Goal: Transaction & Acquisition: Book appointment/travel/reservation

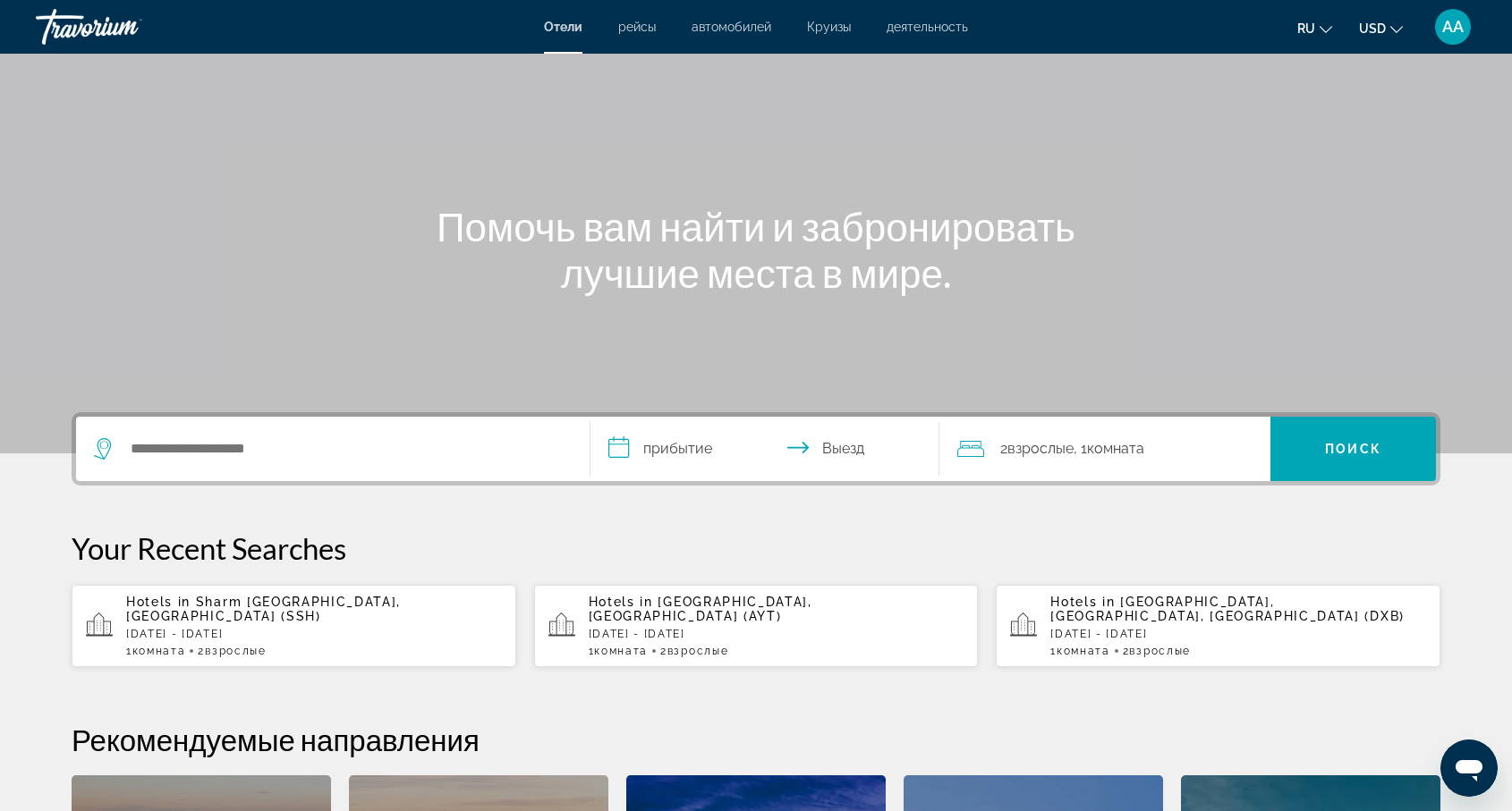
scroll to position [130, 0]
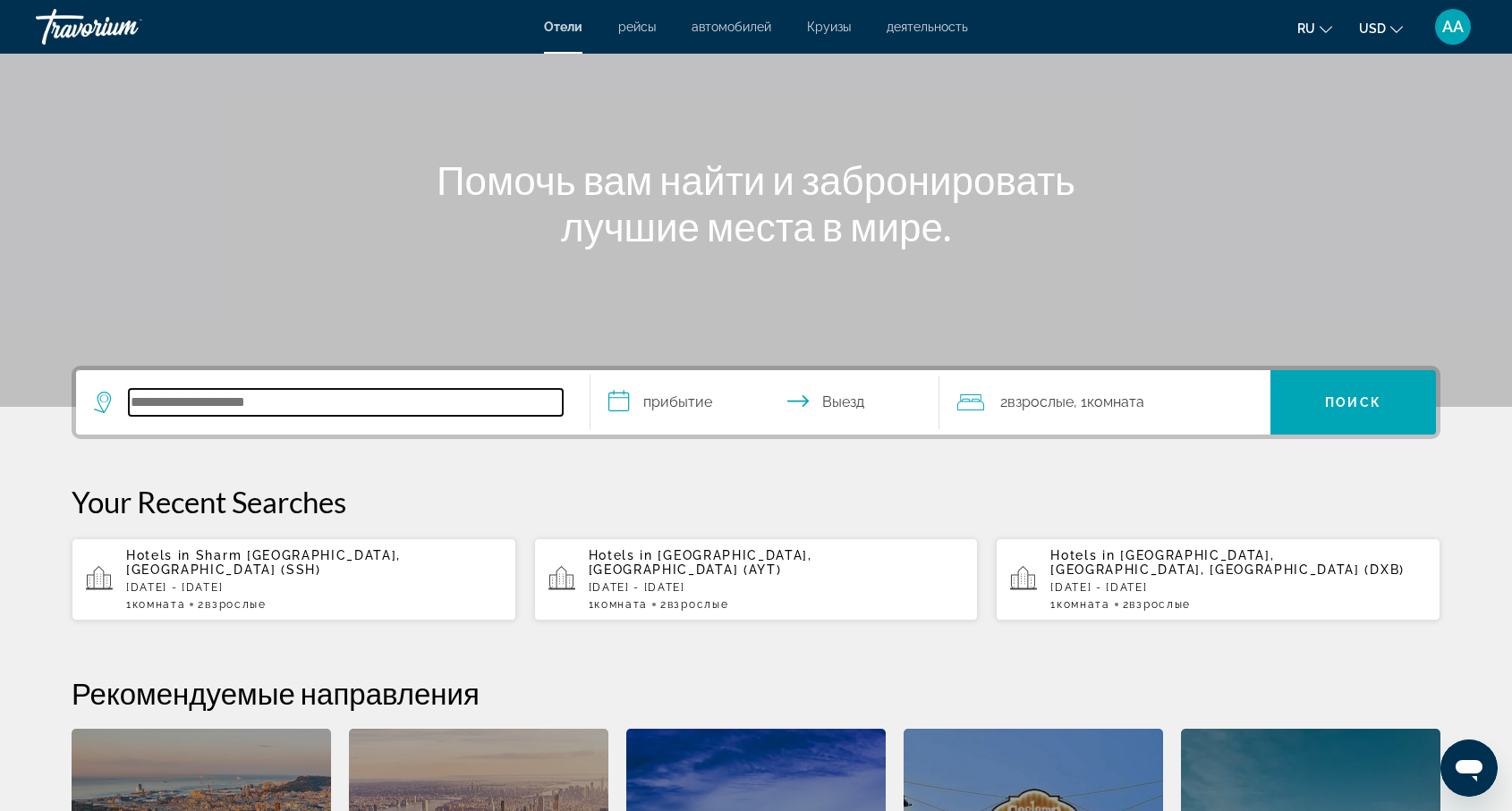
click at [187, 398] on input "Search hotel destination" at bounding box center [346, 403] width 433 height 27
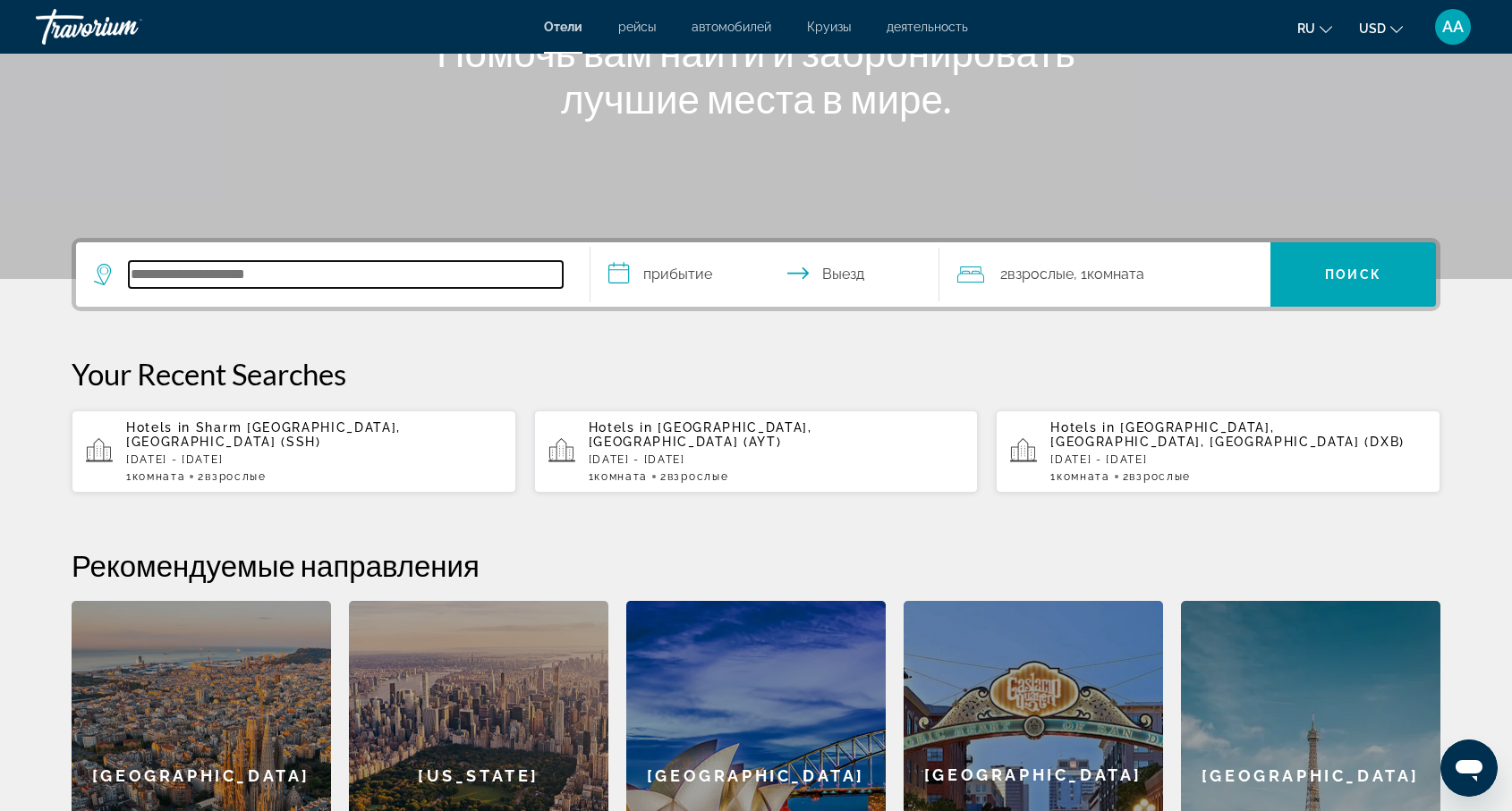
scroll to position [257, 0]
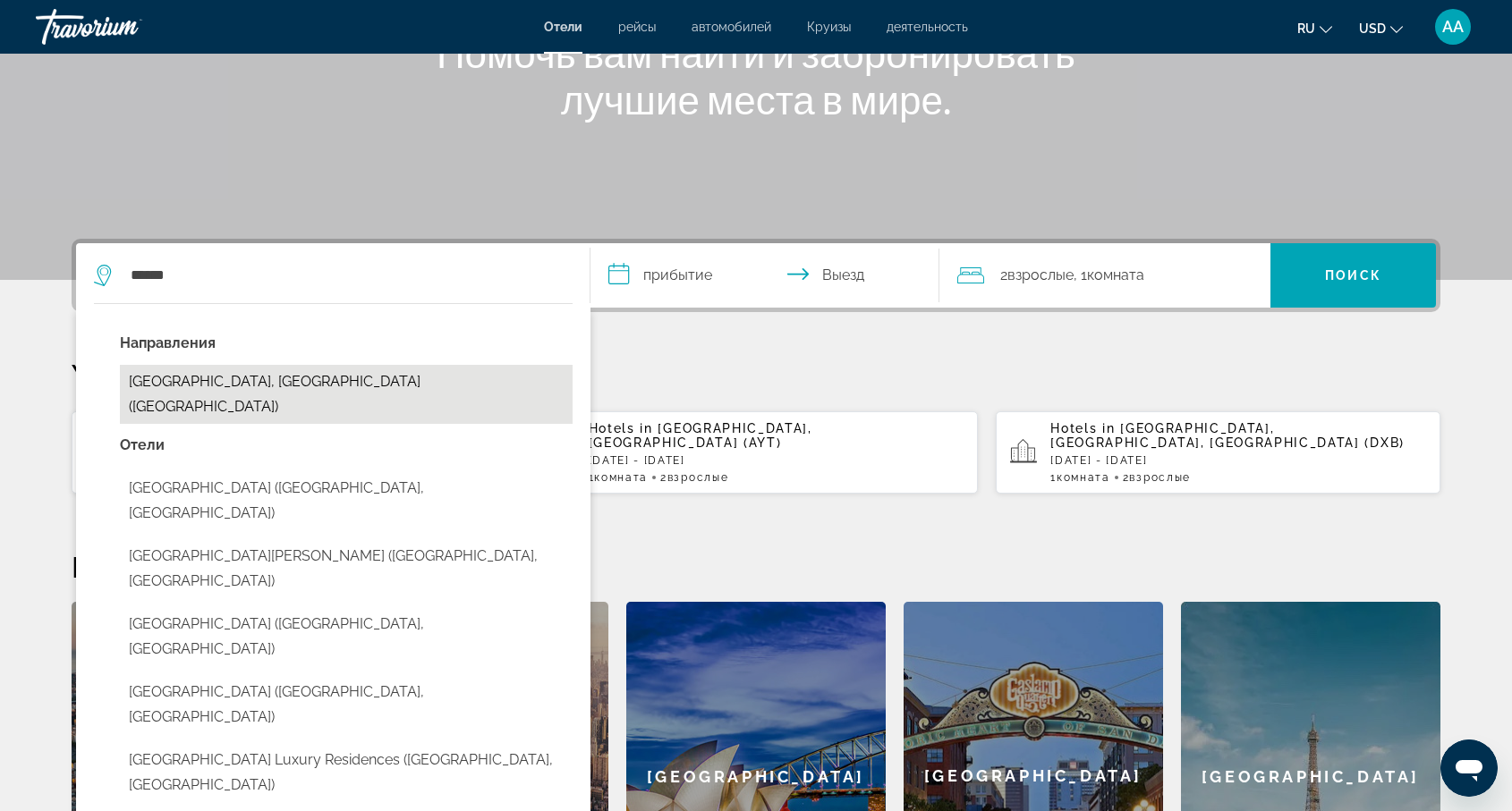
click at [220, 378] on button "[GEOGRAPHIC_DATA], [GEOGRAPHIC_DATA] ([GEOGRAPHIC_DATA])" at bounding box center [346, 394] width 453 height 59
type input "**********"
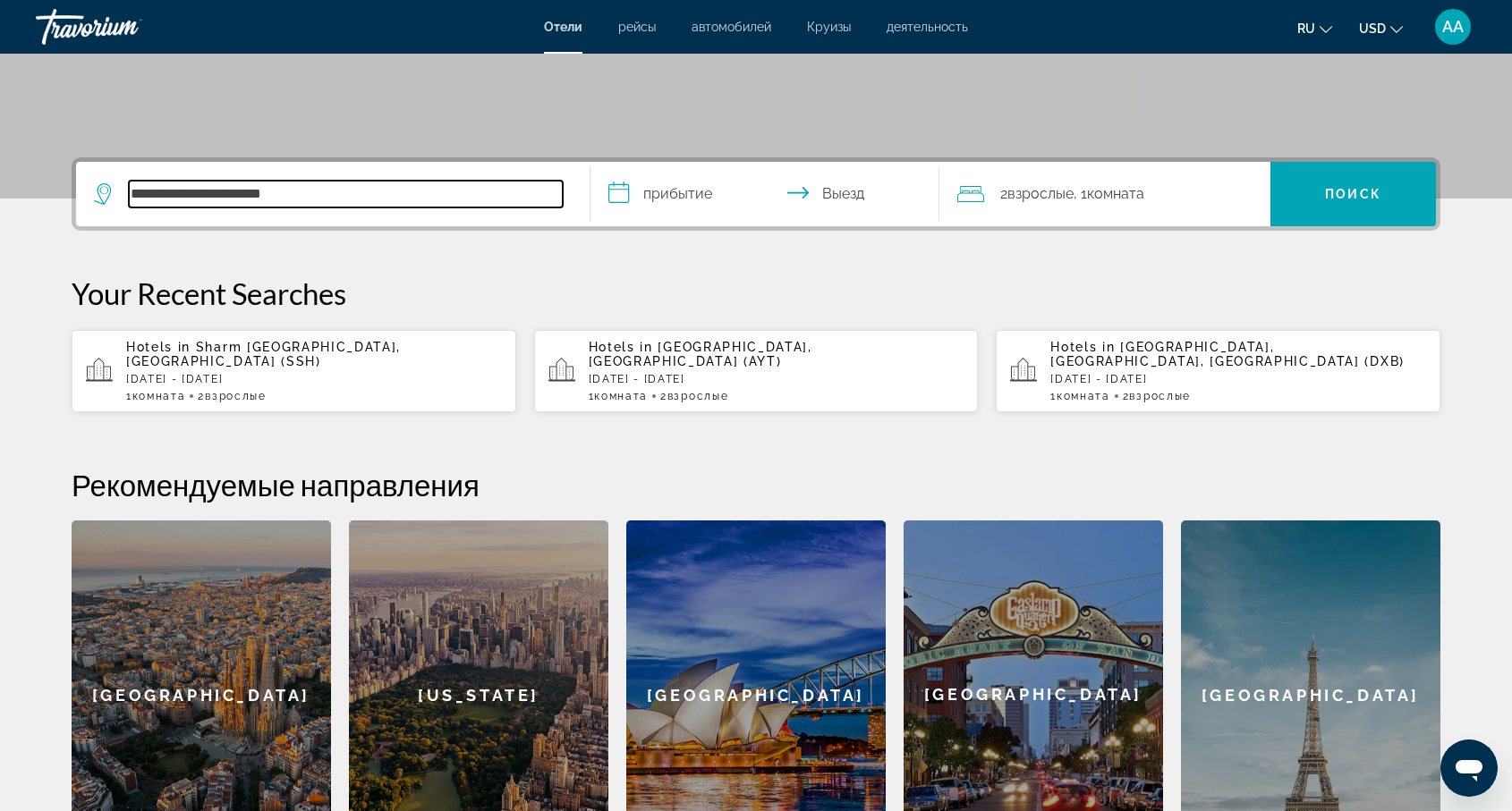
scroll to position [320, 0]
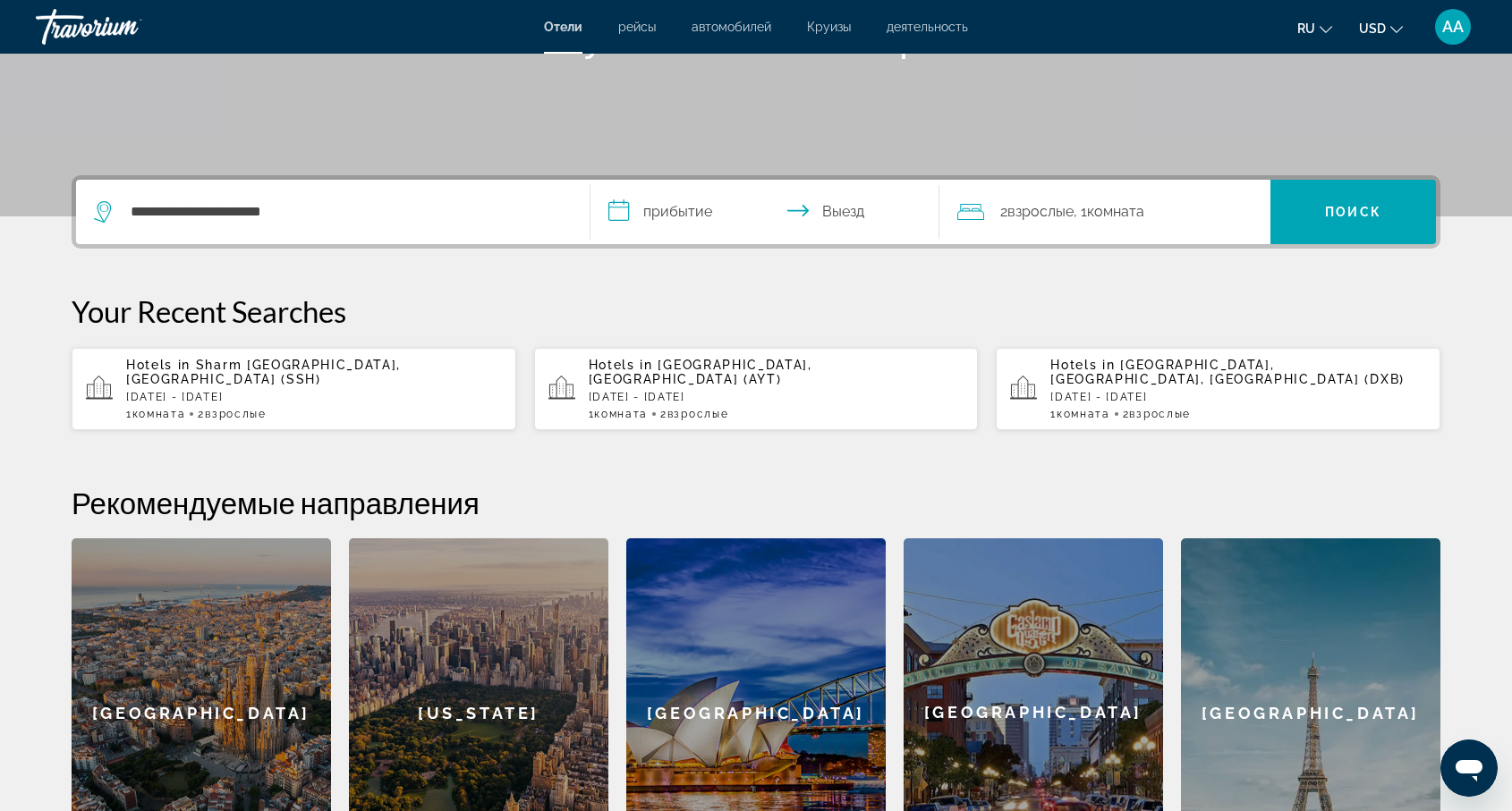
click at [673, 213] on input "**********" at bounding box center [769, 215] width 356 height 69
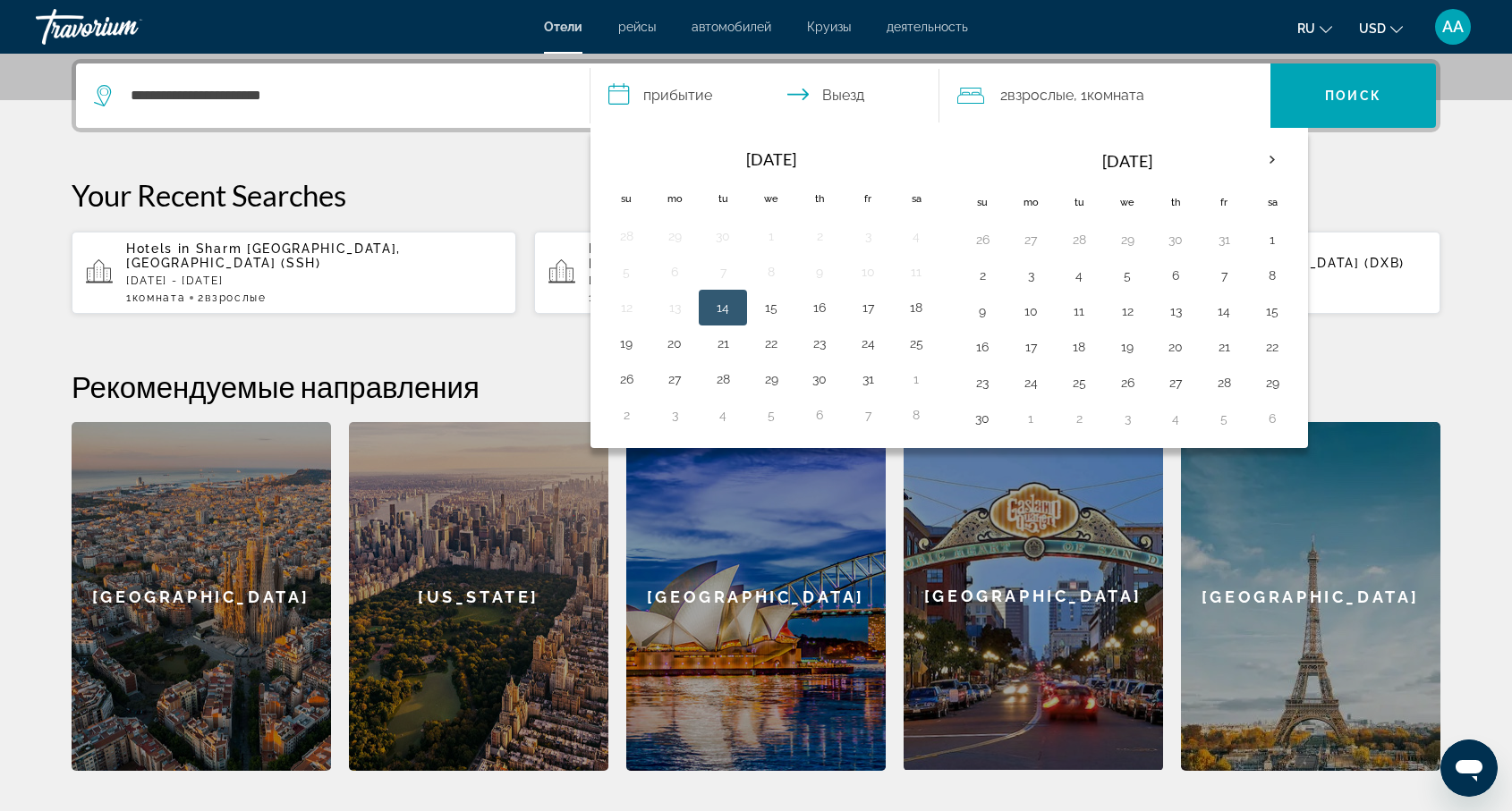
scroll to position [437, 0]
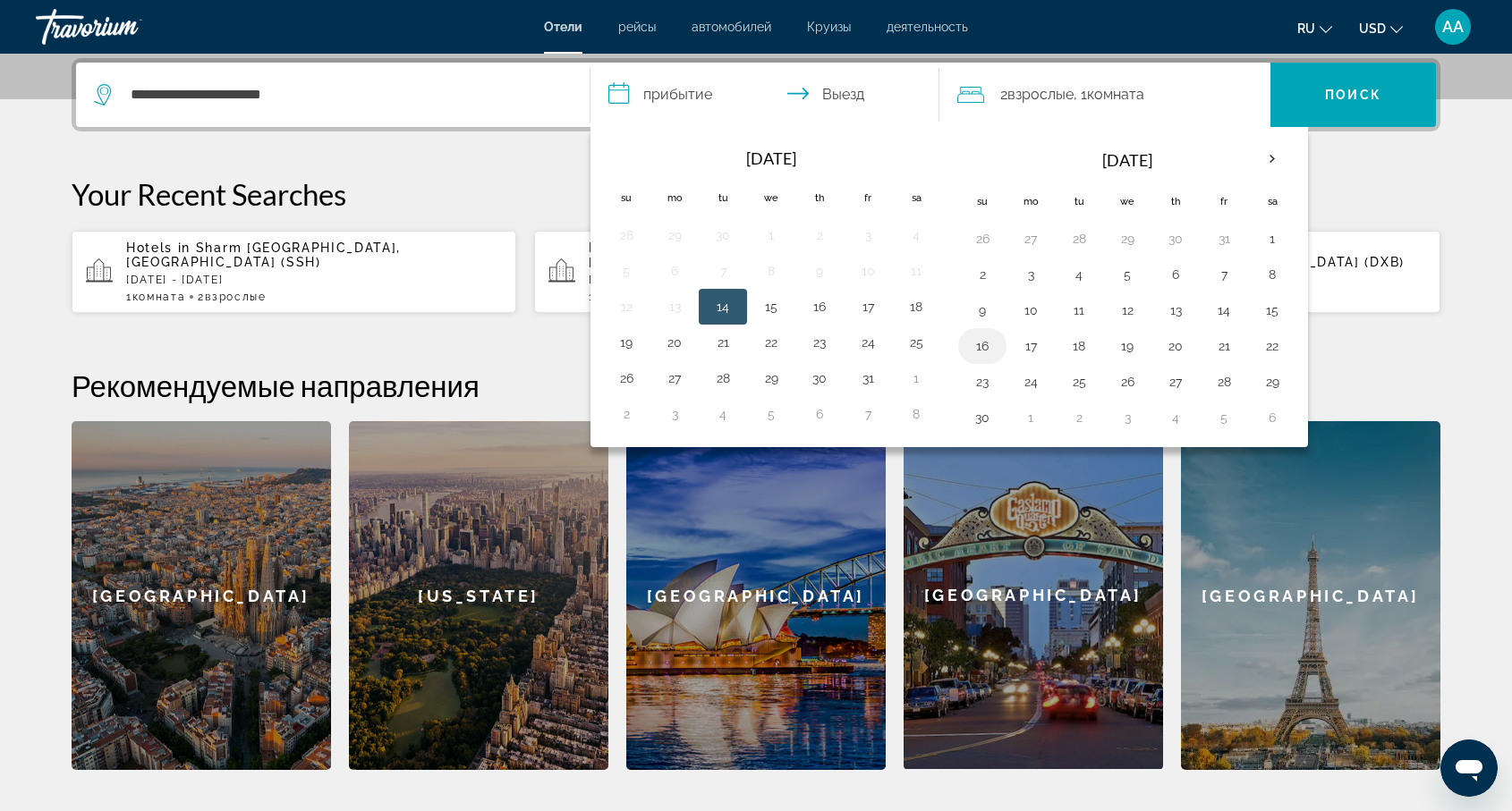
click at [978, 346] on button "16" at bounding box center [982, 346] width 29 height 25
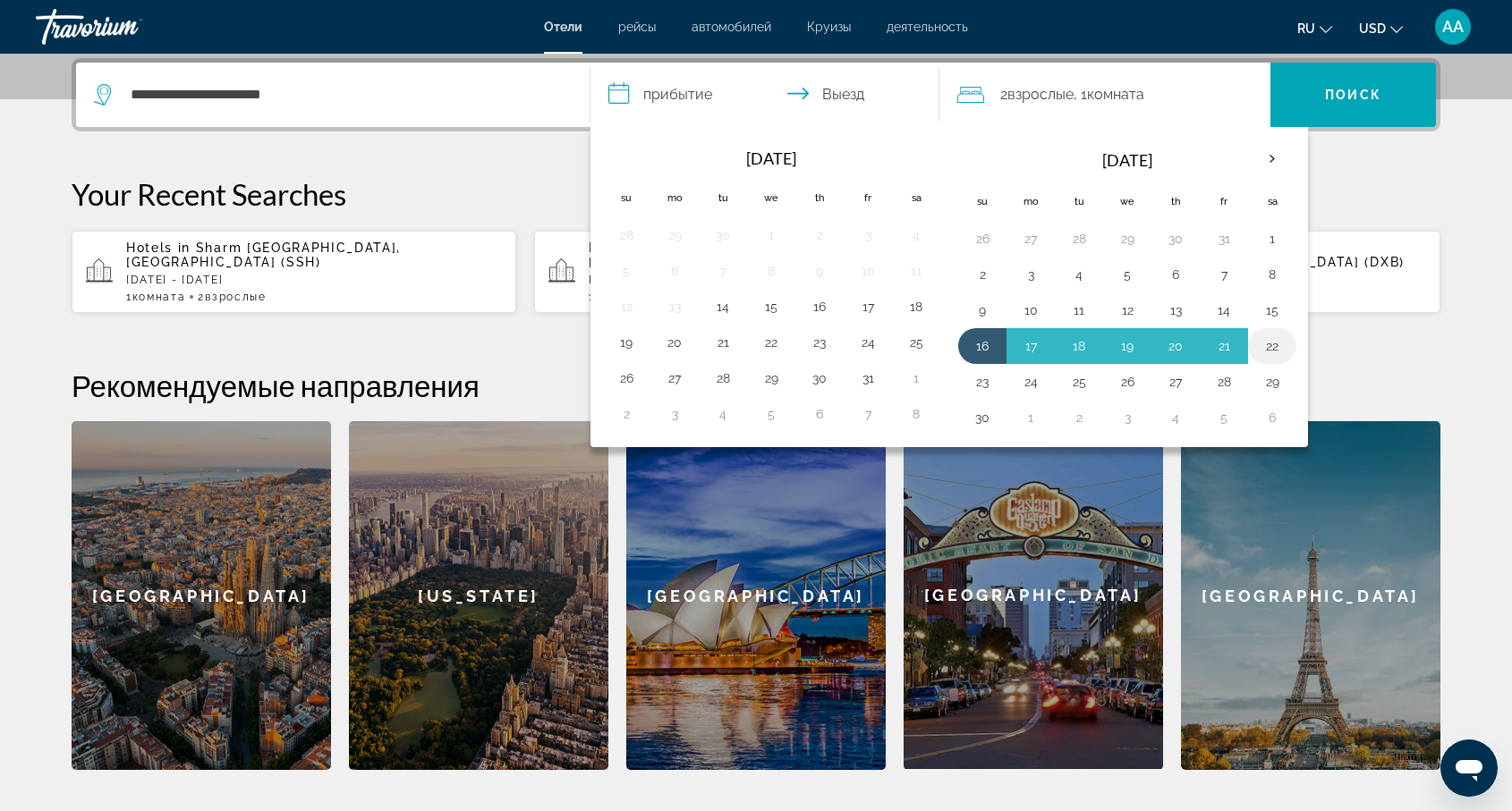
click at [1274, 345] on button "22" at bounding box center [1272, 346] width 29 height 25
type input "**********"
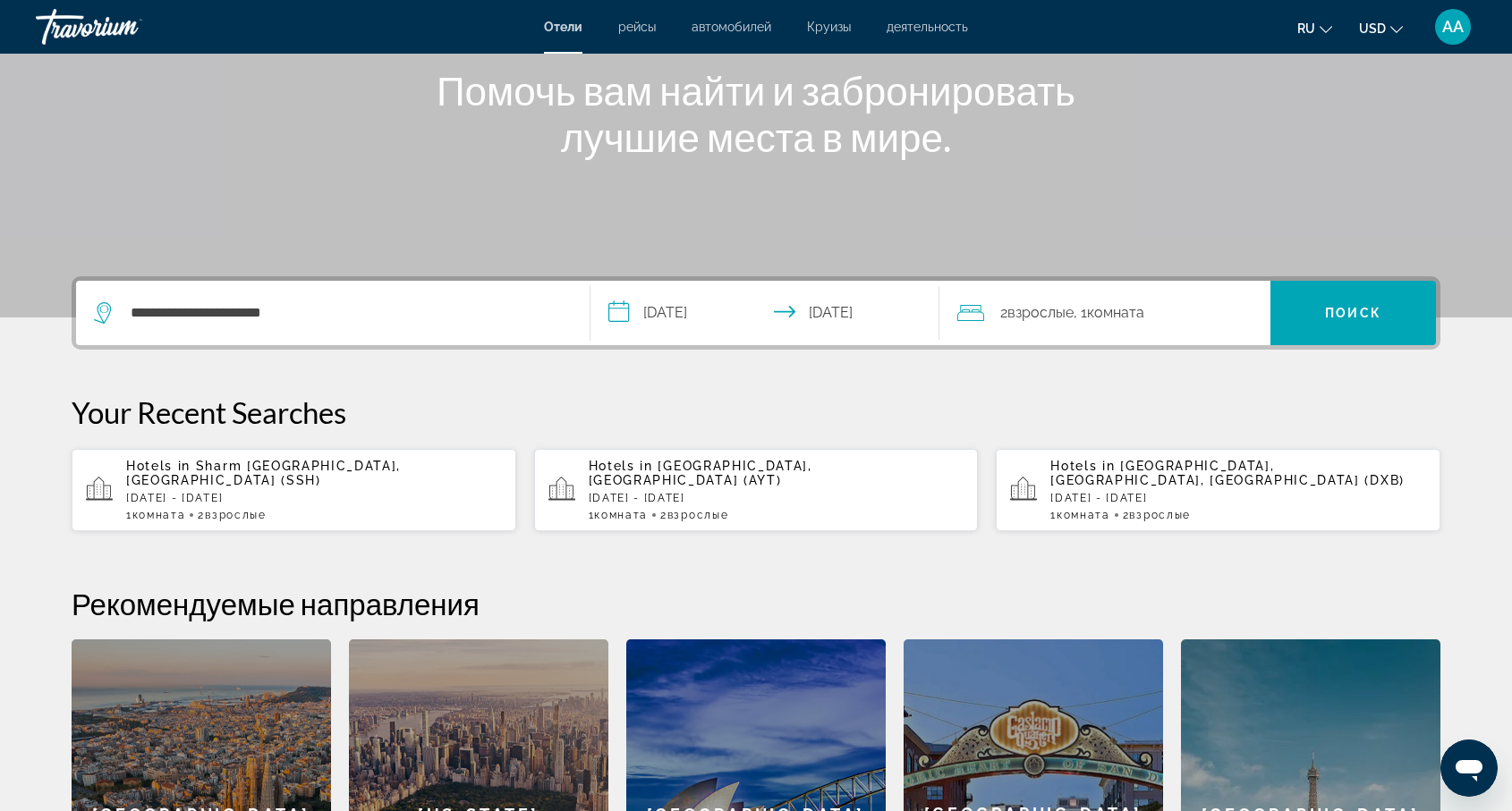
scroll to position [219, 0]
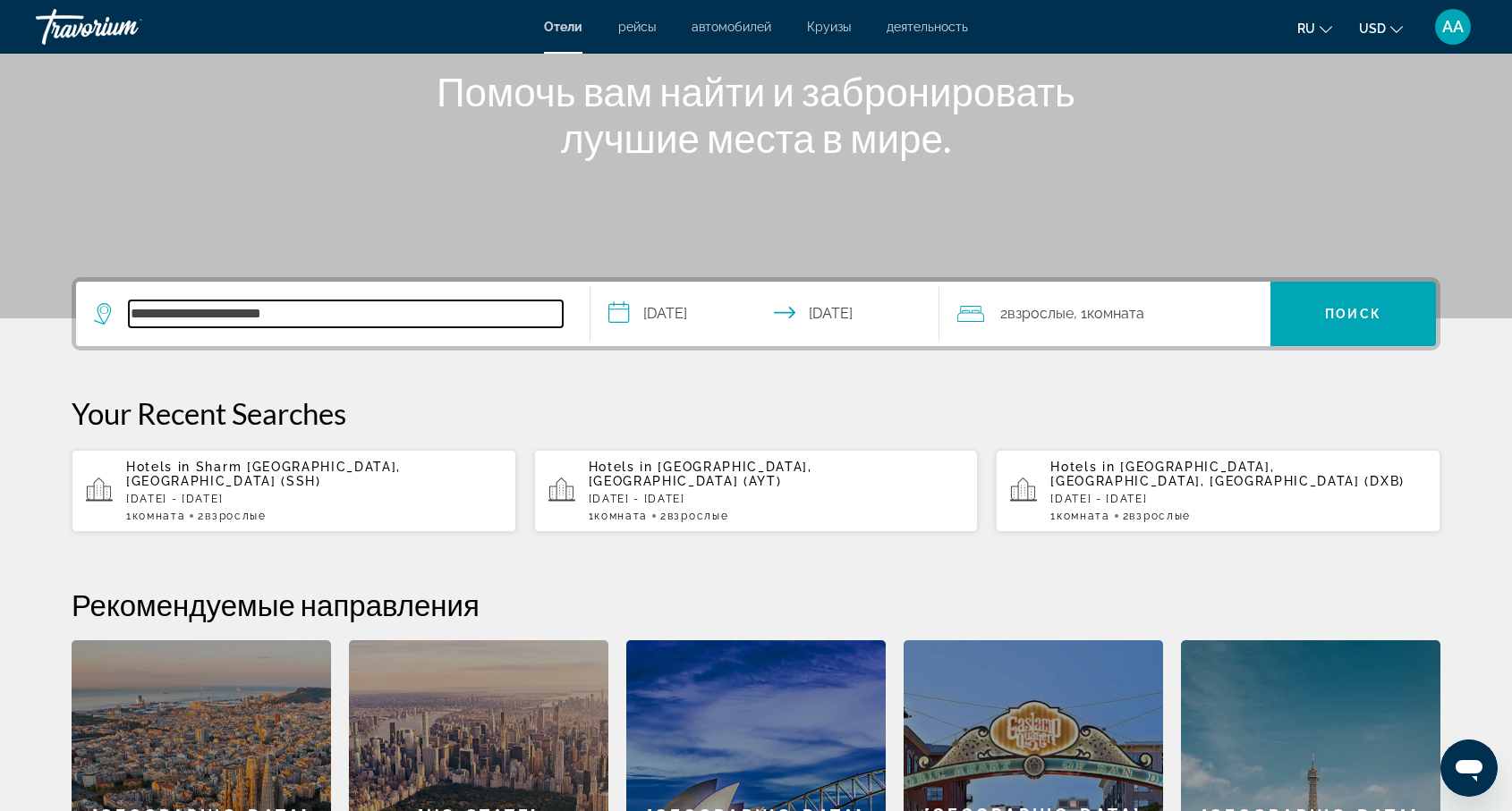
click at [315, 320] on input "**********" at bounding box center [346, 314] width 433 height 27
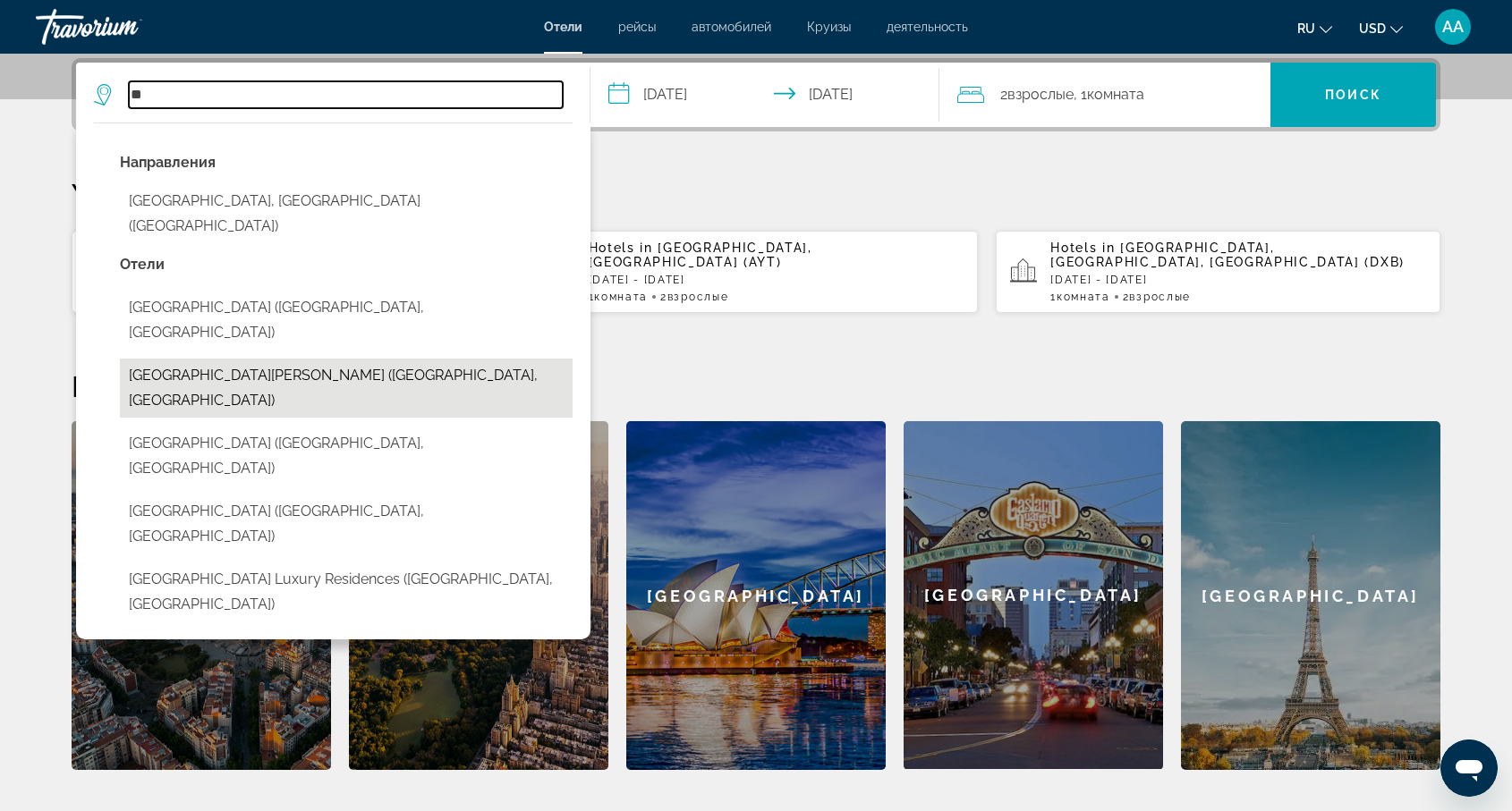
type input "*"
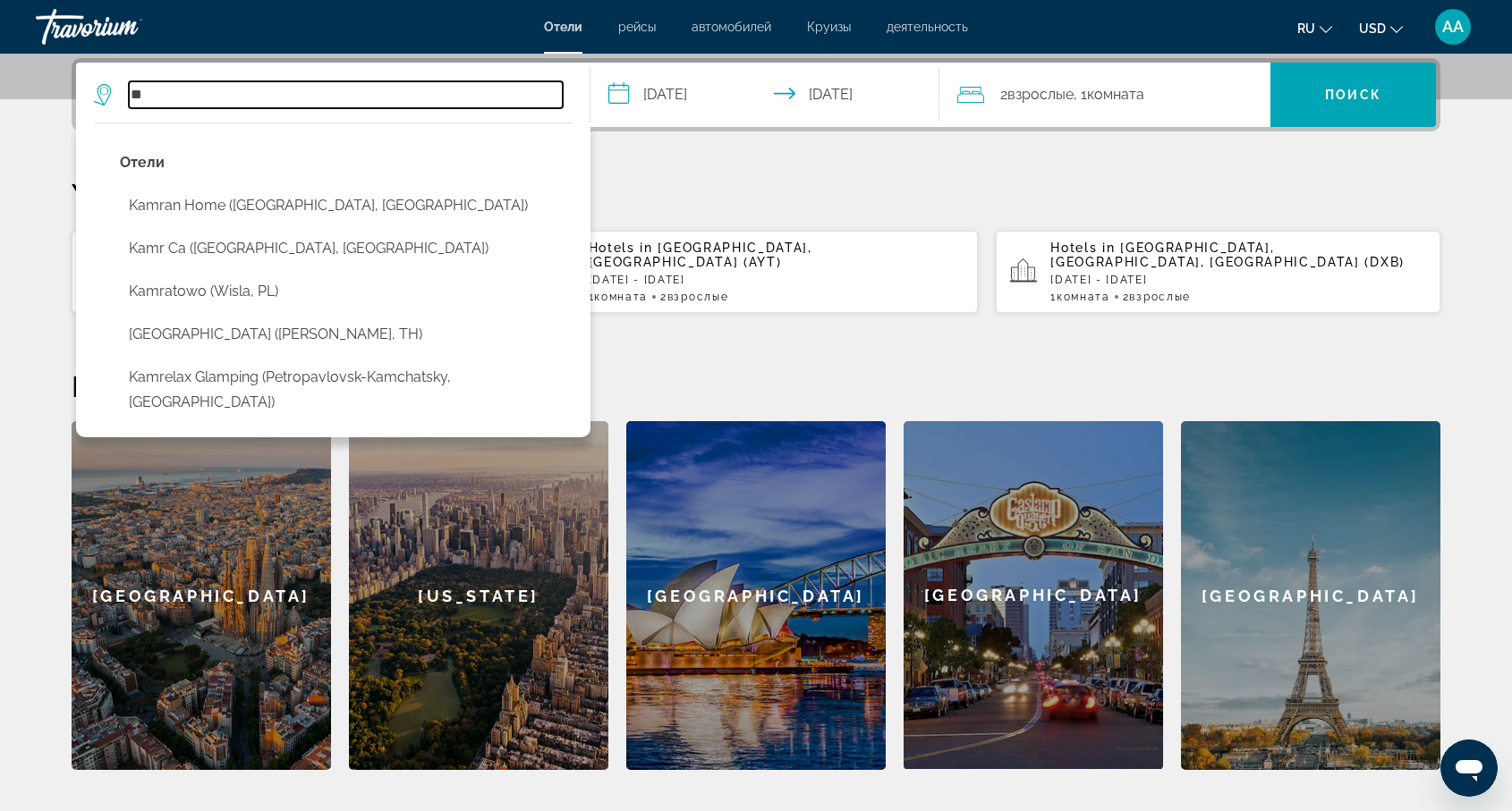
type input "*"
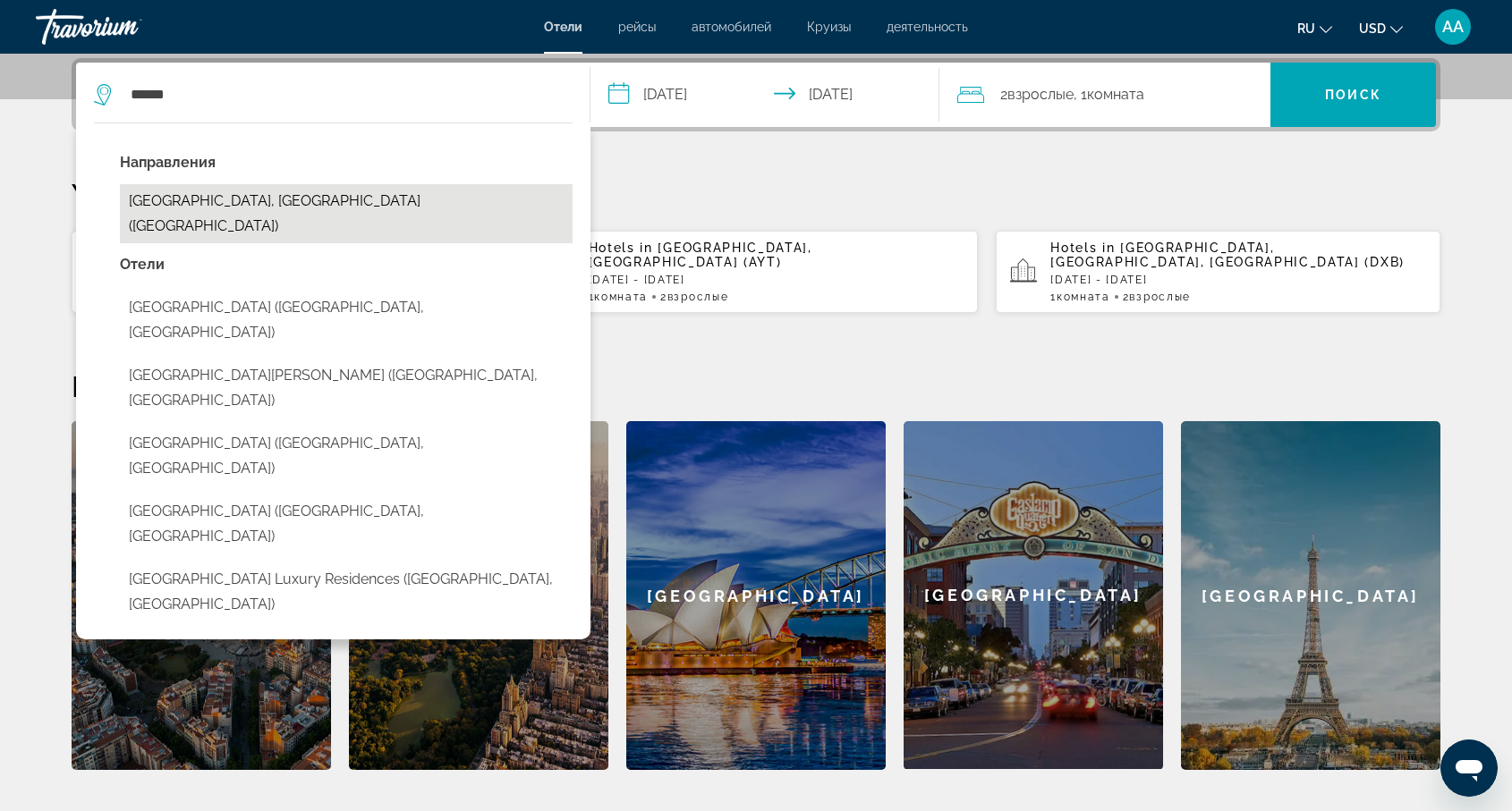
click at [195, 206] on button "[GEOGRAPHIC_DATA], [GEOGRAPHIC_DATA] ([GEOGRAPHIC_DATA])" at bounding box center [346, 213] width 453 height 59
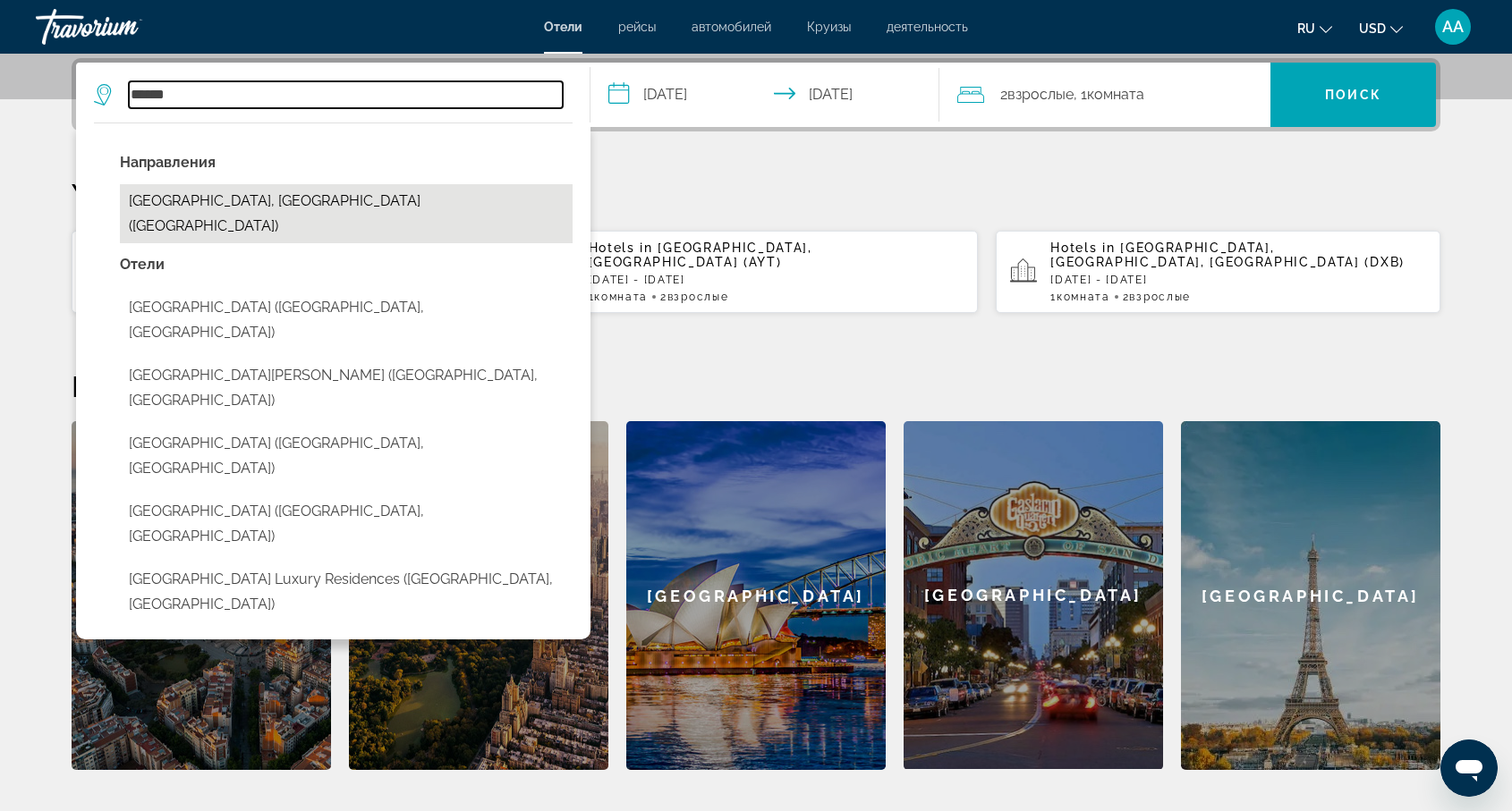
type input "**********"
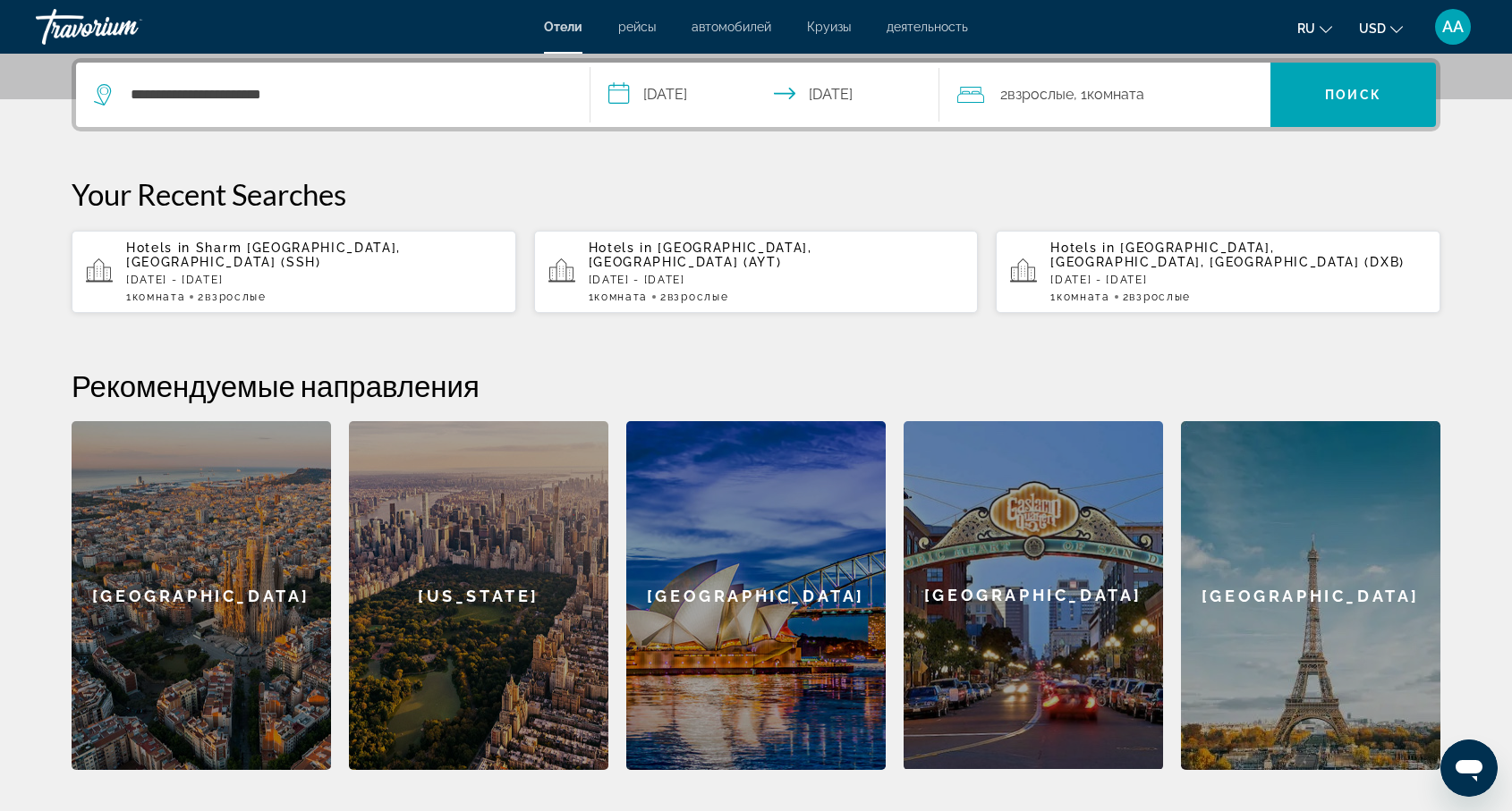
click at [678, 94] on input "**********" at bounding box center [769, 97] width 356 height 69
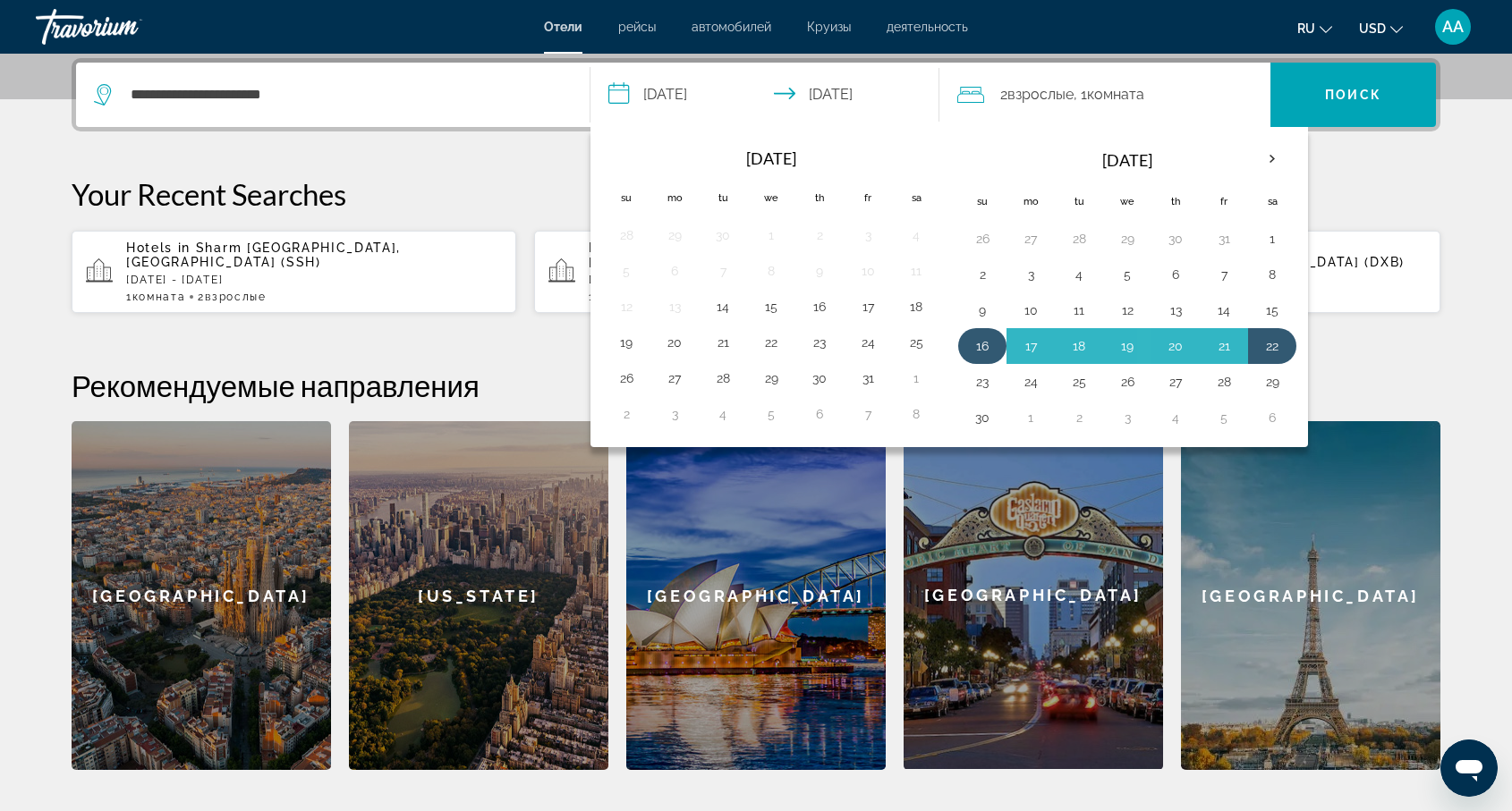
click at [985, 348] on button "16" at bounding box center [982, 346] width 29 height 25
click at [985, 384] on button "23" at bounding box center [982, 382] width 29 height 25
type input "**********"
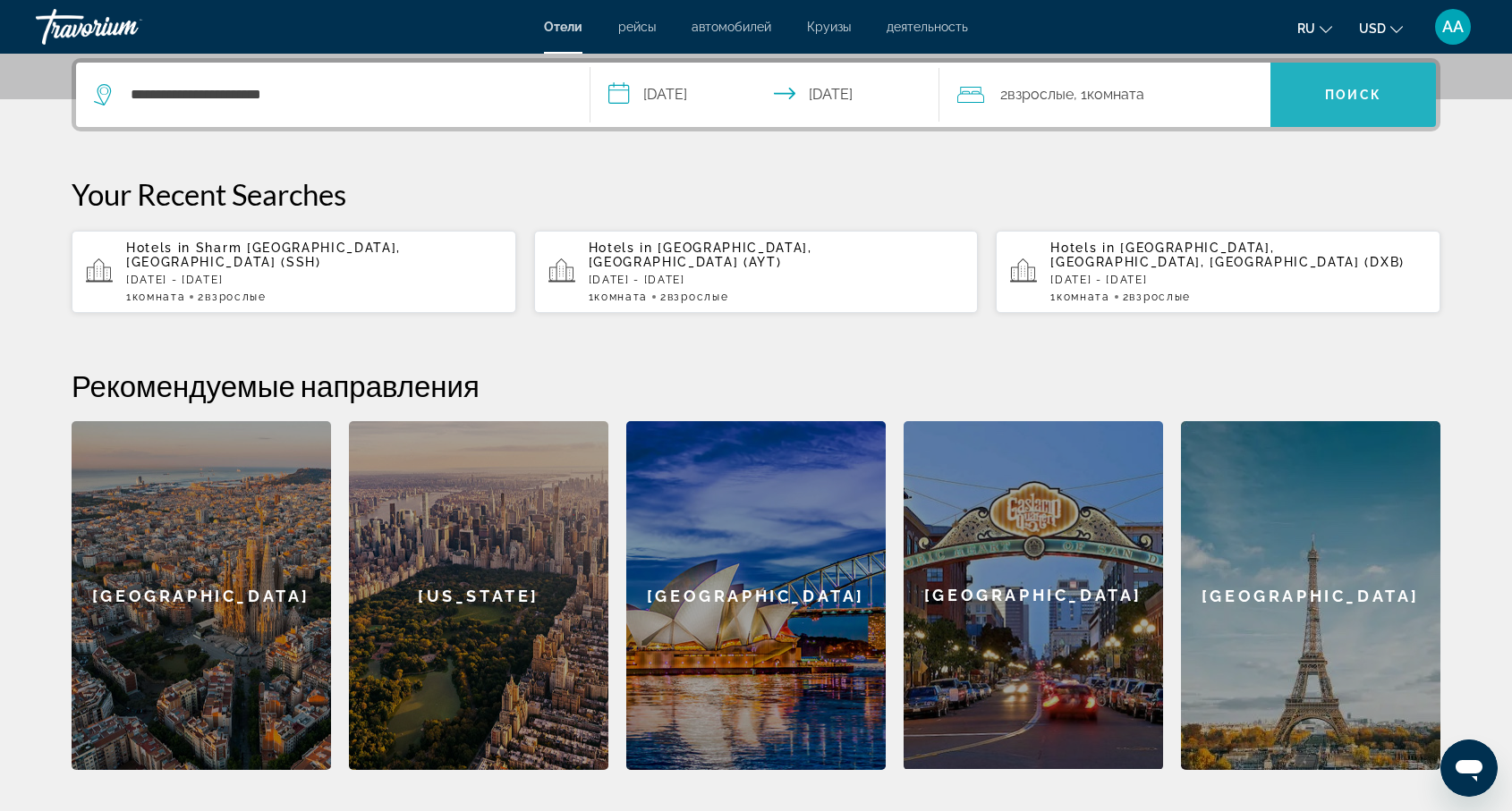
click at [1345, 81] on span "Search" at bounding box center [1353, 94] width 166 height 43
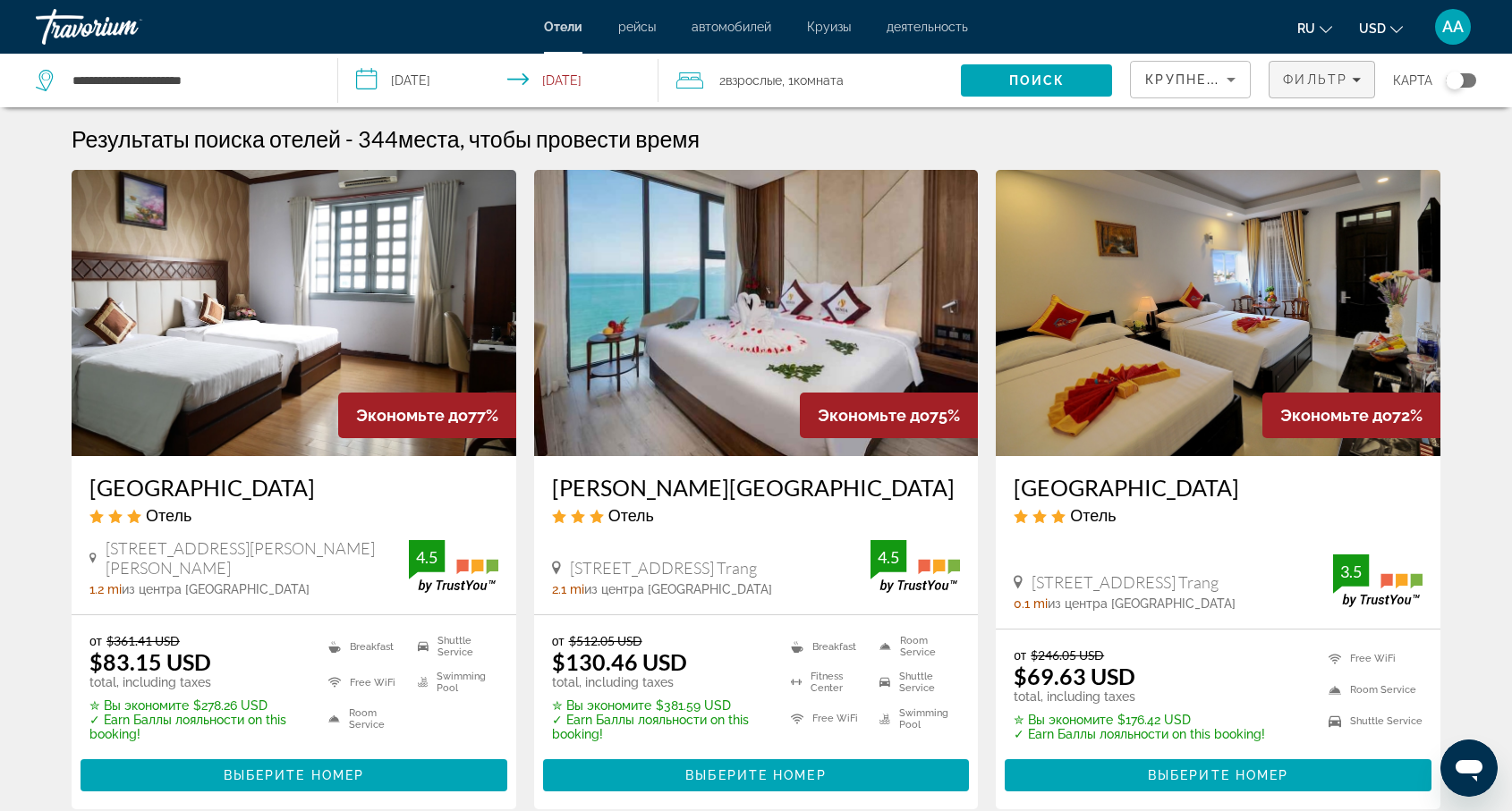
click at [1352, 82] on icon "Filters" at bounding box center [1355, 79] width 9 height 9
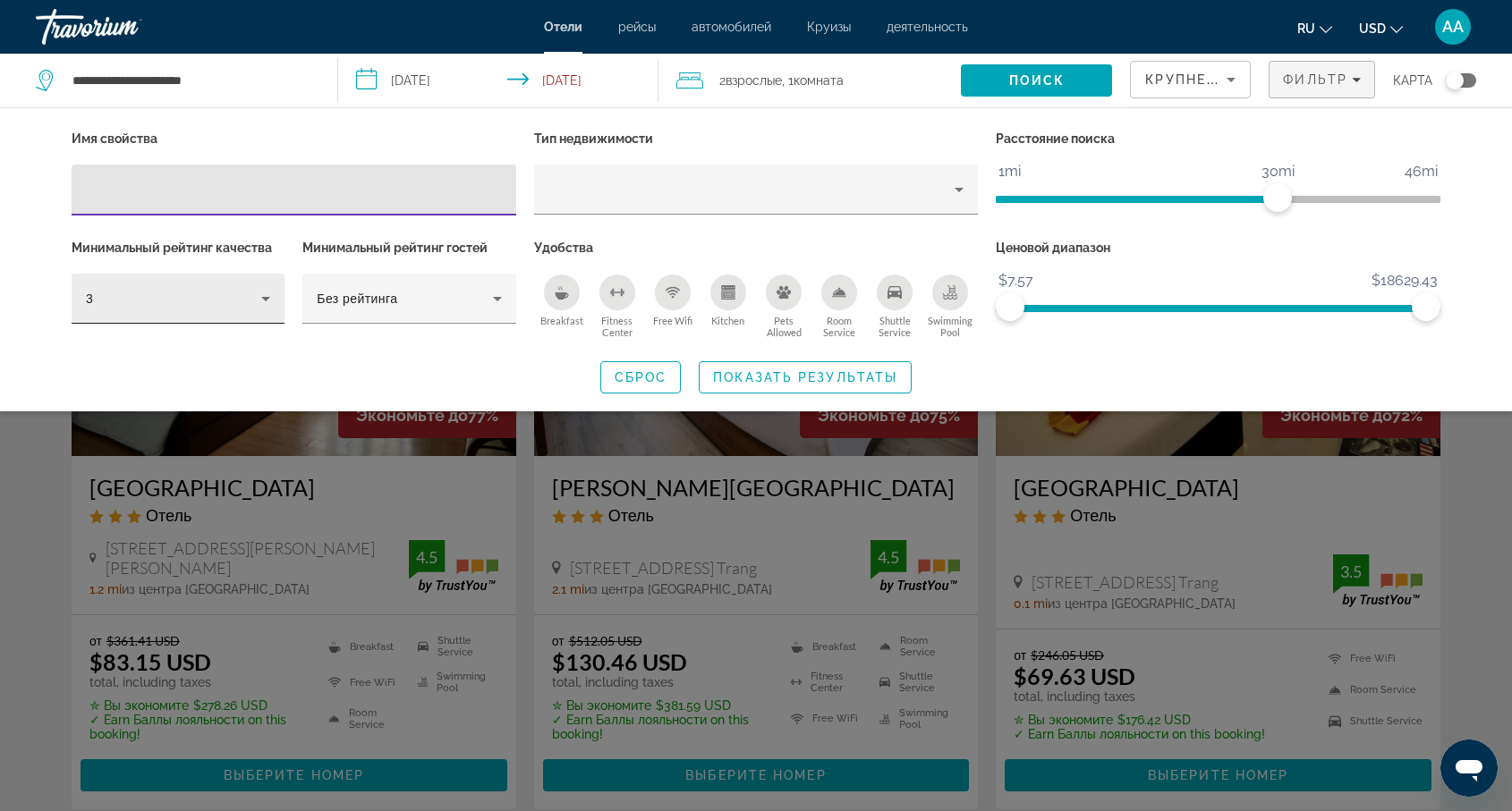
click at [265, 296] on icon "Hotel Filters" at bounding box center [266, 299] width 21 height 21
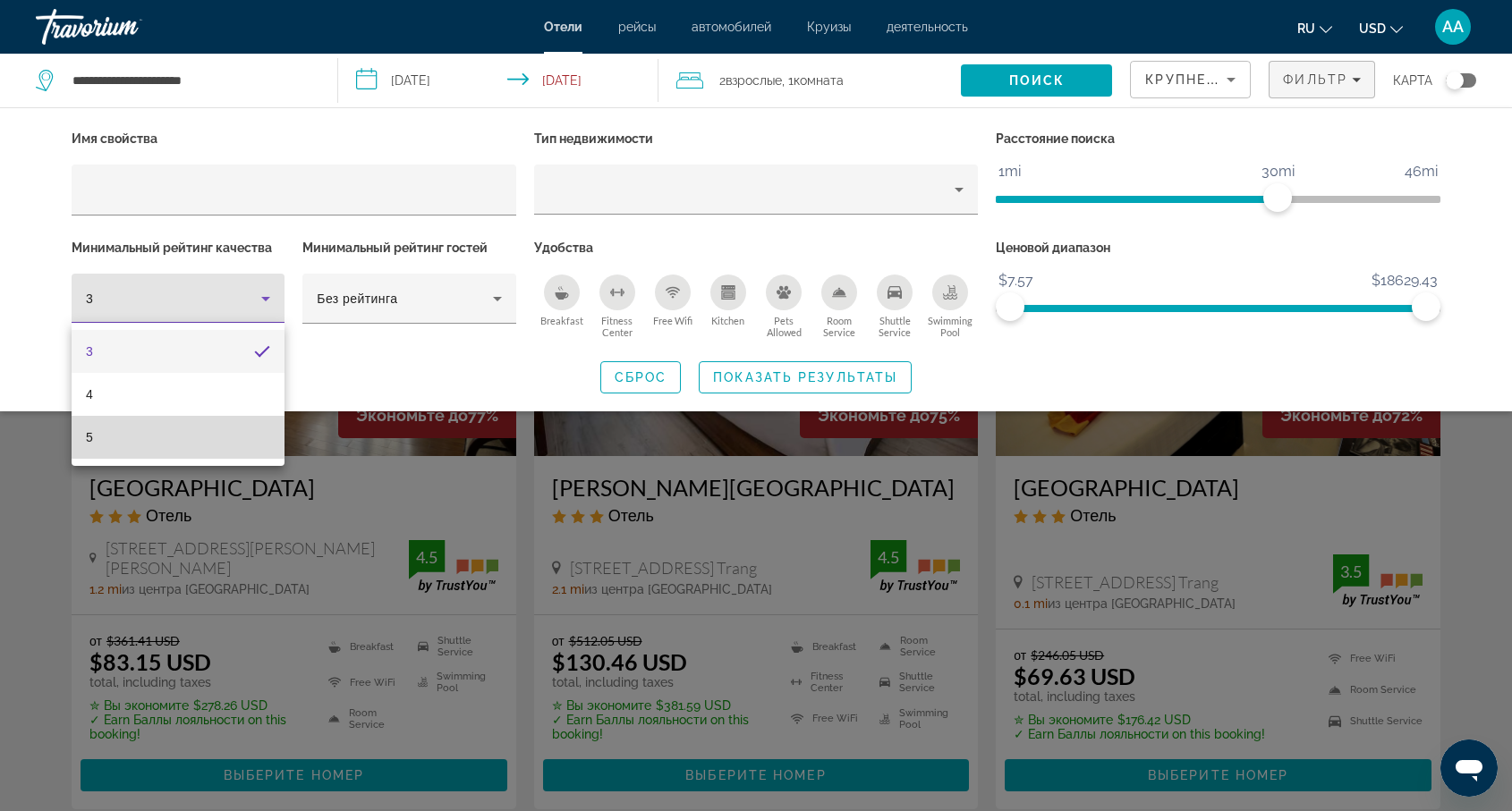
click at [151, 435] on mat-option "5" at bounding box center [177, 437] width 213 height 43
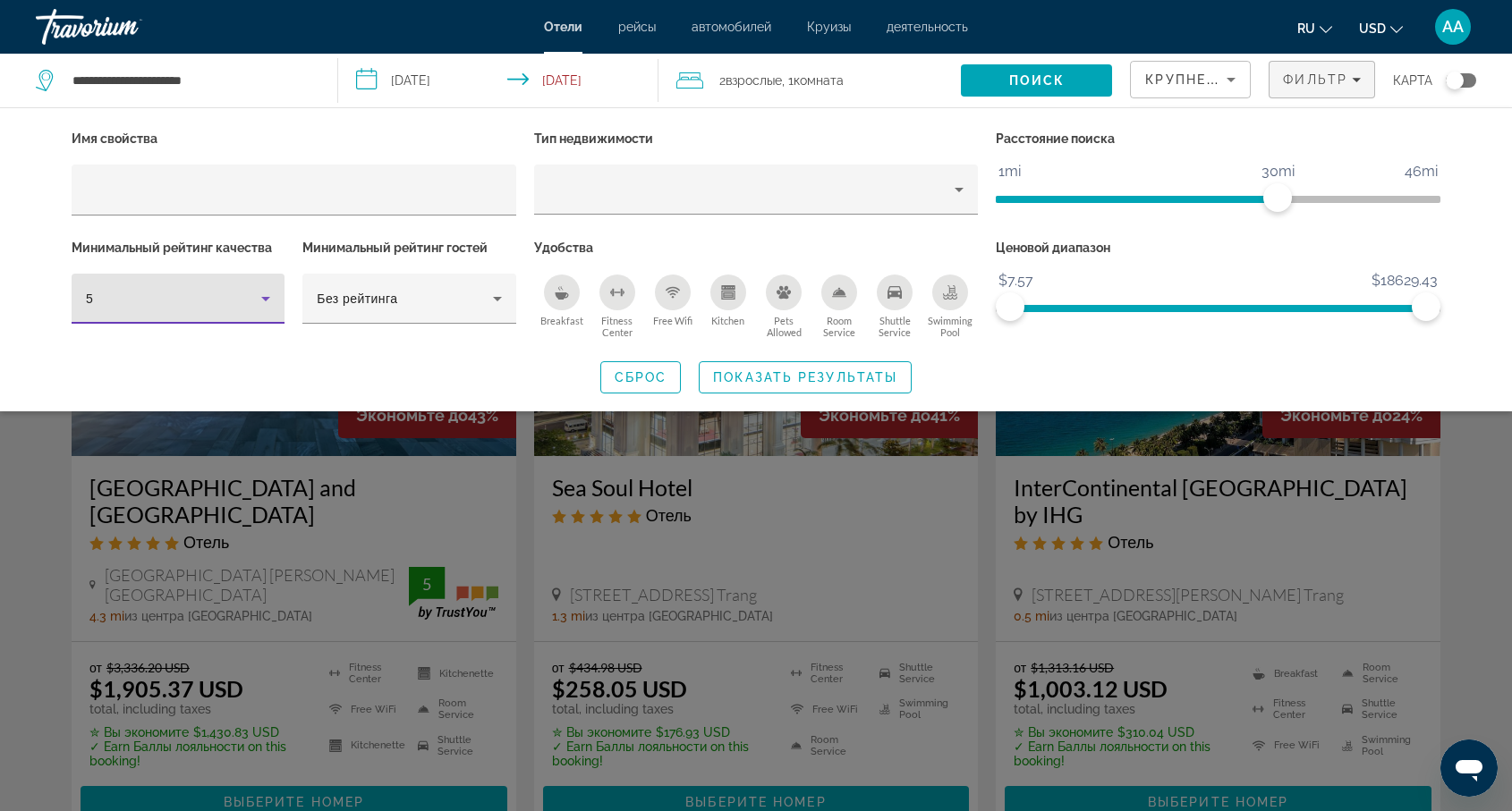
click at [524, 565] on div "Search widget" at bounding box center [756, 540] width 1512 height 543
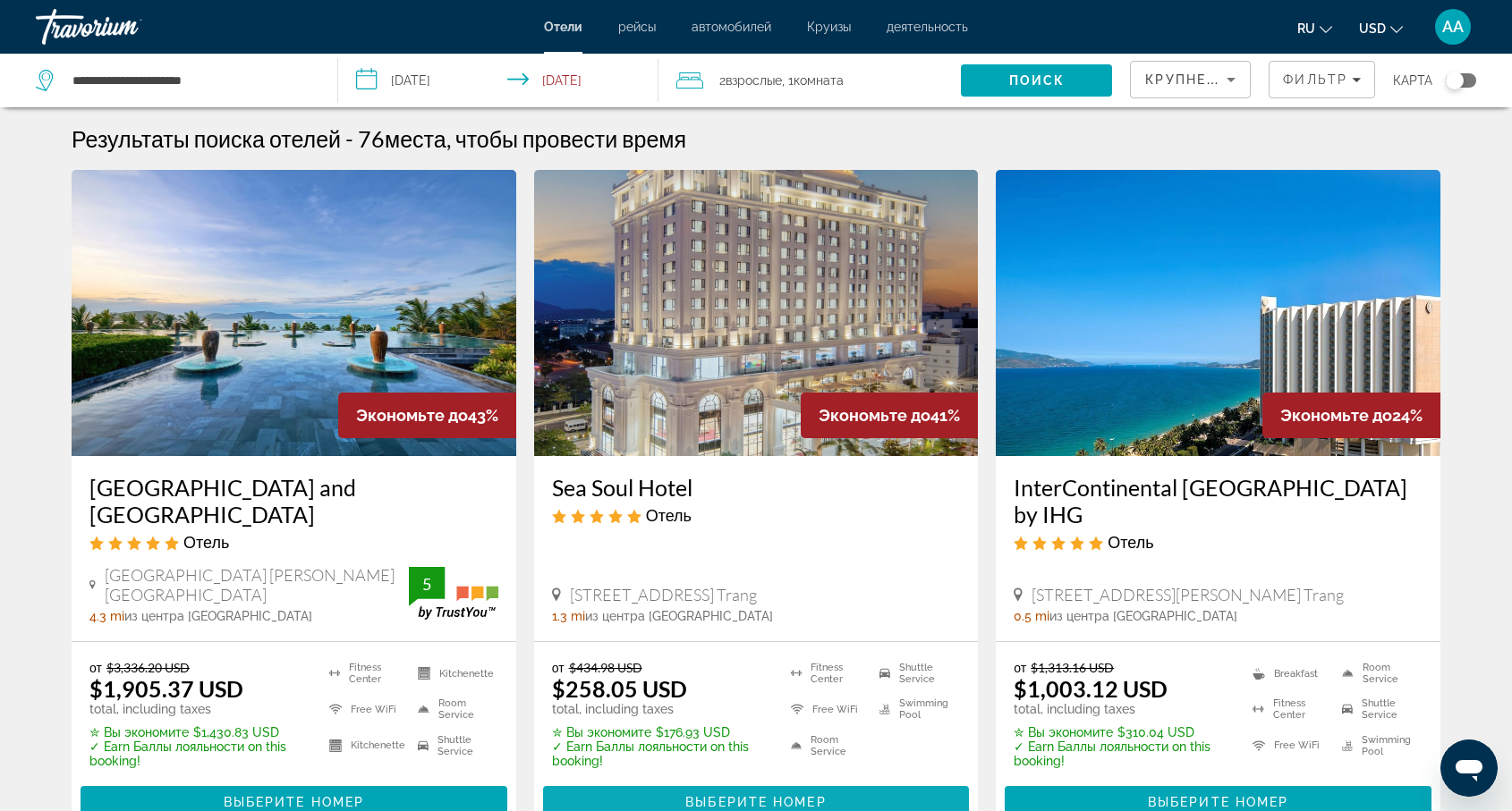
click at [758, 796] on span "Выберите номер" at bounding box center [755, 802] width 141 height 14
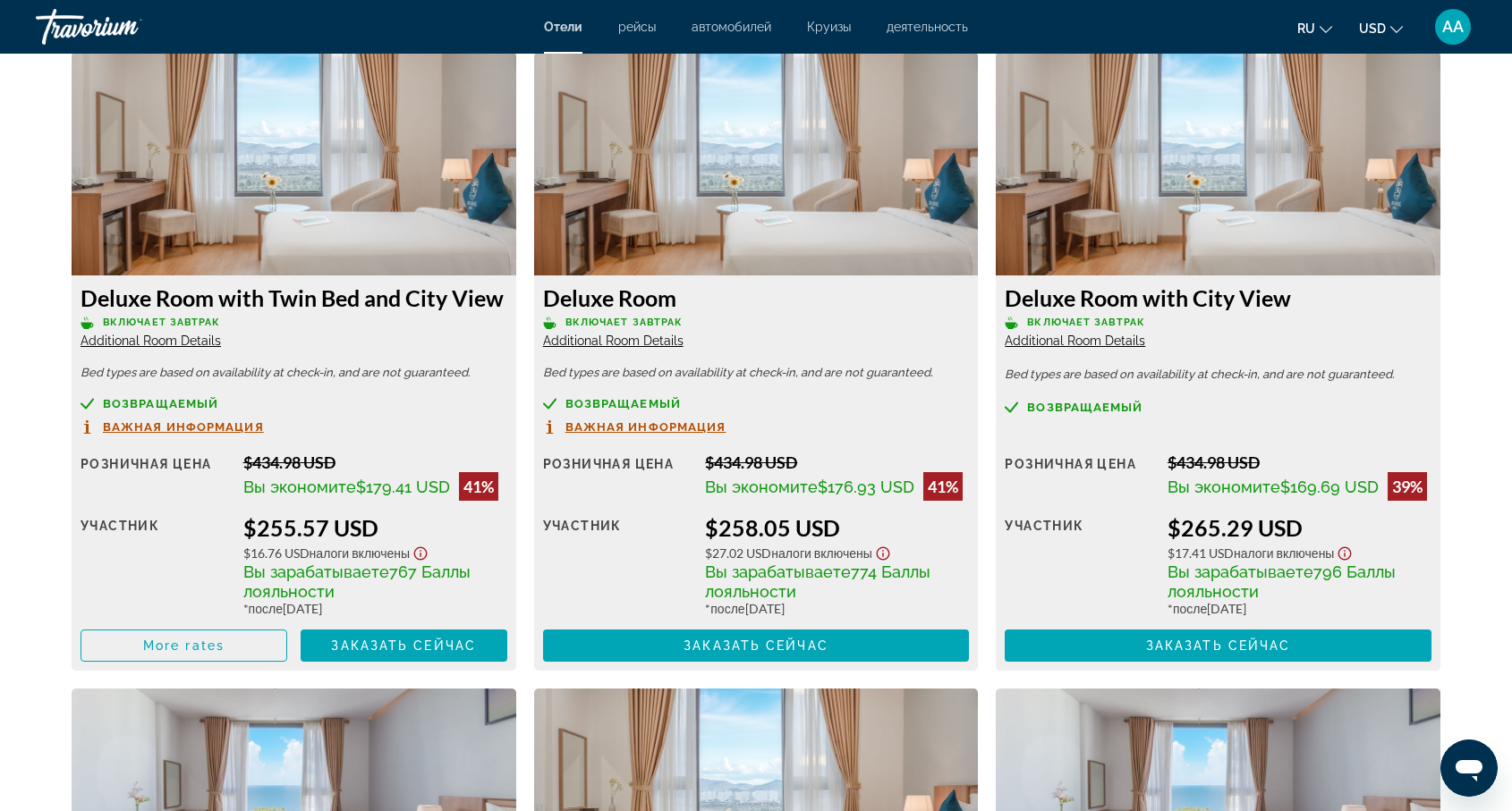
scroll to position [2482, 0]
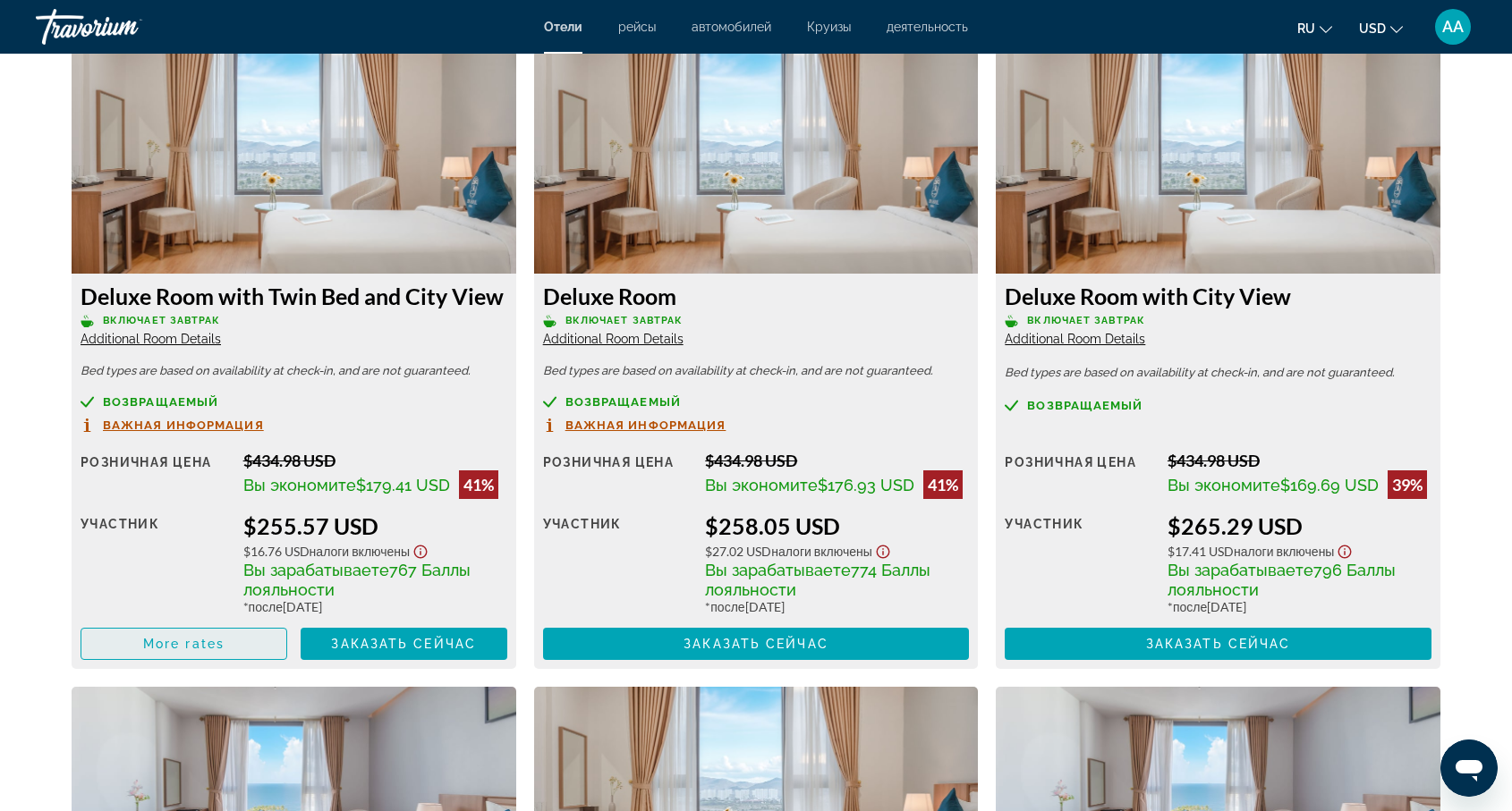
click at [180, 643] on span "More rates" at bounding box center [184, 643] width 82 height 14
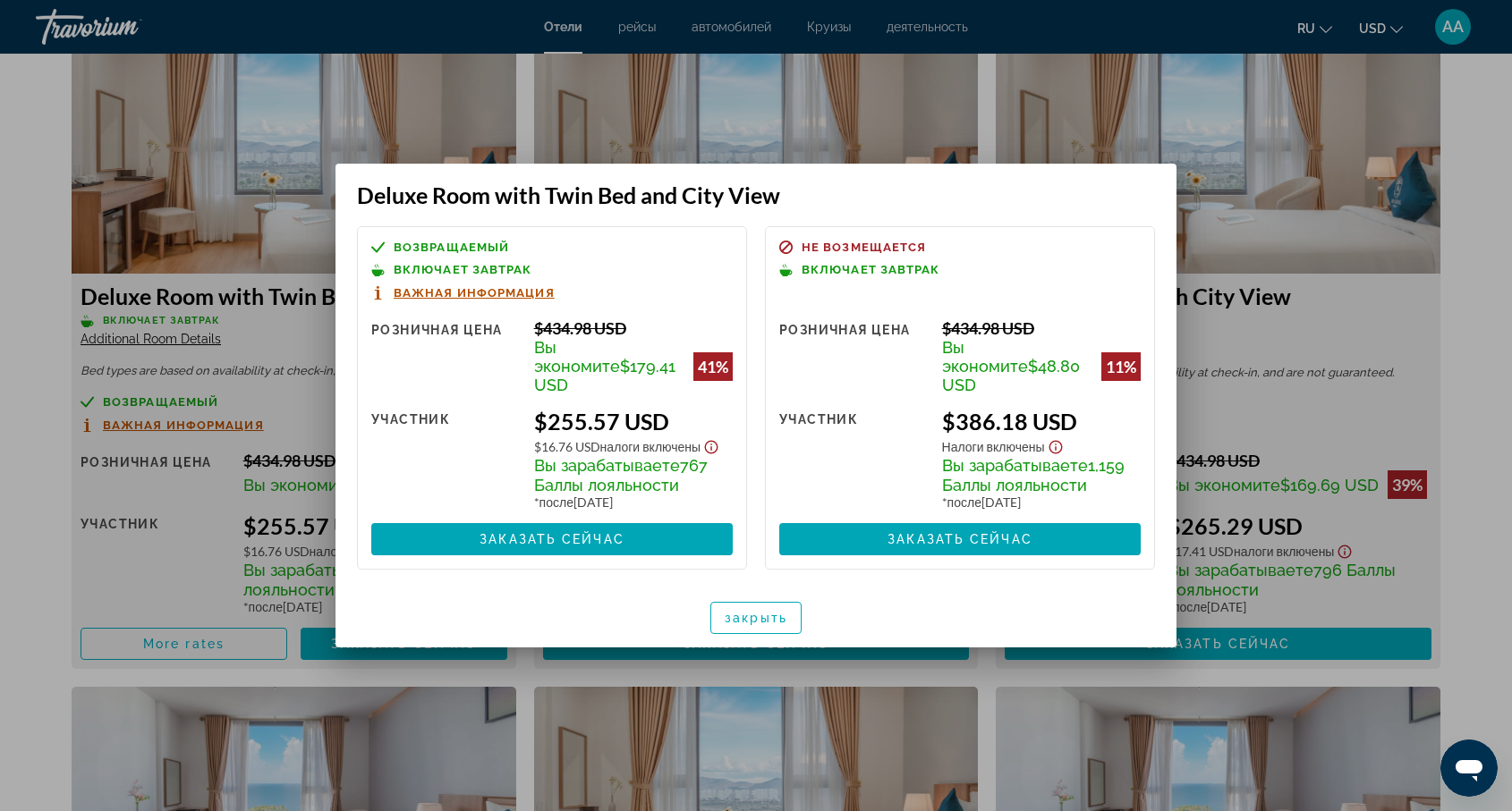
scroll to position [0, 0]
click at [1288, 301] on div at bounding box center [756, 406] width 1512 height 811
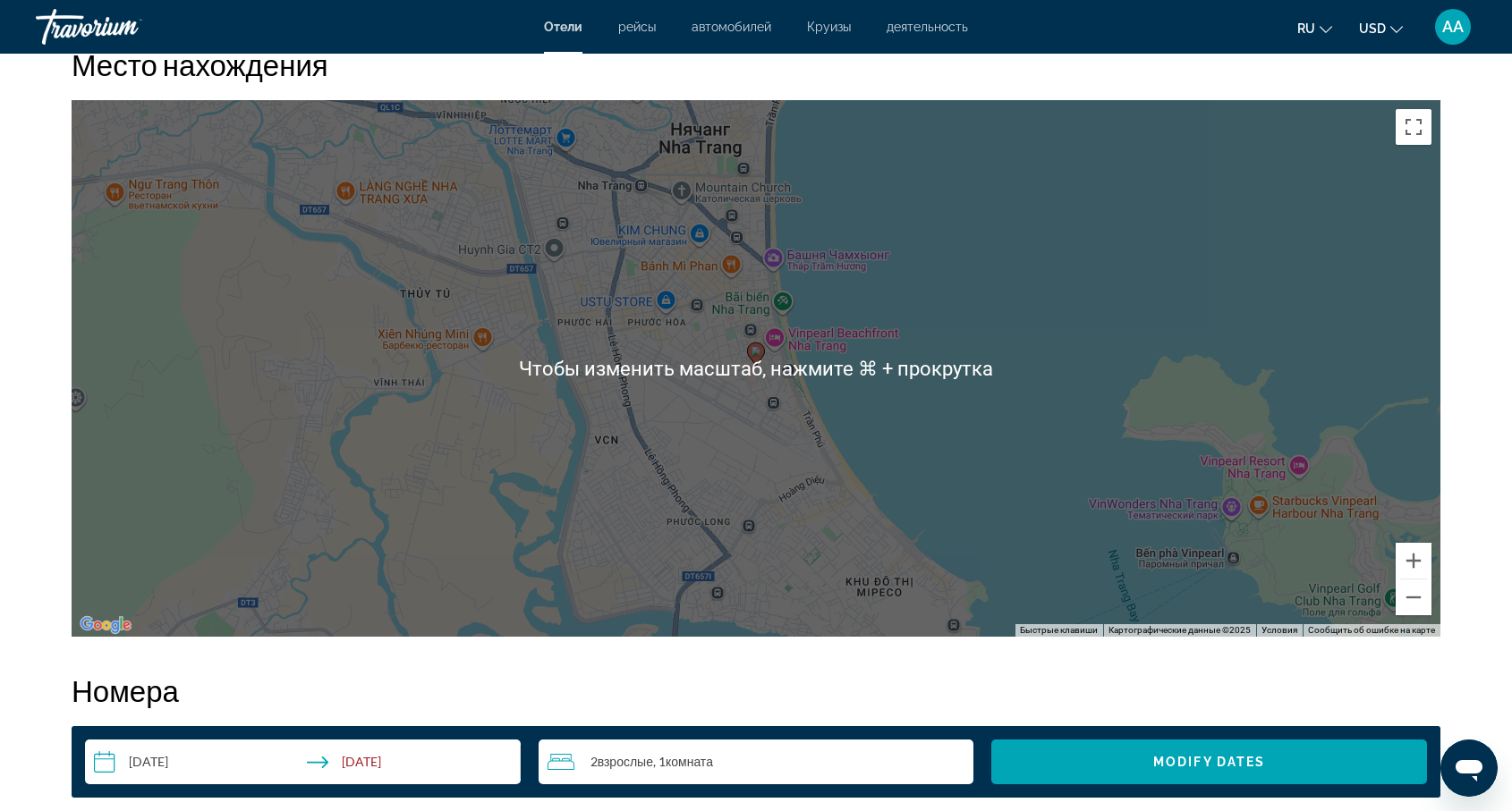
scroll to position [1700, 0]
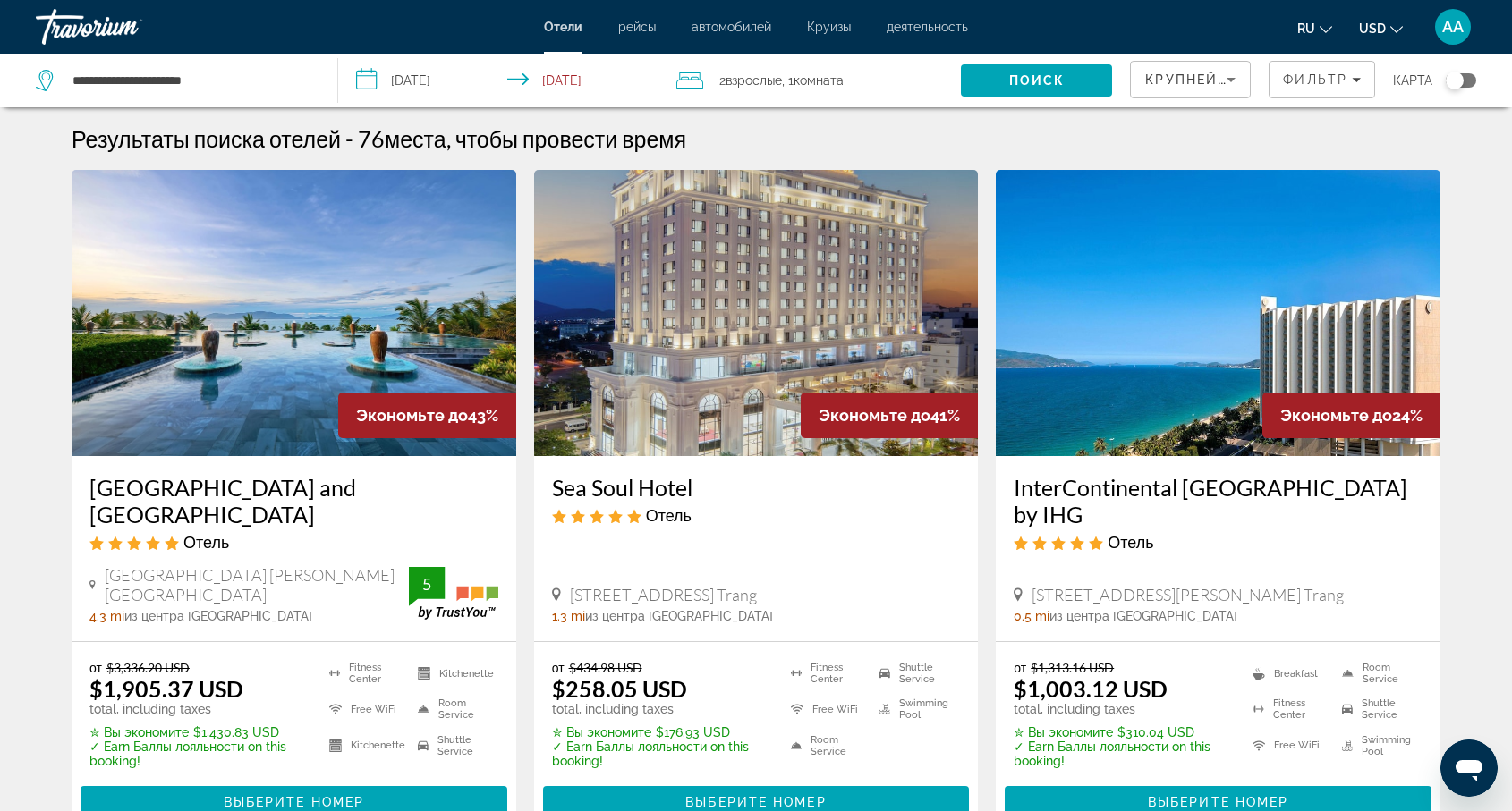
click at [371, 77] on input "**********" at bounding box center [502, 83] width 327 height 59
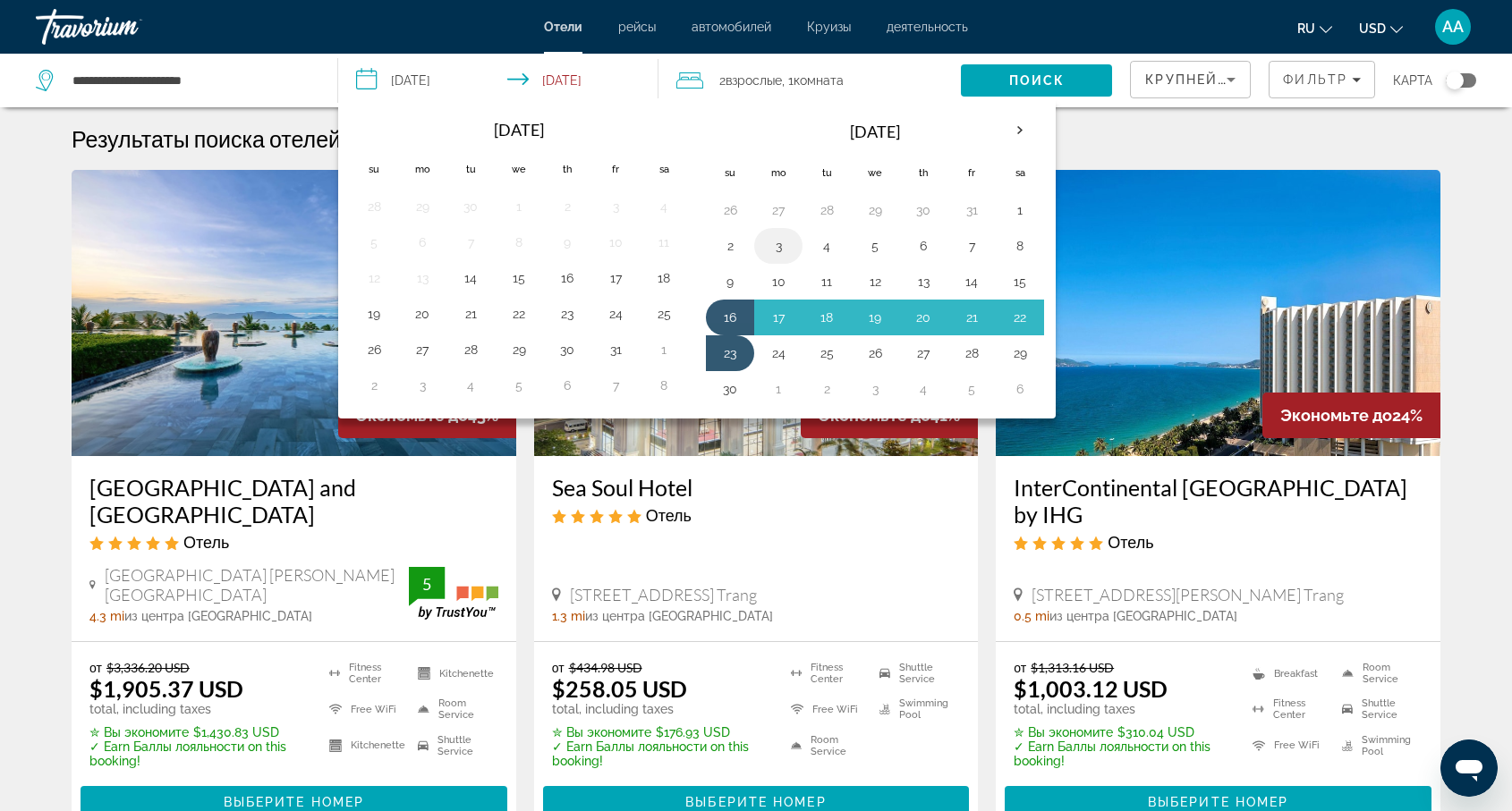
click at [775, 247] on button "3" at bounding box center [778, 246] width 29 height 25
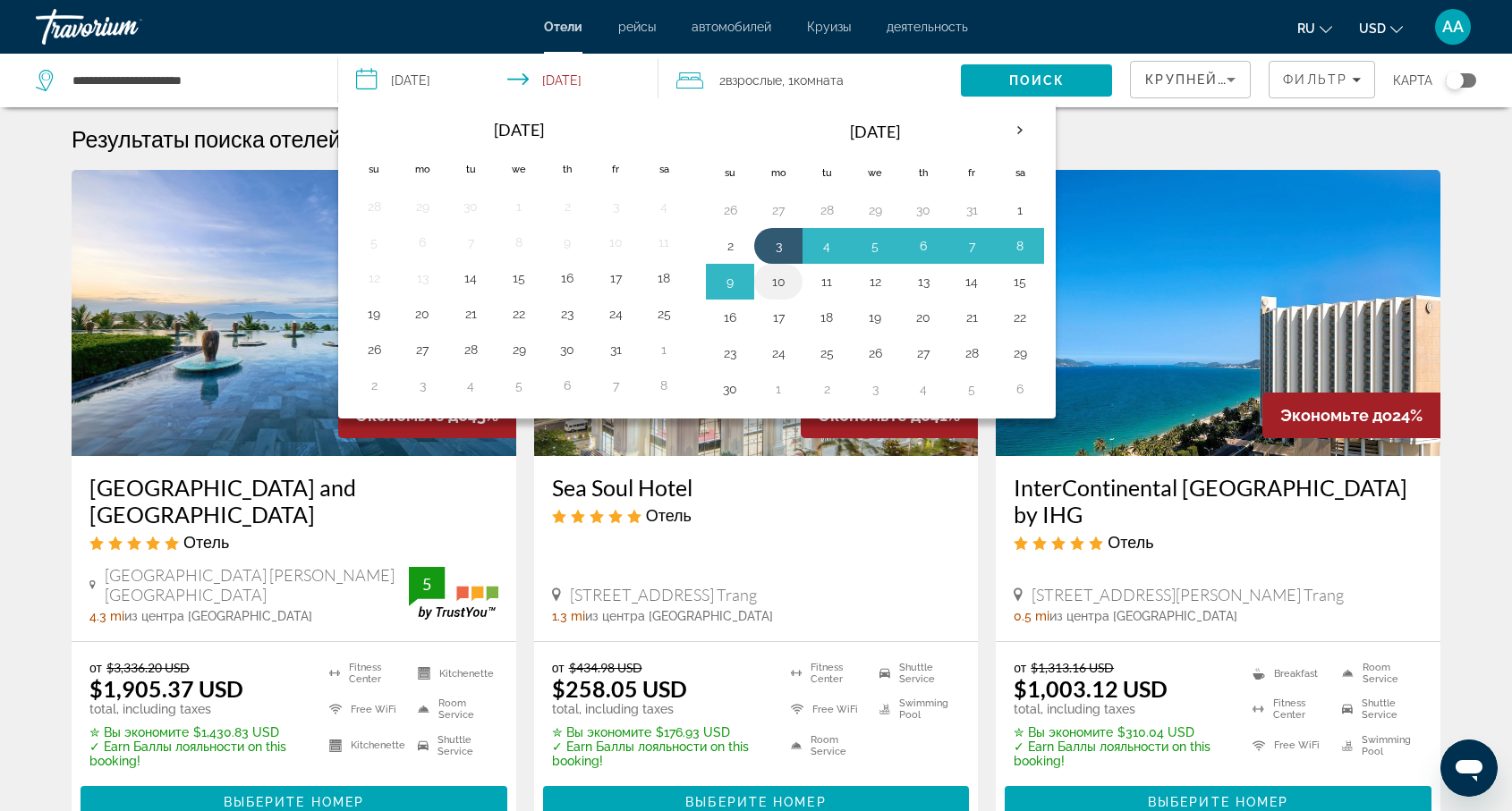
click at [778, 275] on button "10" at bounding box center [778, 282] width 29 height 25
type input "**********"
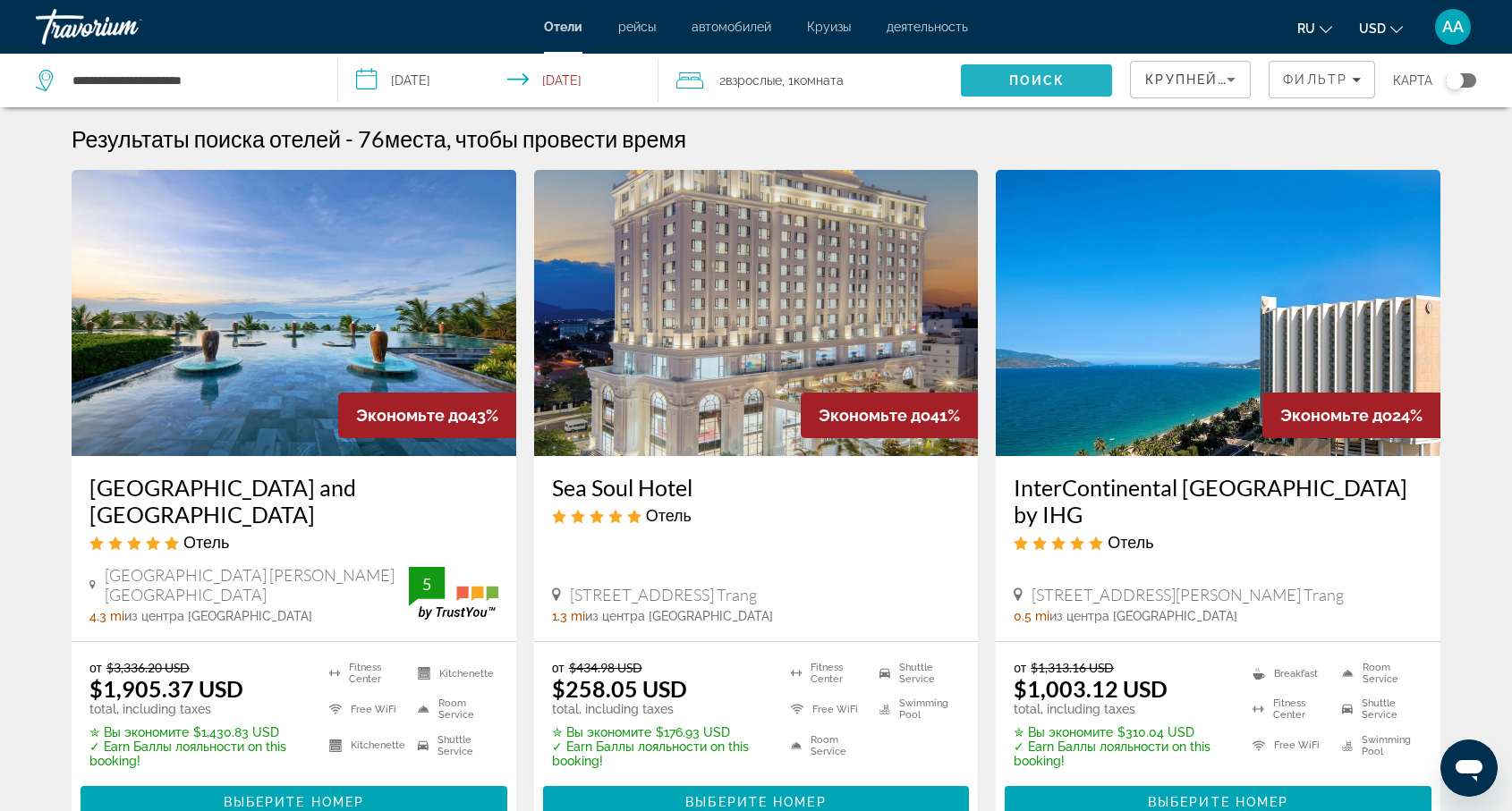
click at [1024, 75] on span "Поиск" at bounding box center [1037, 80] width 57 height 14
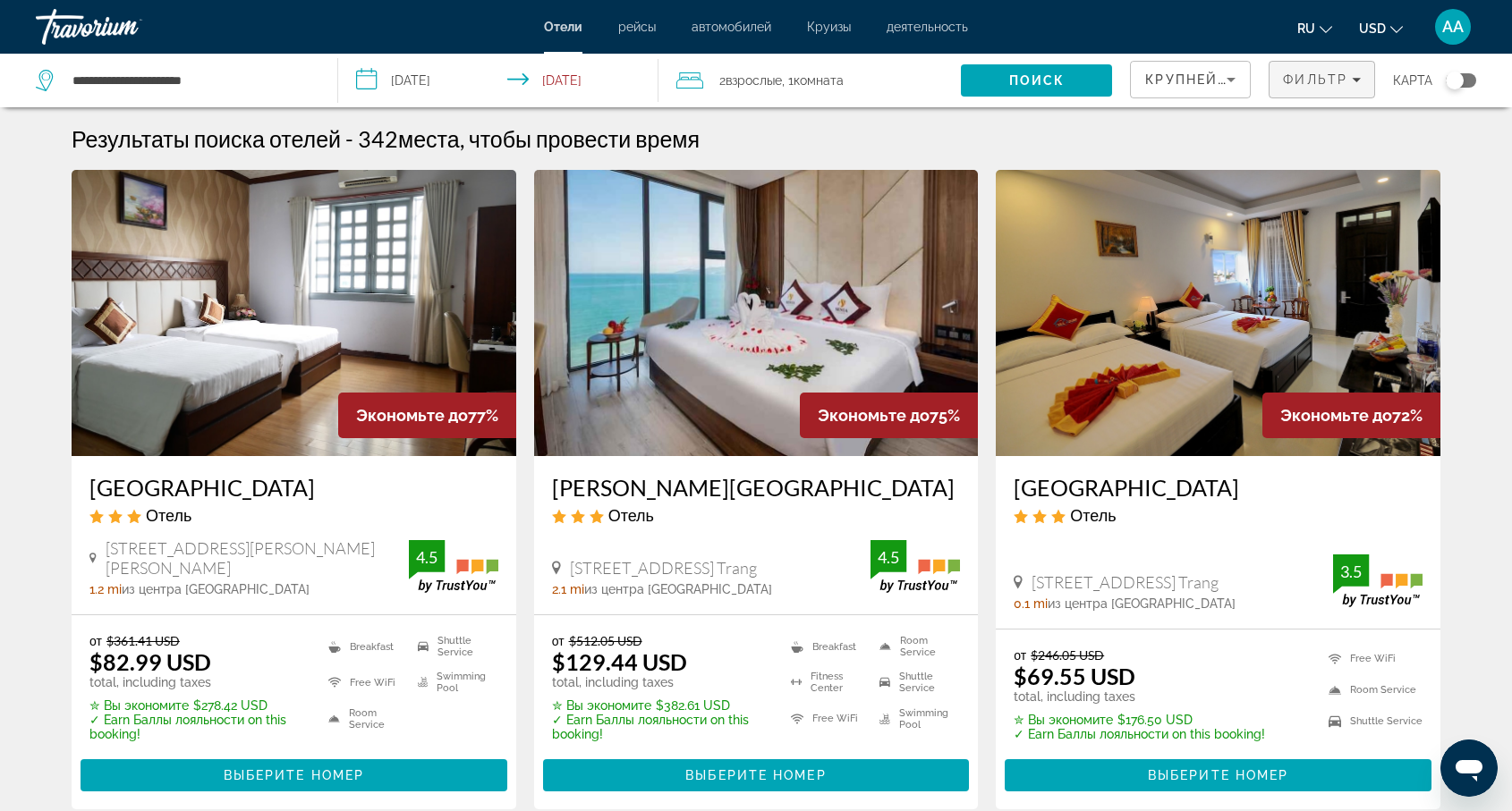
click at [1360, 78] on icon "Filters" at bounding box center [1355, 79] width 9 height 9
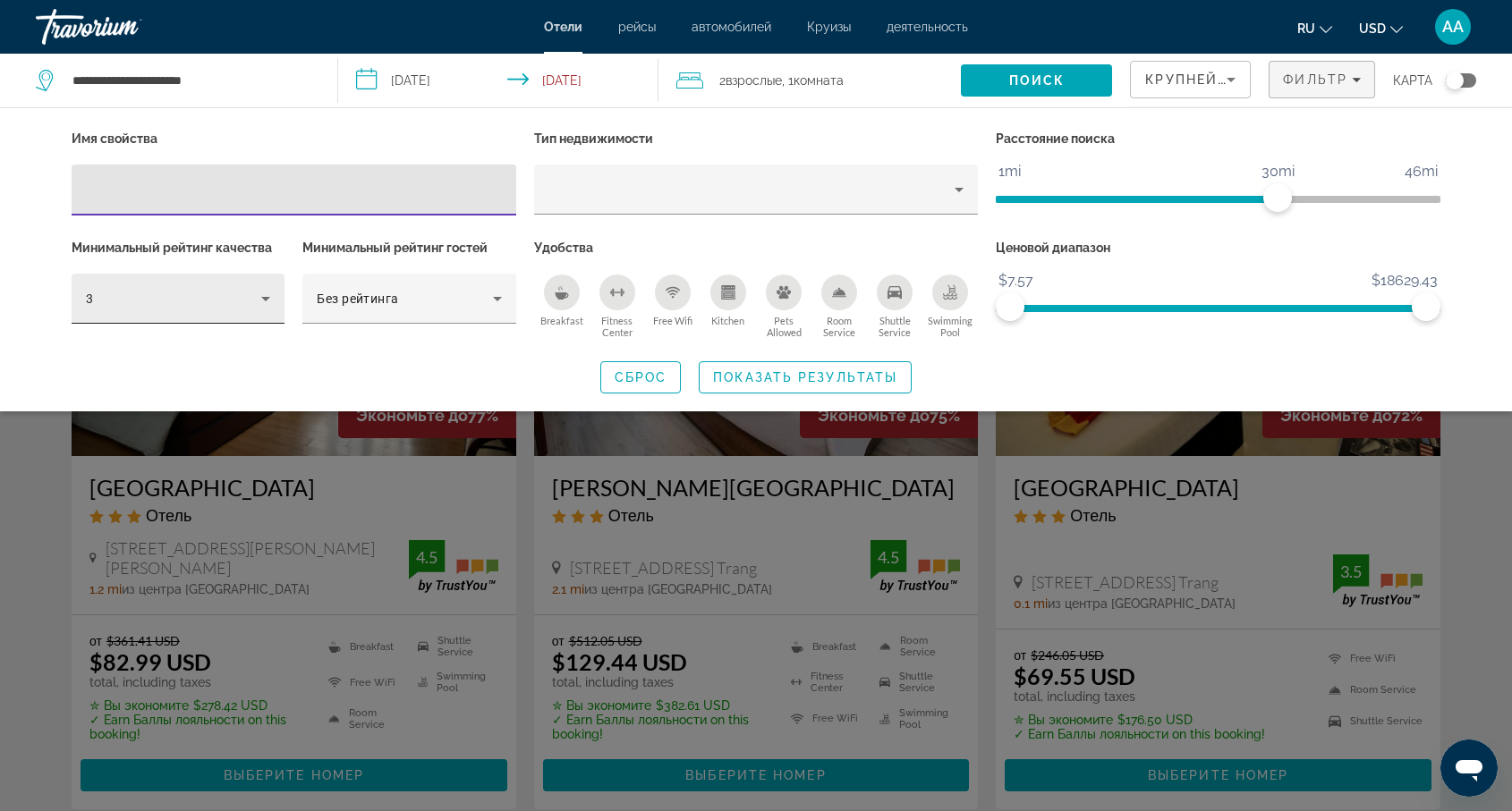
click at [264, 295] on icon "Hotel Filters" at bounding box center [266, 299] width 21 height 21
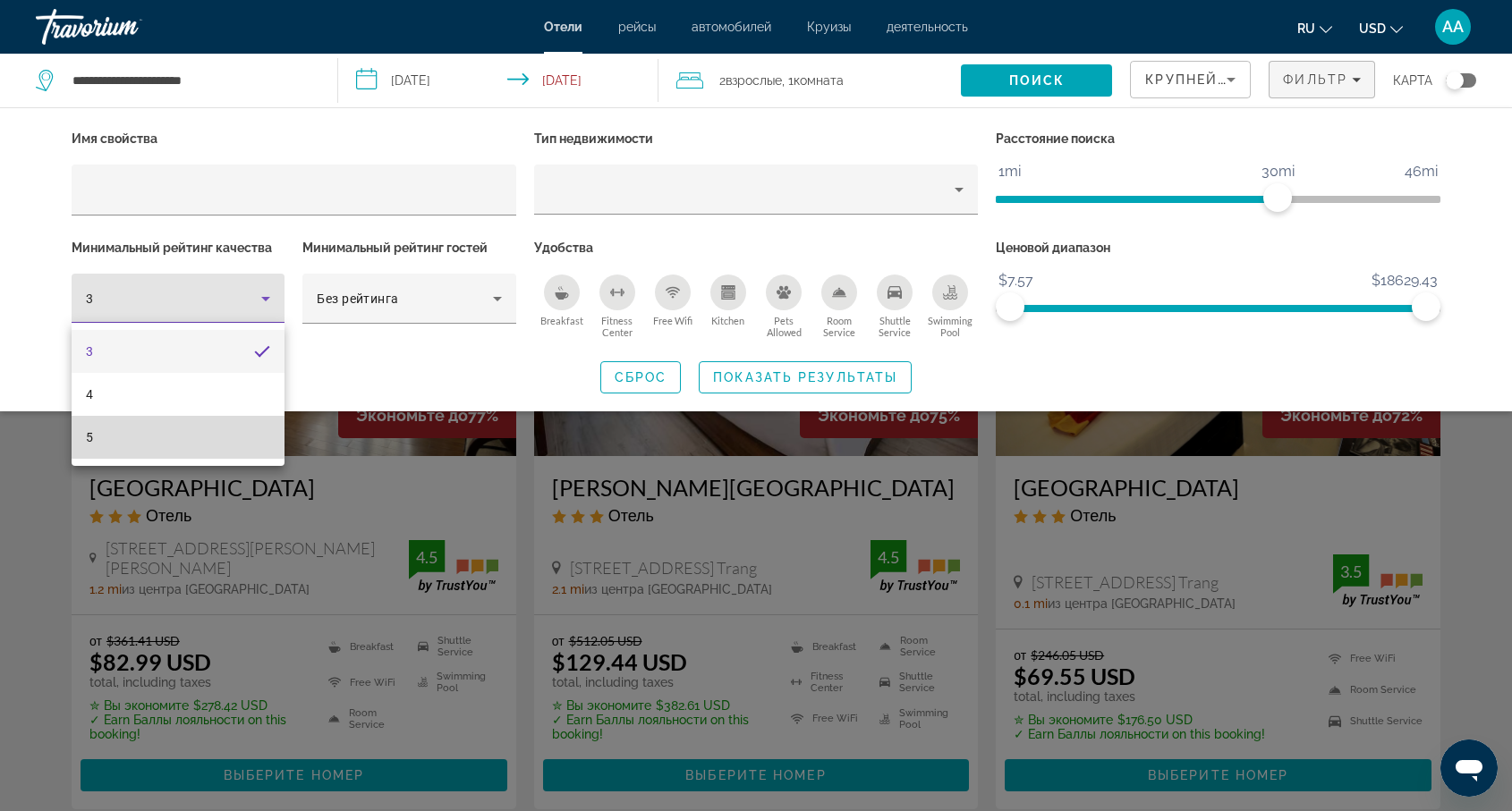
click at [153, 437] on mat-option "5" at bounding box center [177, 437] width 213 height 43
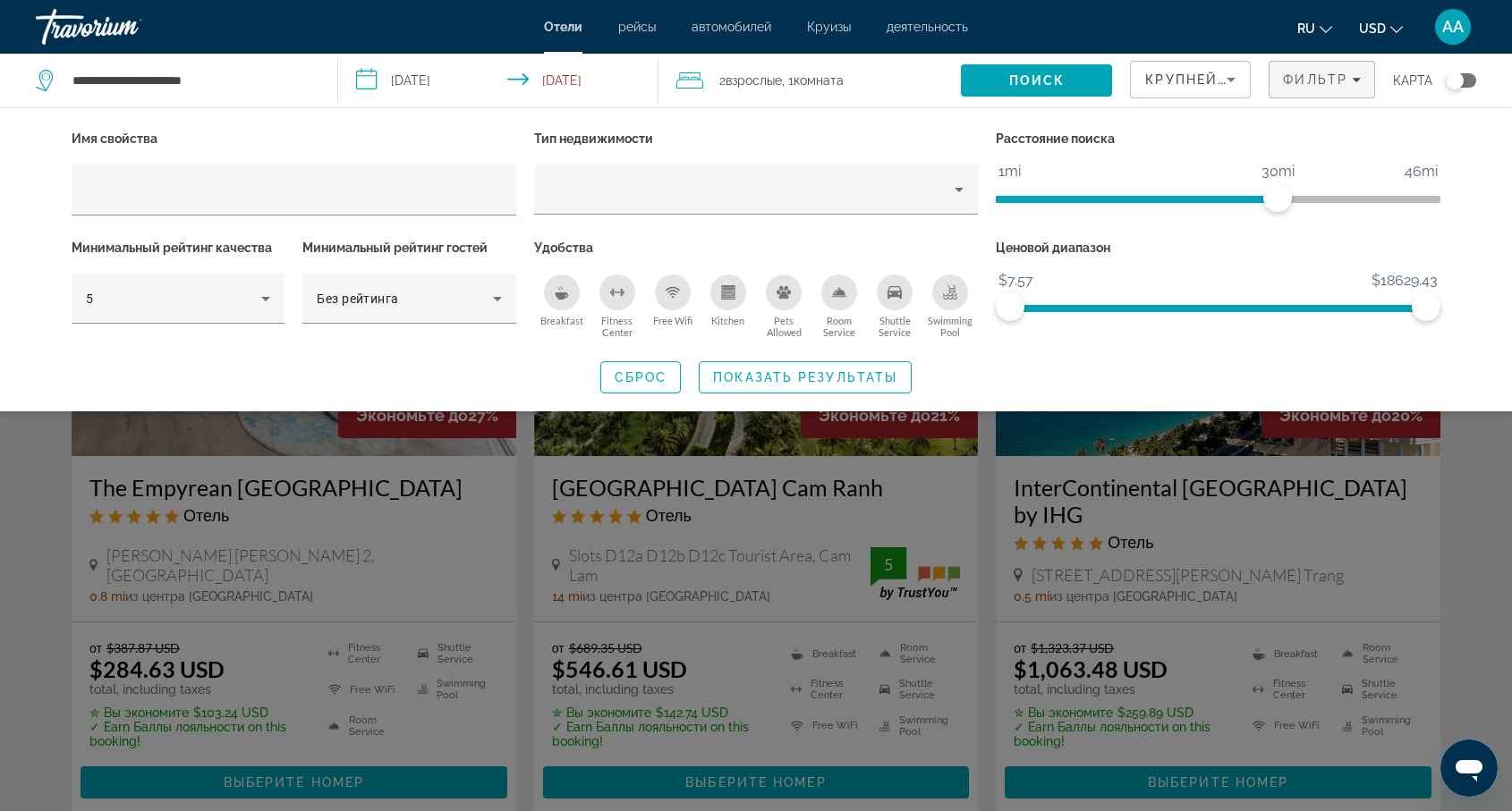
click at [528, 545] on div "Search widget" at bounding box center [756, 540] width 1512 height 543
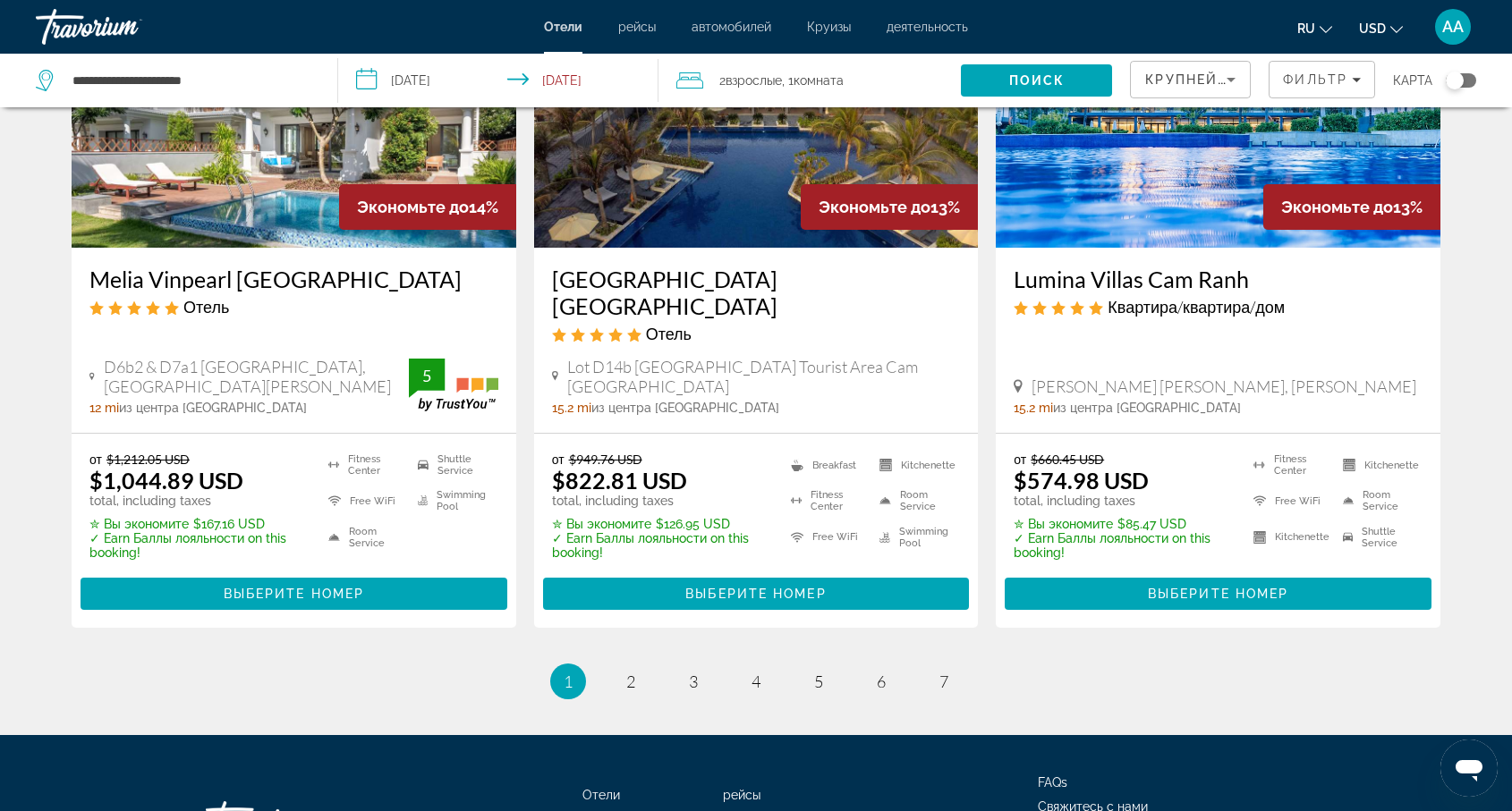
scroll to position [2250, 0]
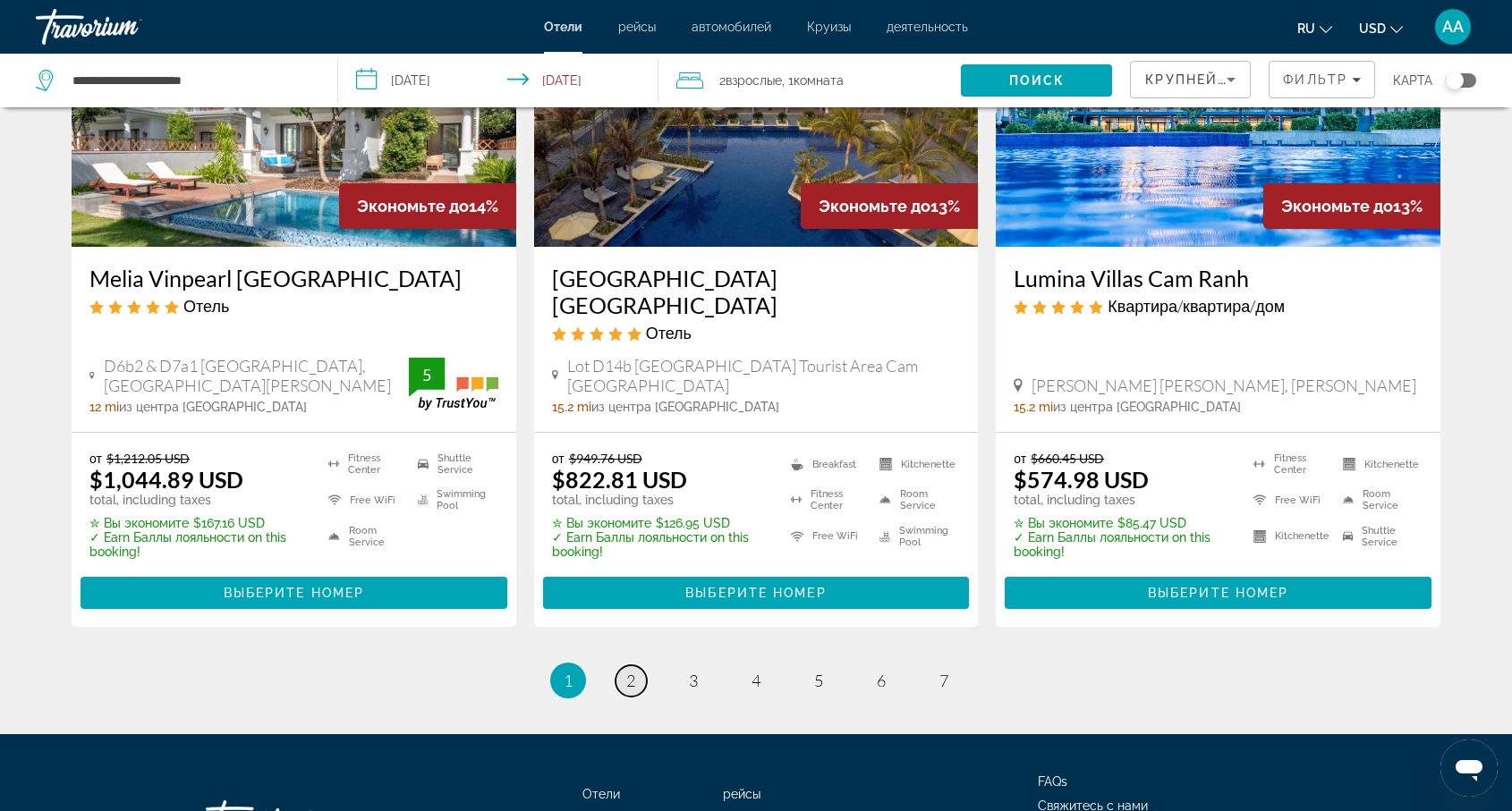
click at [629, 671] on span "2" at bounding box center [630, 681] width 9 height 19
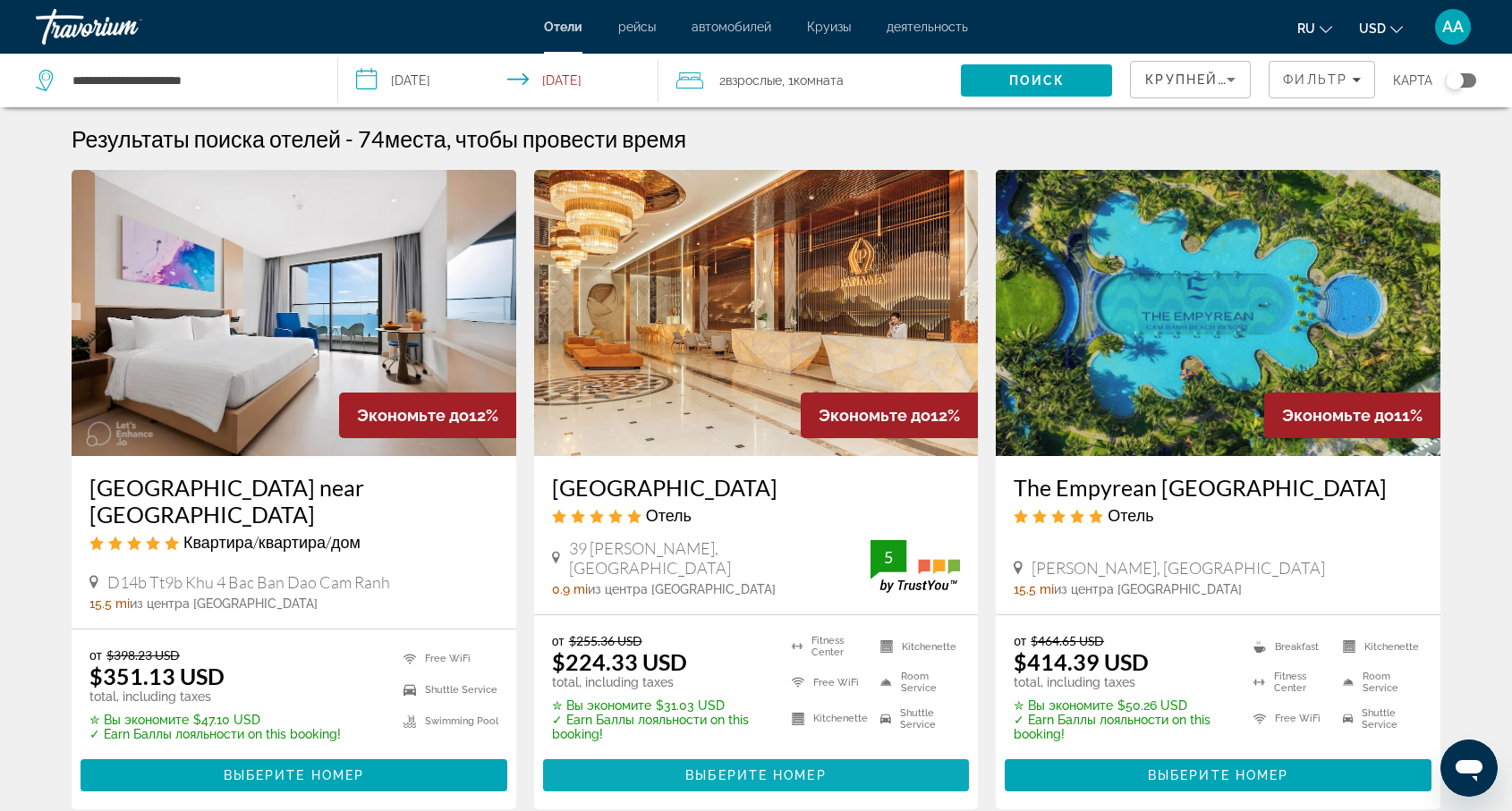
click at [717, 774] on span "Выберите номер" at bounding box center [755, 775] width 141 height 14
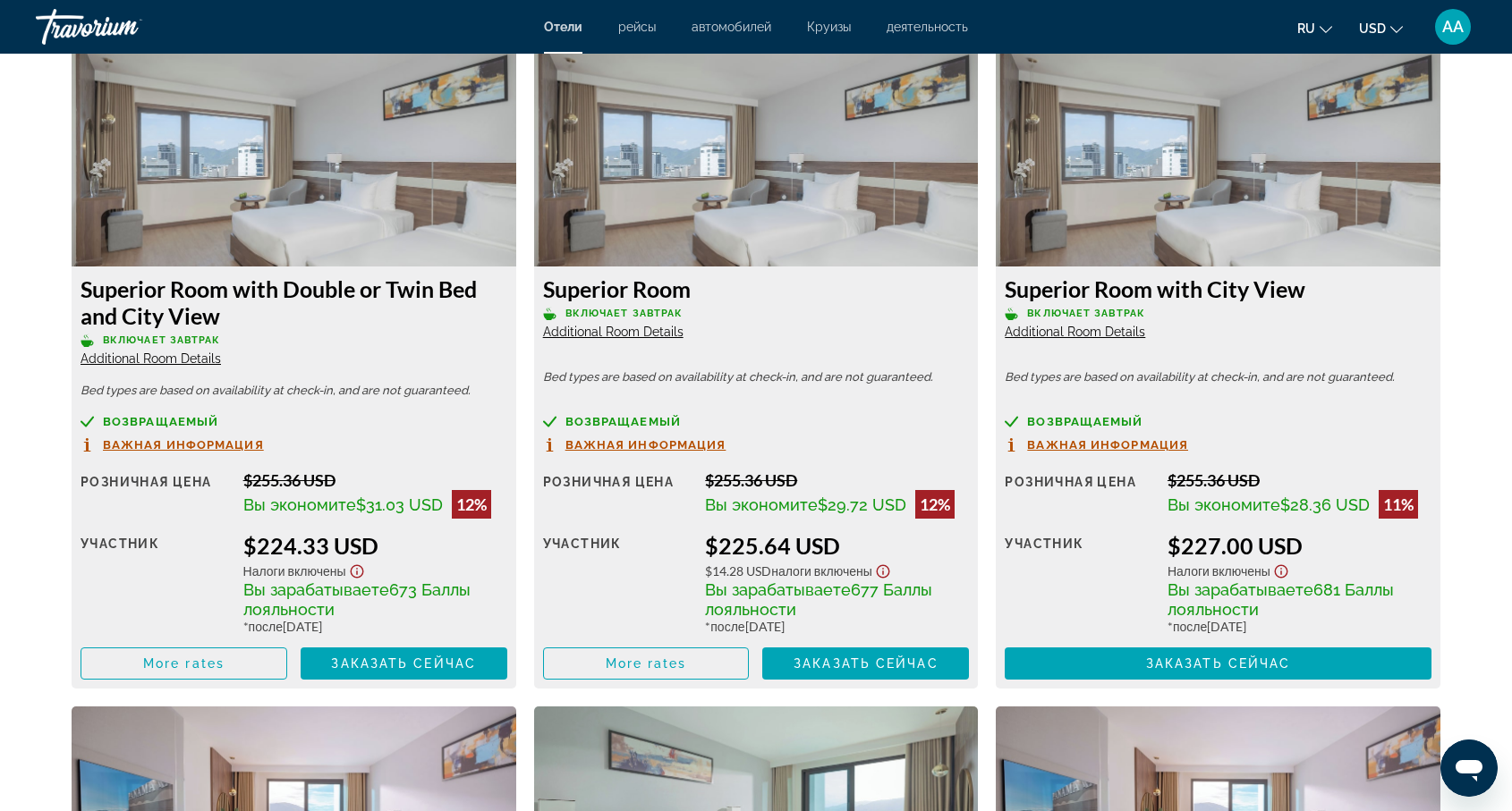
scroll to position [2490, 0]
click at [175, 671] on span "More rates" at bounding box center [184, 664] width 82 height 14
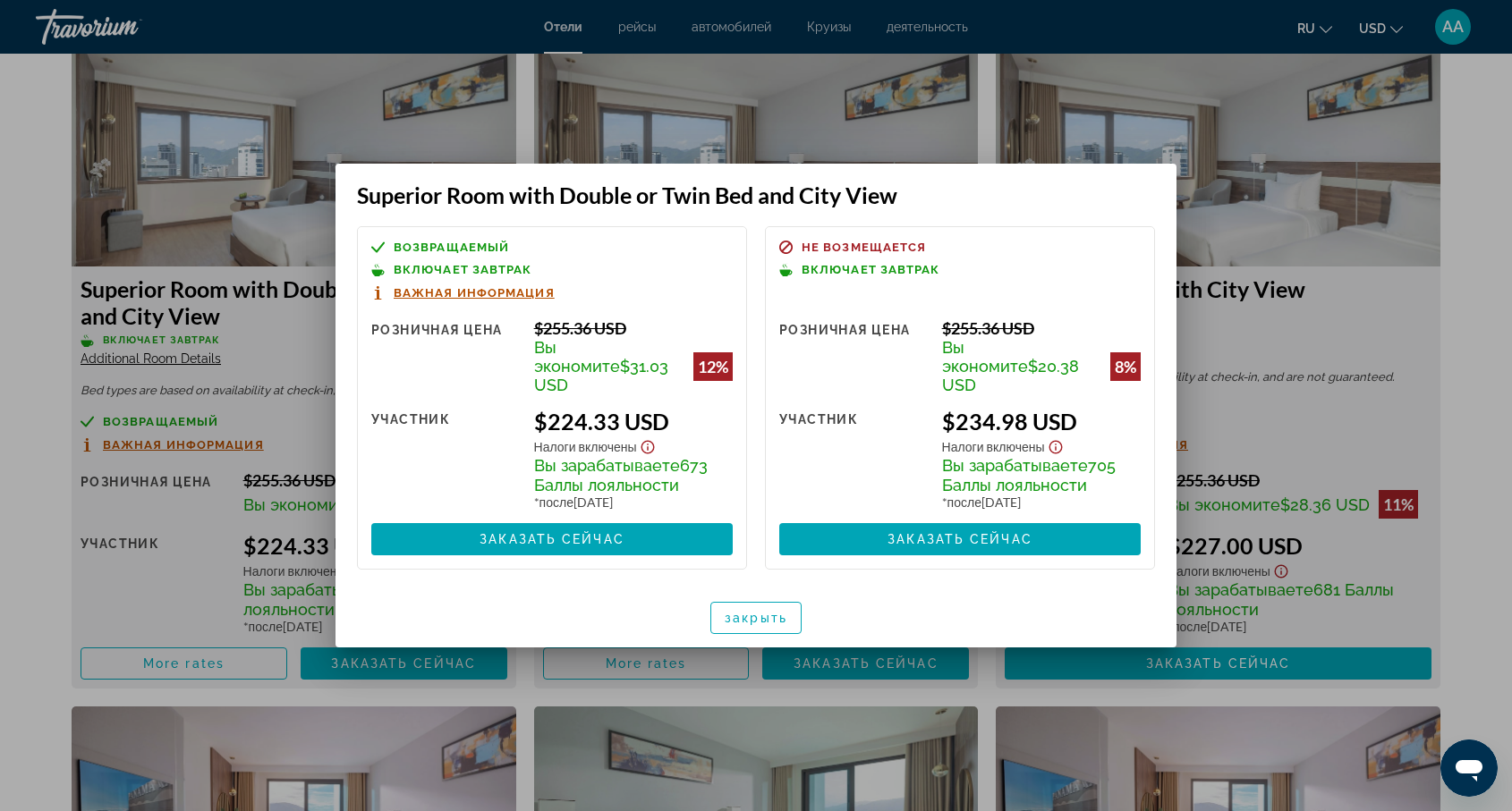
scroll to position [0, 0]
click at [1053, 129] on div at bounding box center [756, 406] width 1512 height 811
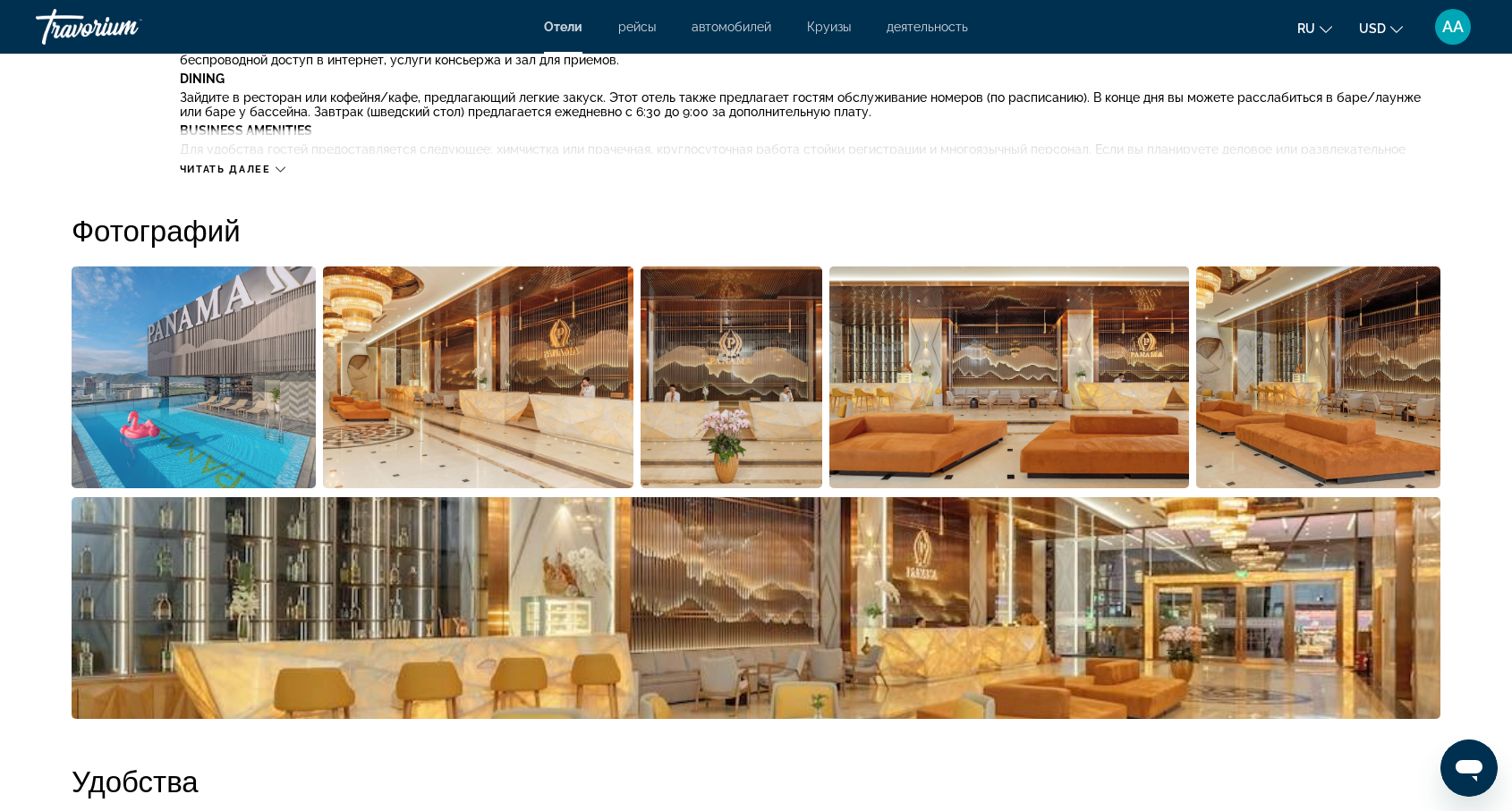
scroll to position [751, 0]
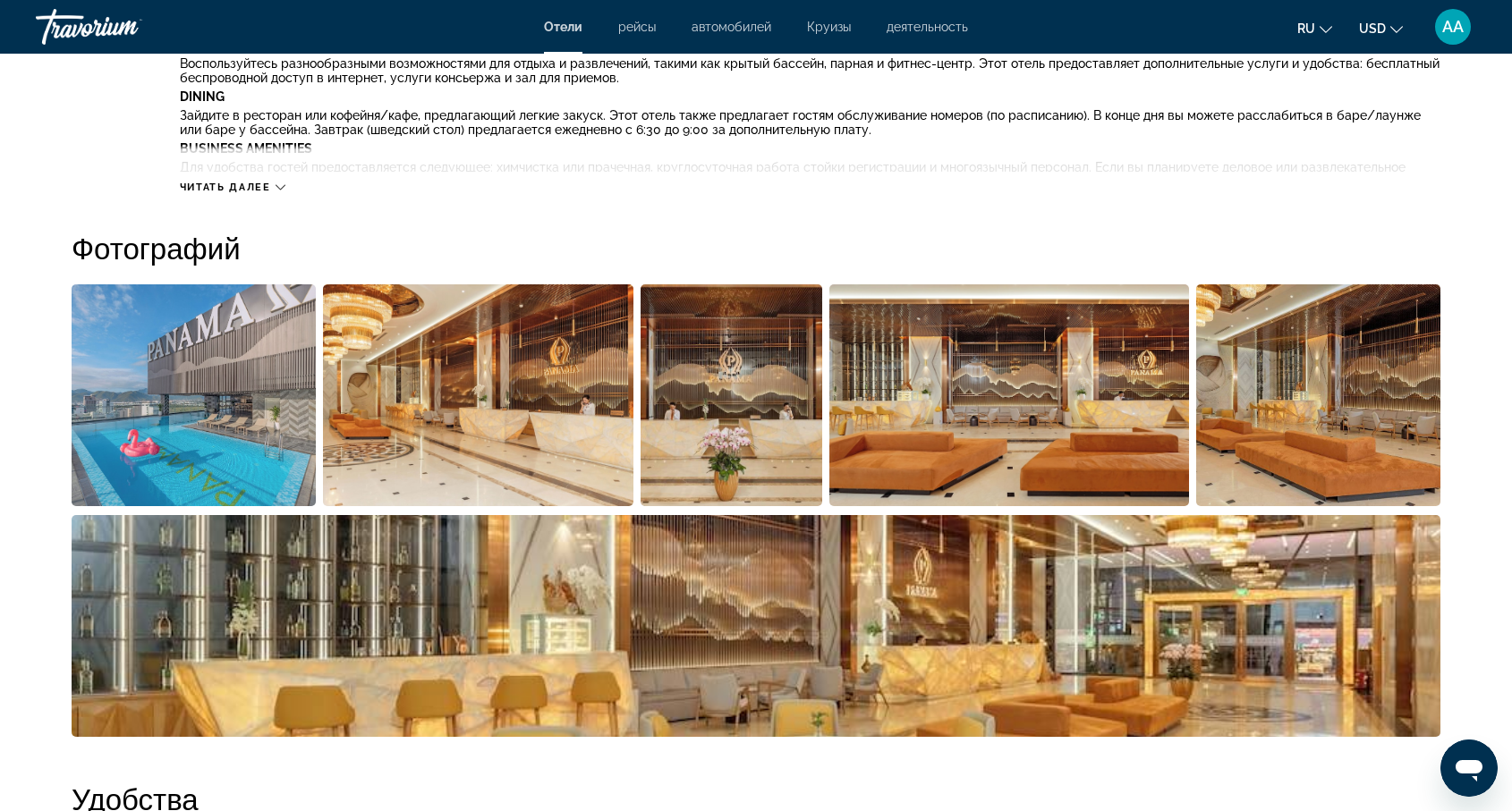
click at [219, 390] on img "Open full-screen image slider" at bounding box center [194, 395] width 245 height 222
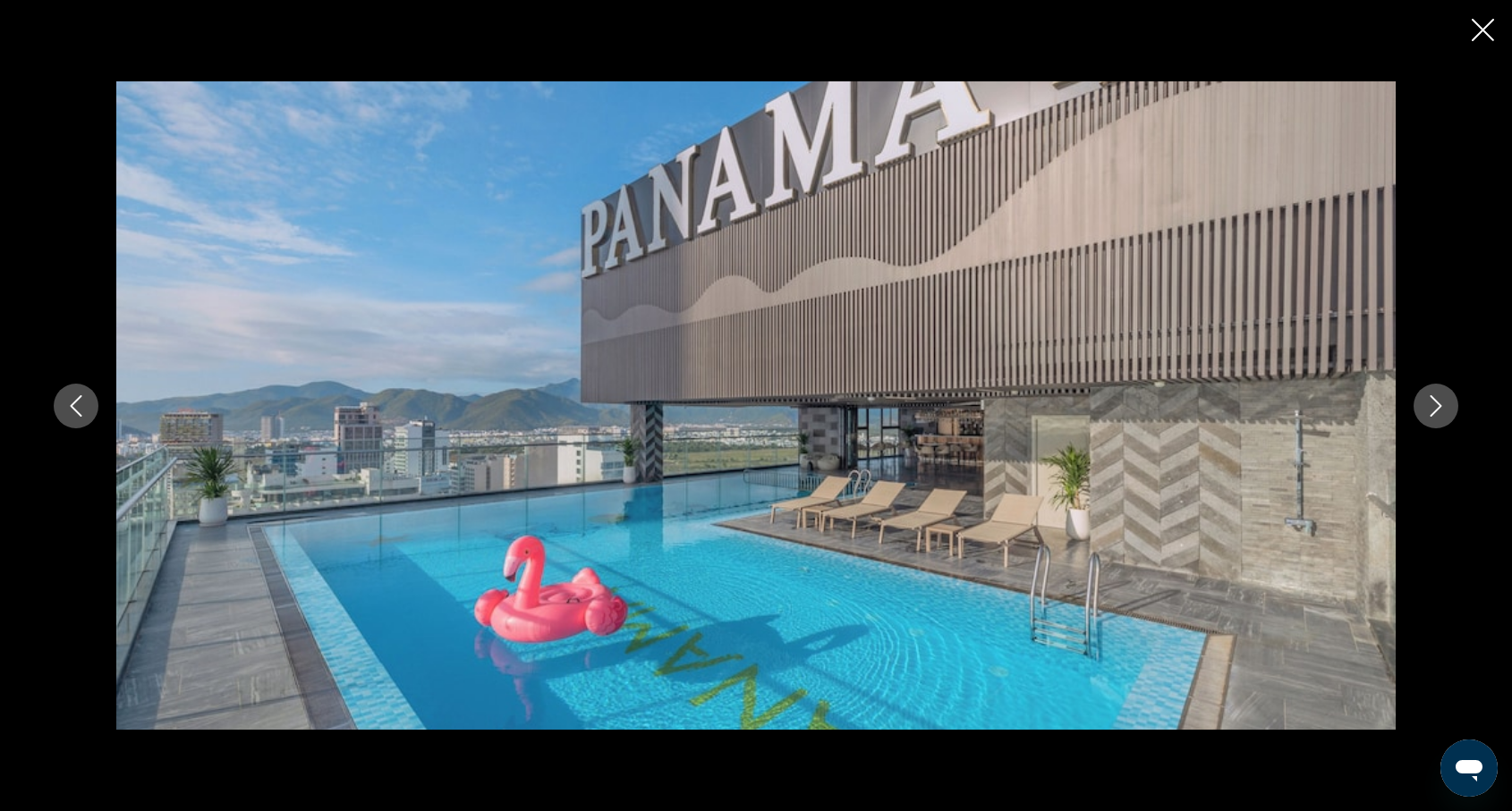
click at [1441, 410] on icon "Next image" at bounding box center [1436, 406] width 21 height 21
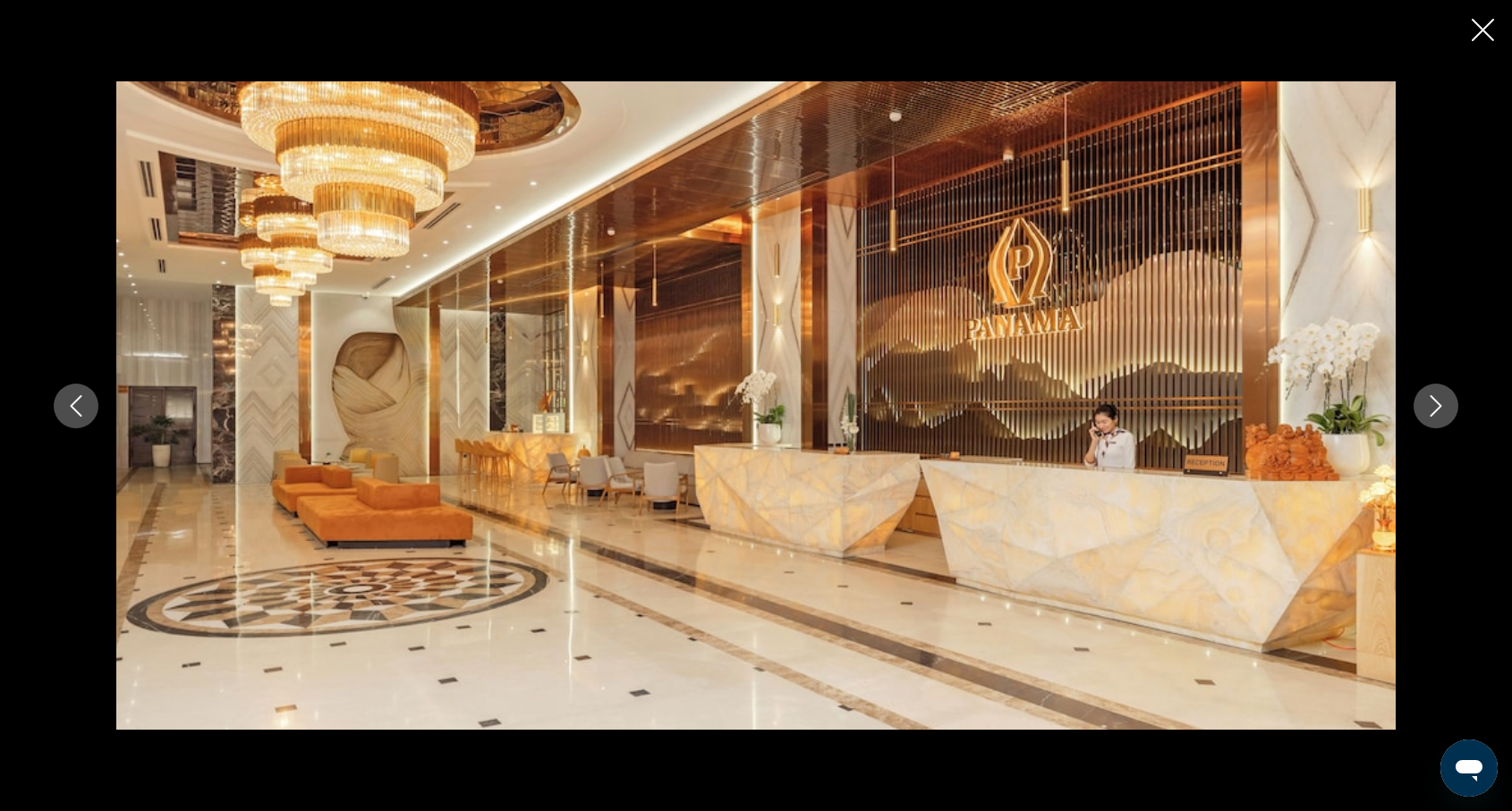
click at [1438, 410] on icon "Next image" at bounding box center [1436, 406] width 21 height 21
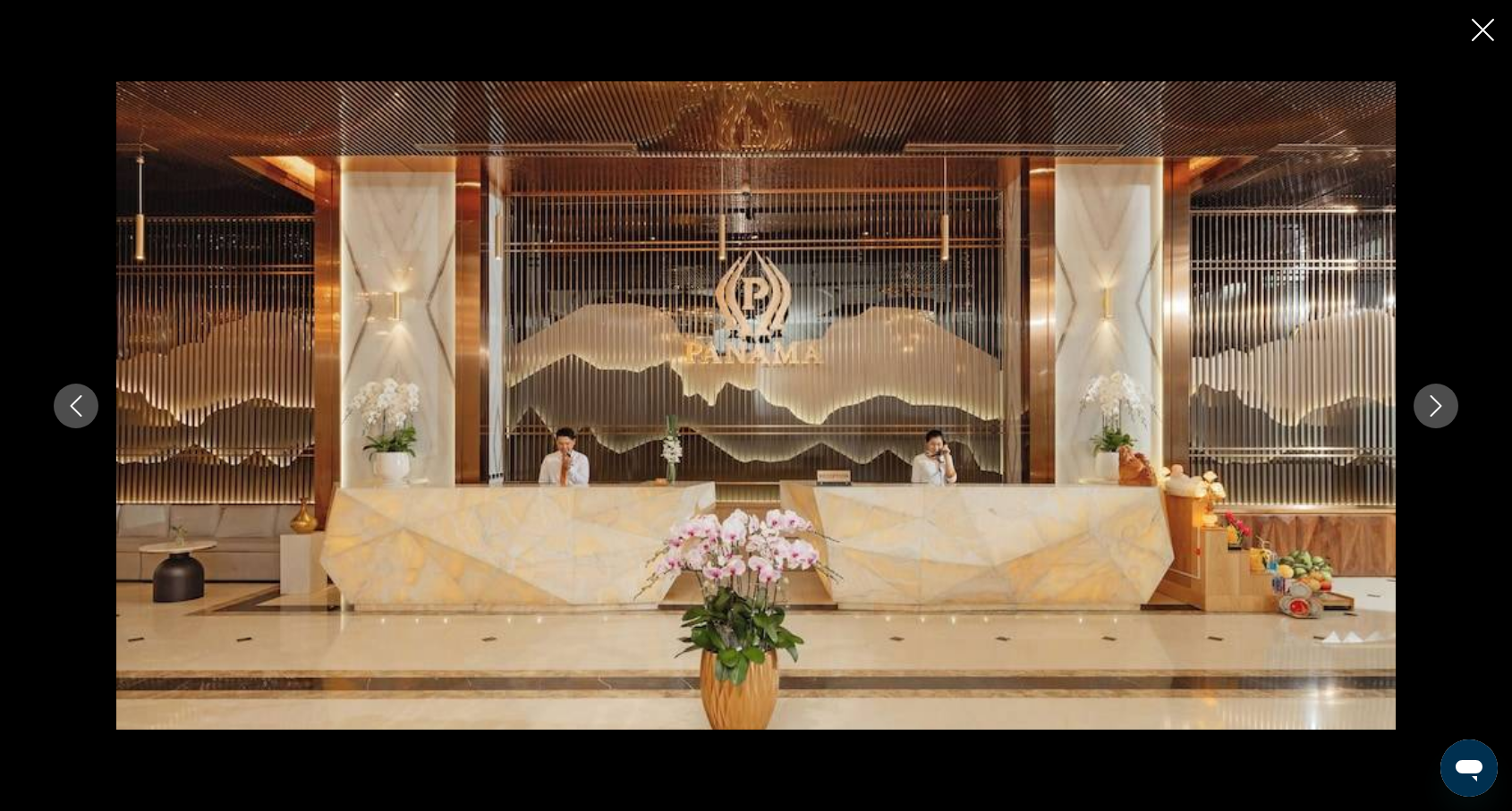
click at [1437, 408] on icon "Next image" at bounding box center [1436, 406] width 12 height 21
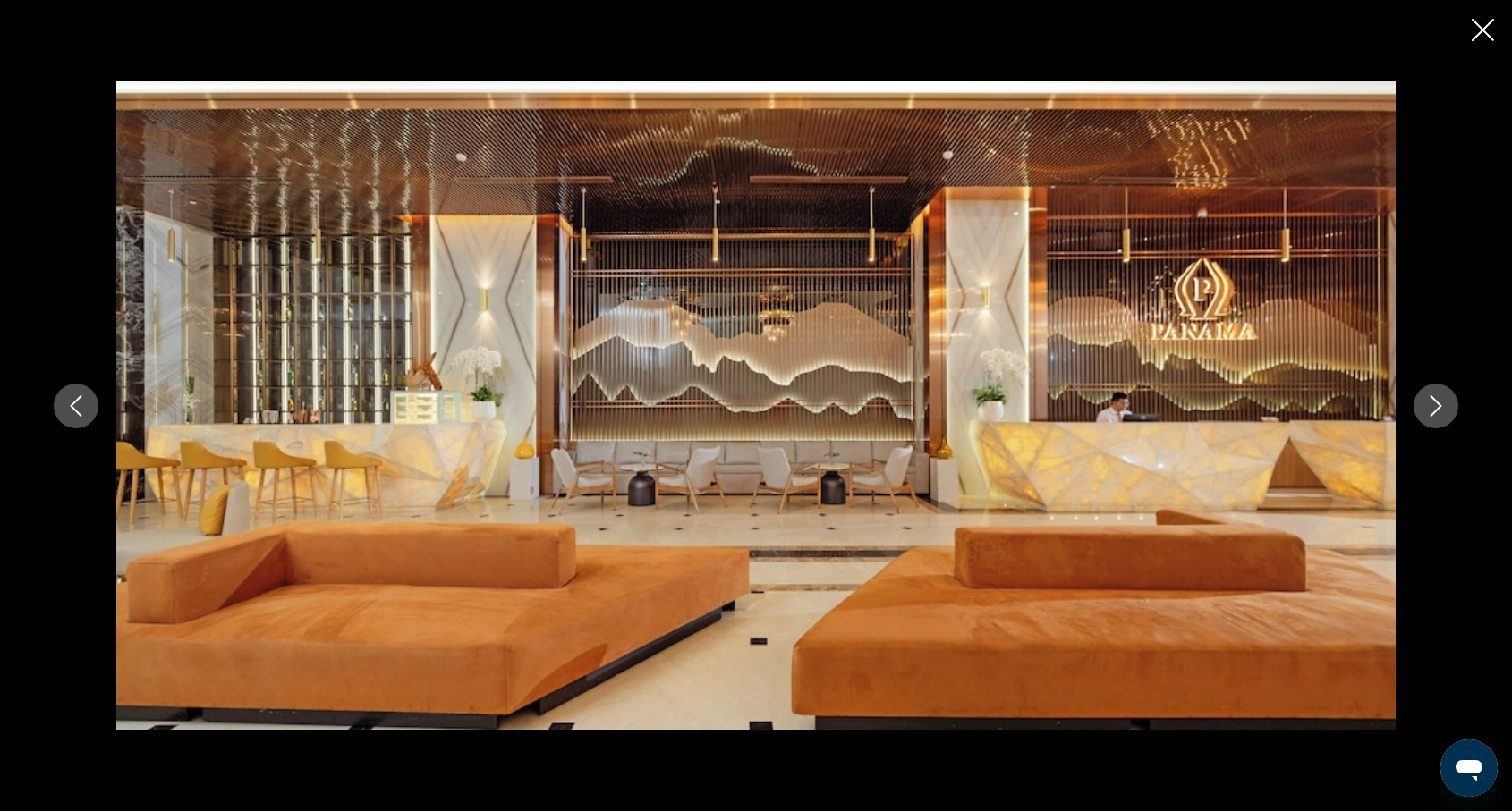
click at [1437, 408] on icon "Next image" at bounding box center [1436, 406] width 12 height 21
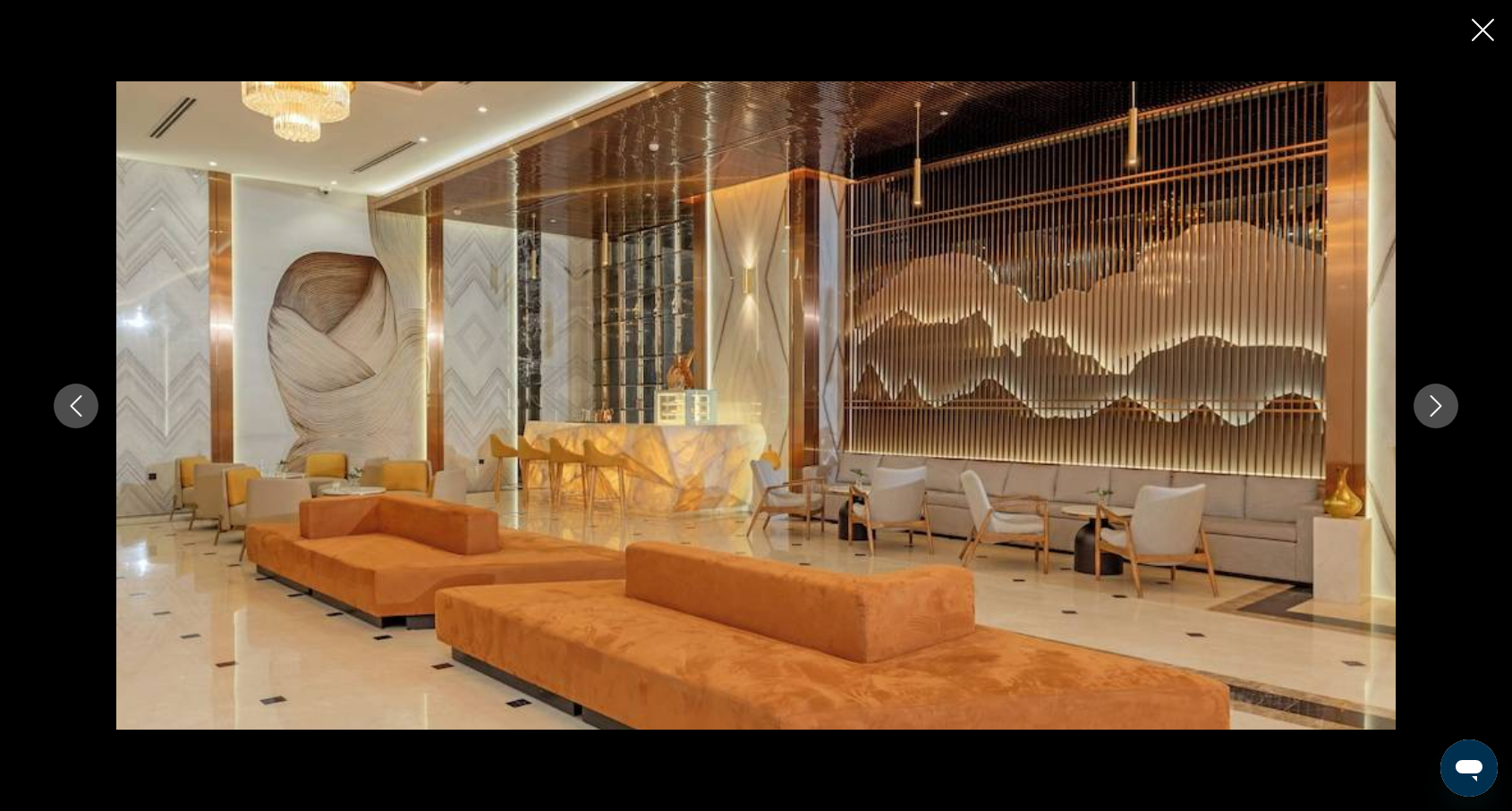
click at [79, 403] on icon "Previous image" at bounding box center [76, 406] width 21 height 21
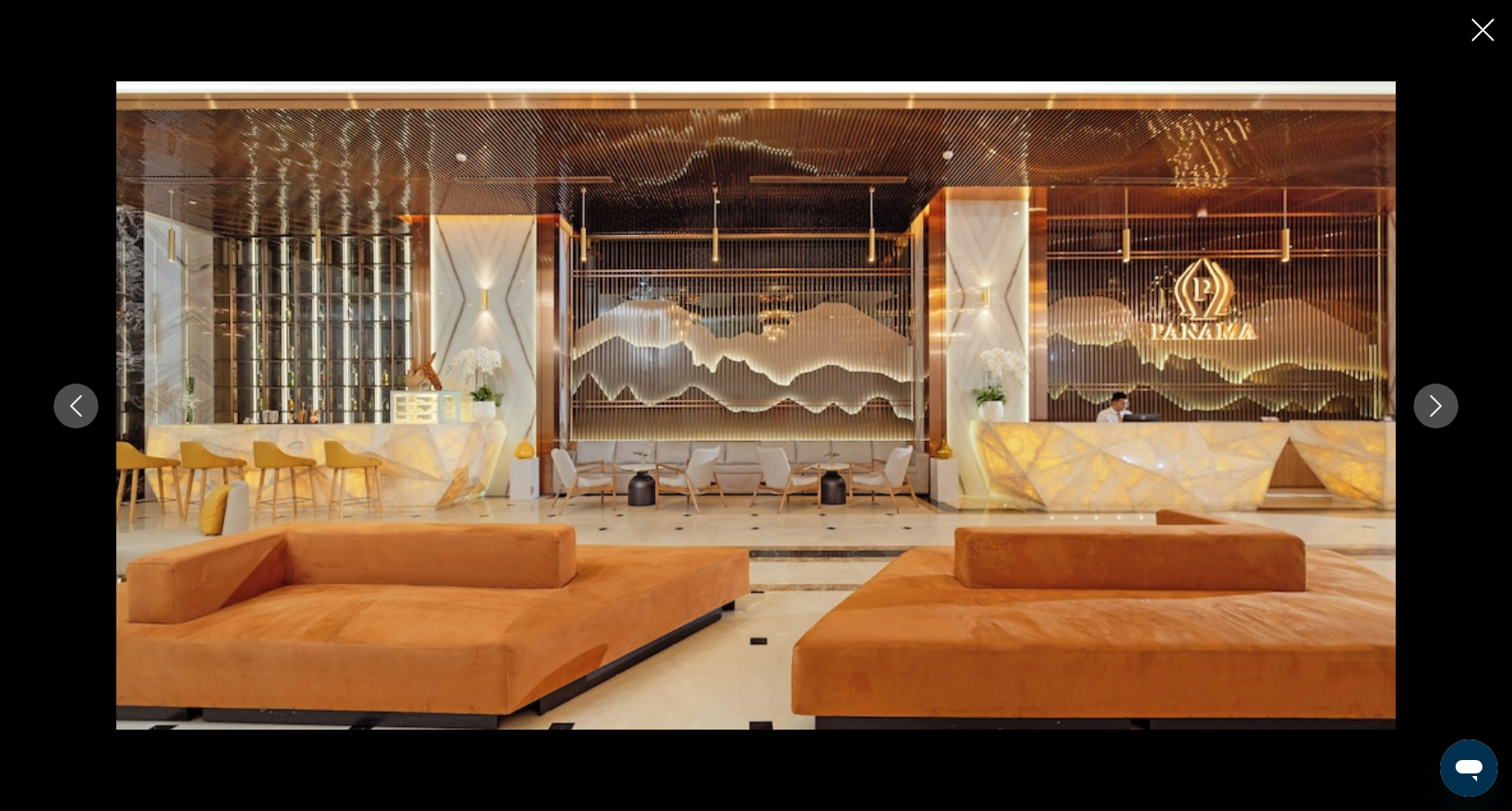
click at [79, 403] on icon "Previous image" at bounding box center [76, 406] width 21 height 21
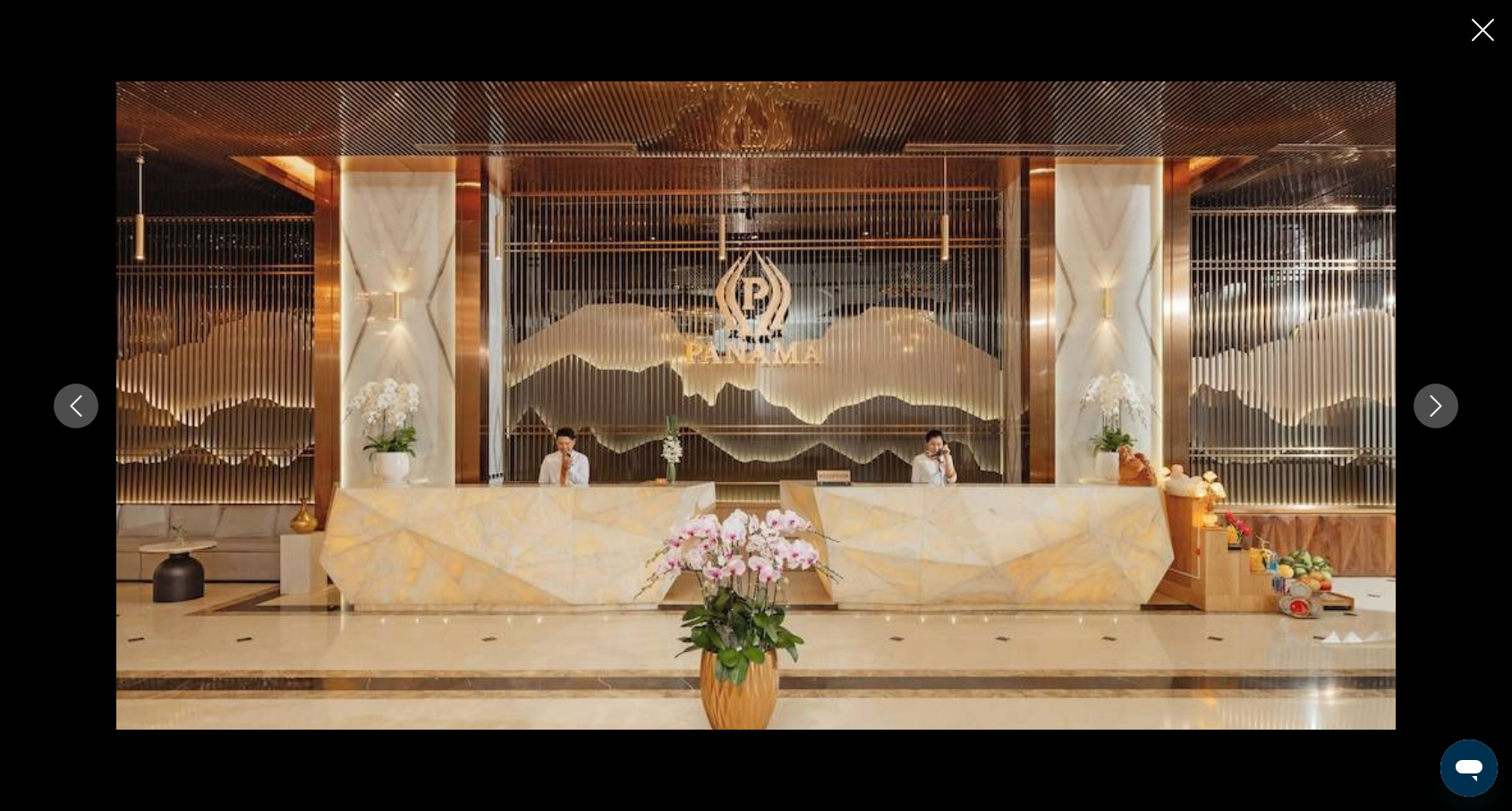
click at [79, 403] on icon "Previous image" at bounding box center [76, 406] width 21 height 21
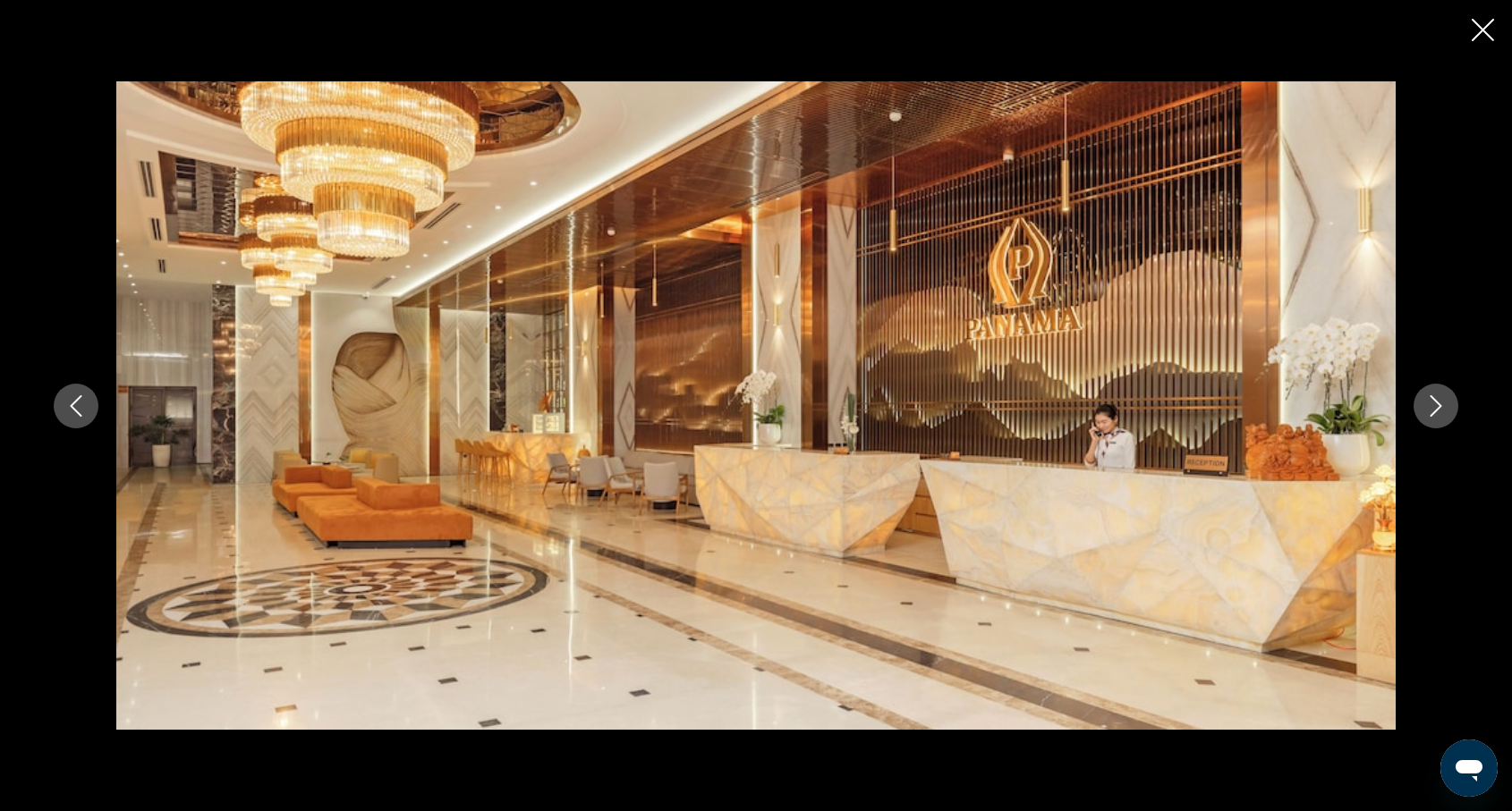
click at [79, 403] on icon "Previous image" at bounding box center [76, 406] width 21 height 21
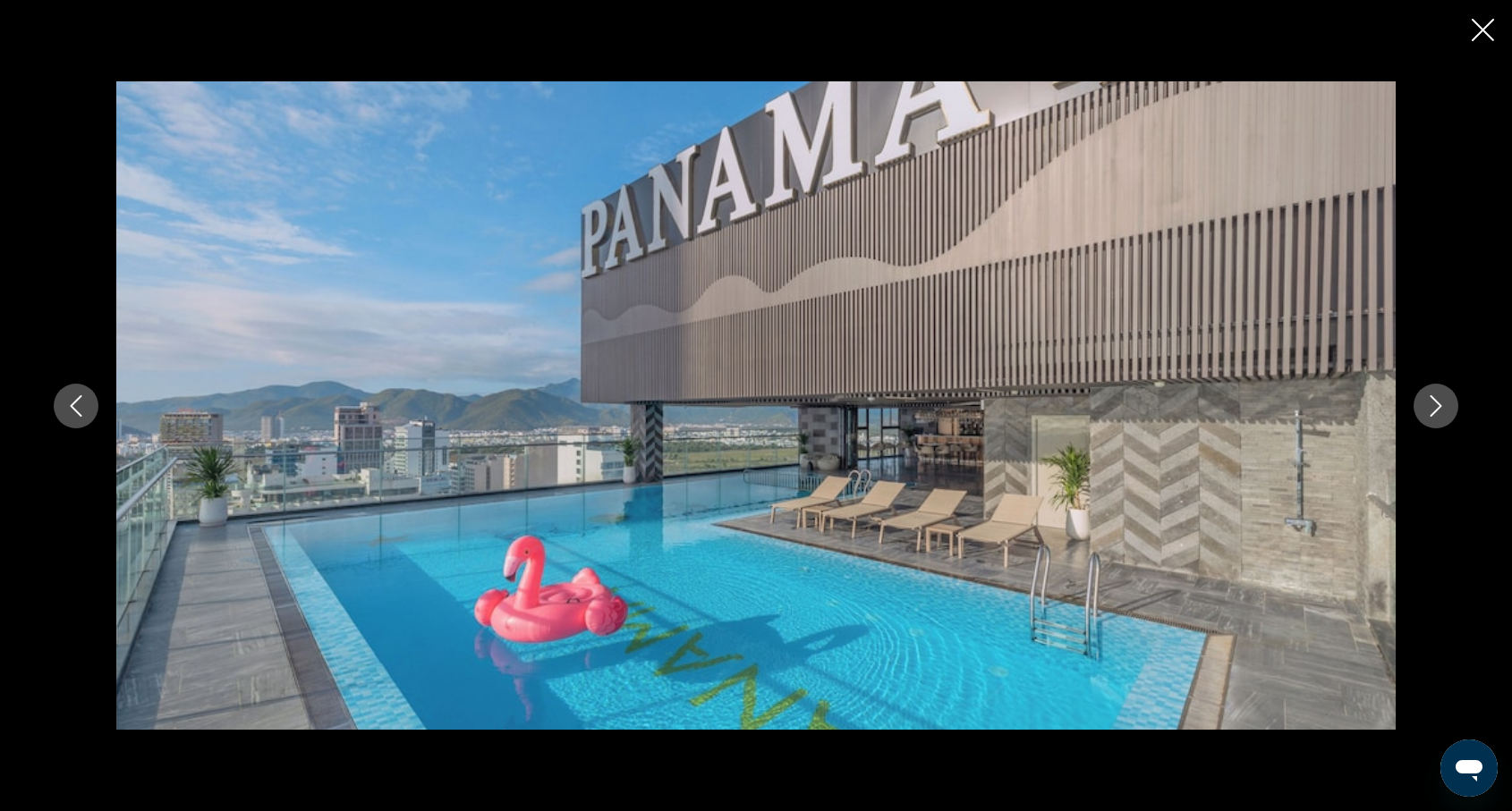
click at [1437, 407] on icon "Next image" at bounding box center [1436, 406] width 21 height 21
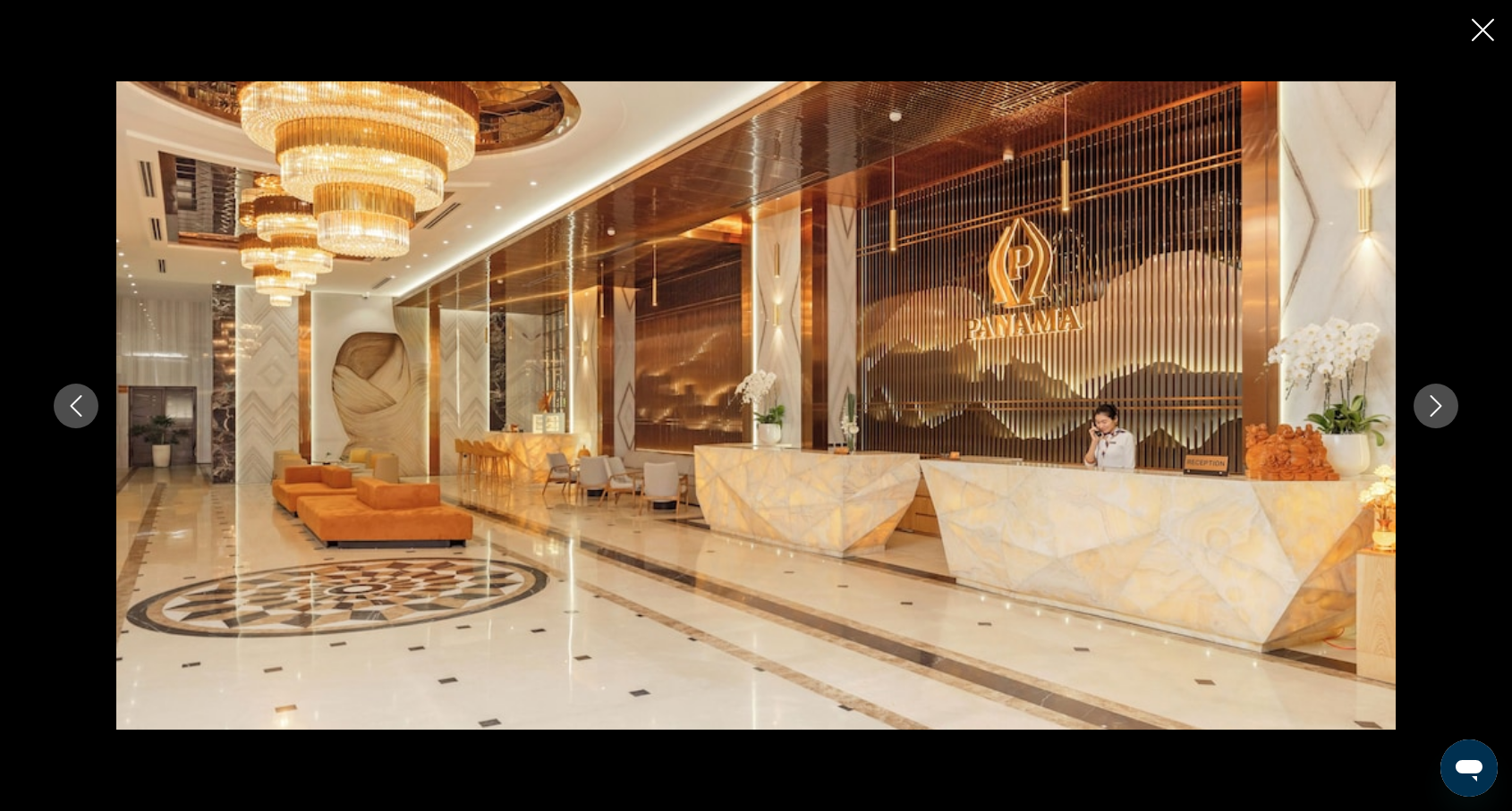
click at [1441, 403] on icon "Next image" at bounding box center [1436, 406] width 21 height 21
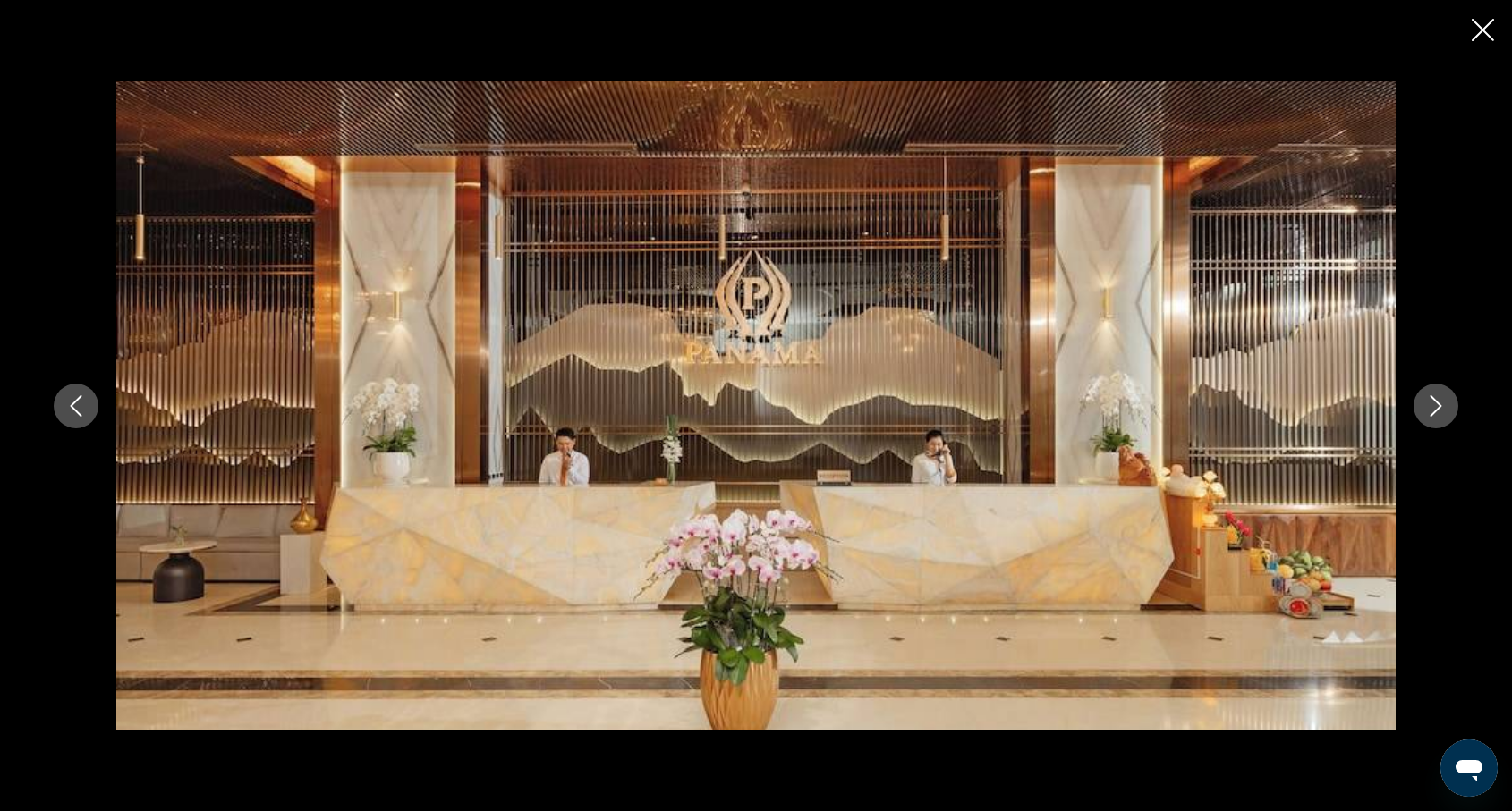
click at [1441, 403] on icon "Next image" at bounding box center [1436, 406] width 21 height 21
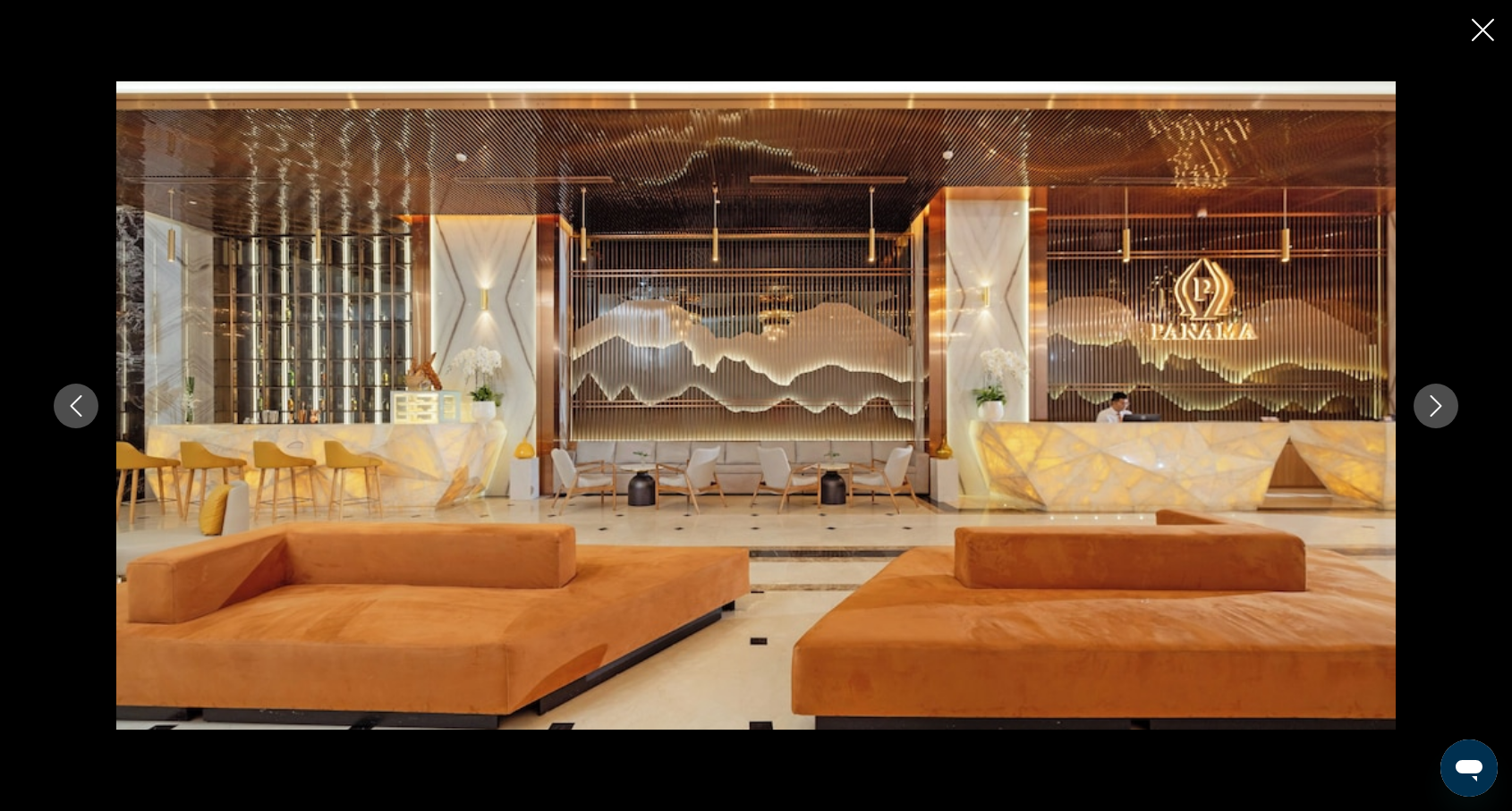
click at [1441, 403] on icon "Next image" at bounding box center [1436, 406] width 21 height 21
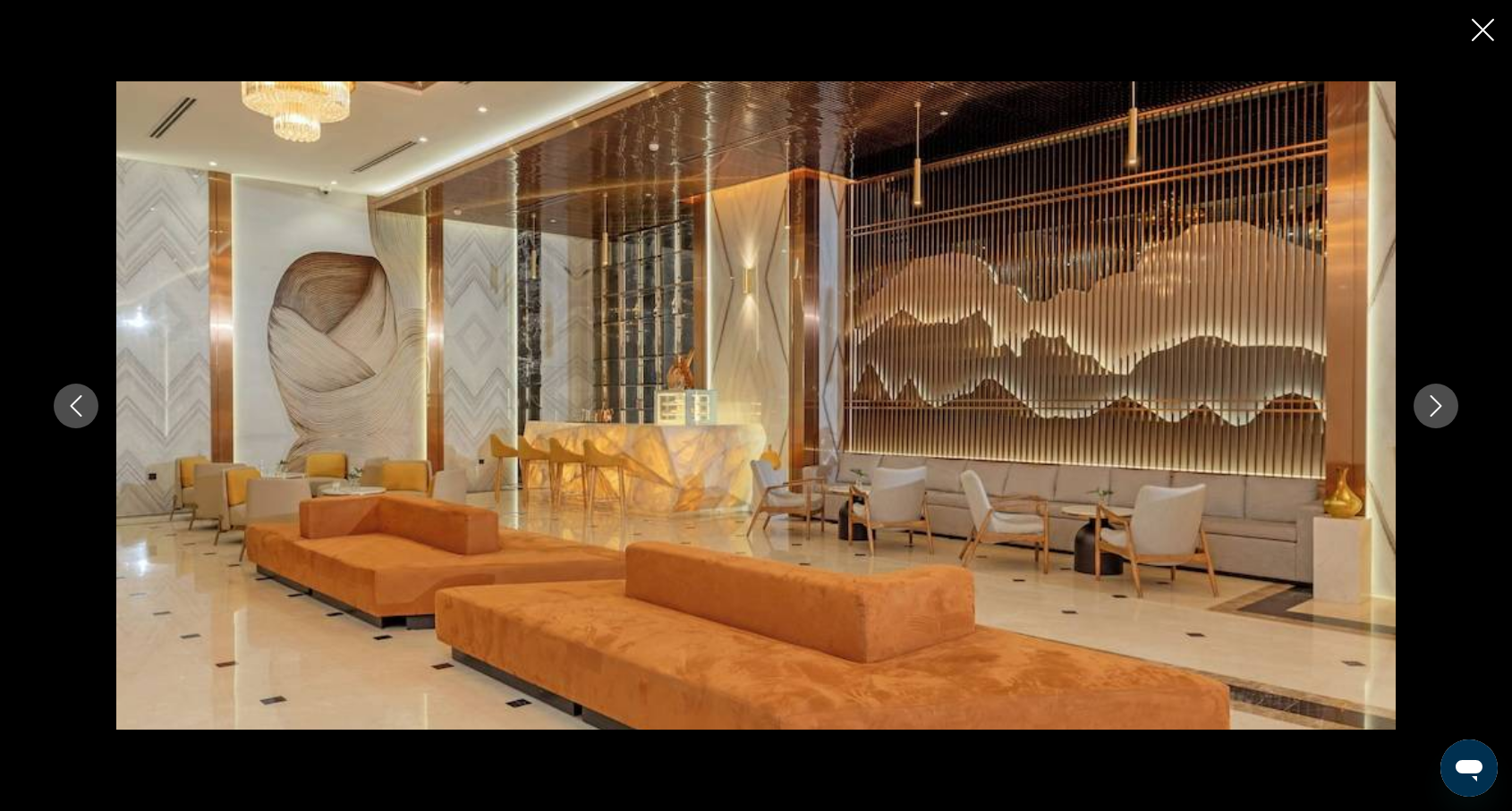
click at [1441, 403] on icon "Next image" at bounding box center [1436, 406] width 21 height 21
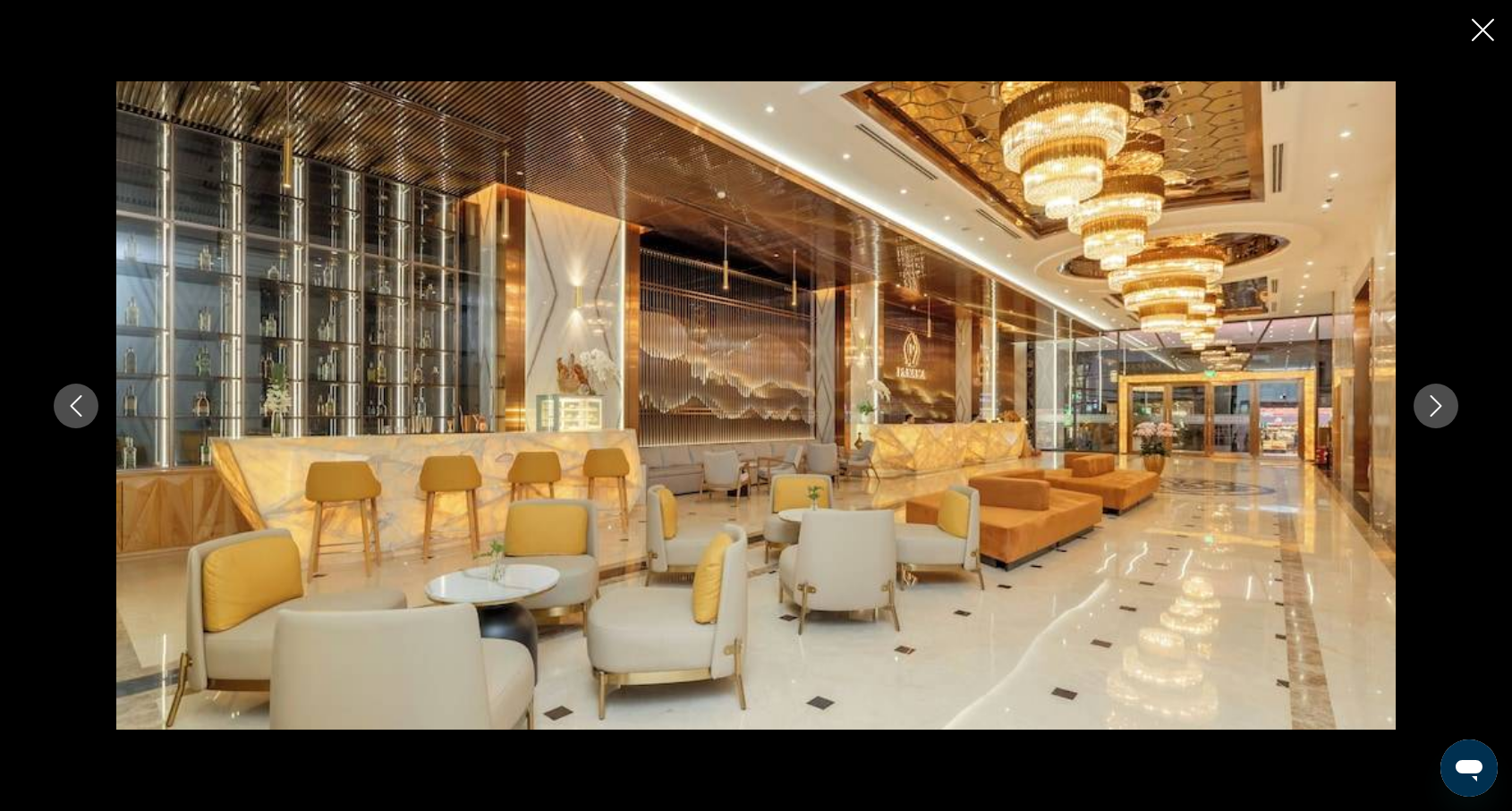
click at [1440, 404] on icon "Next image" at bounding box center [1436, 406] width 21 height 21
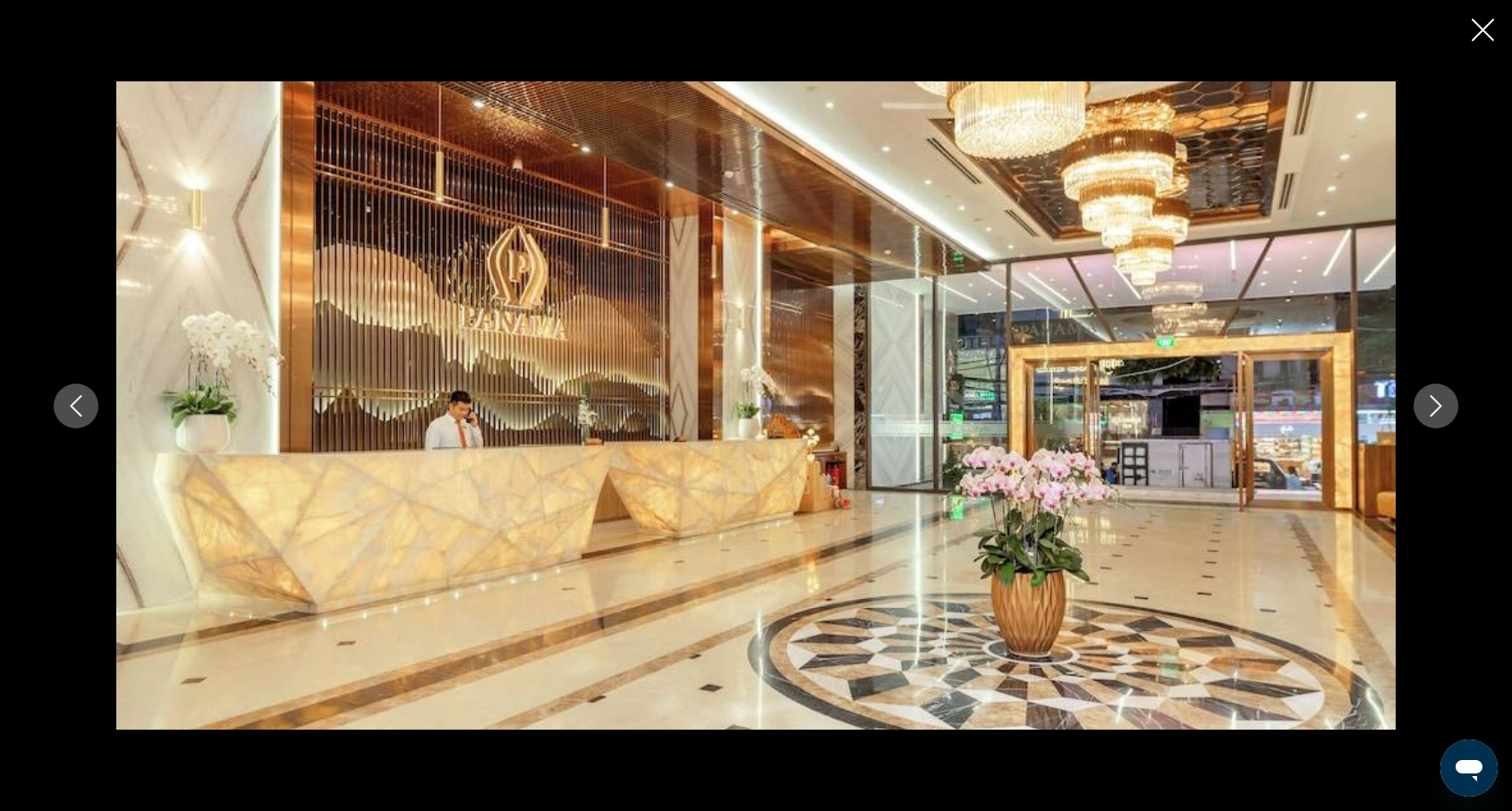
click at [1438, 405] on icon "Next image" at bounding box center [1436, 406] width 21 height 21
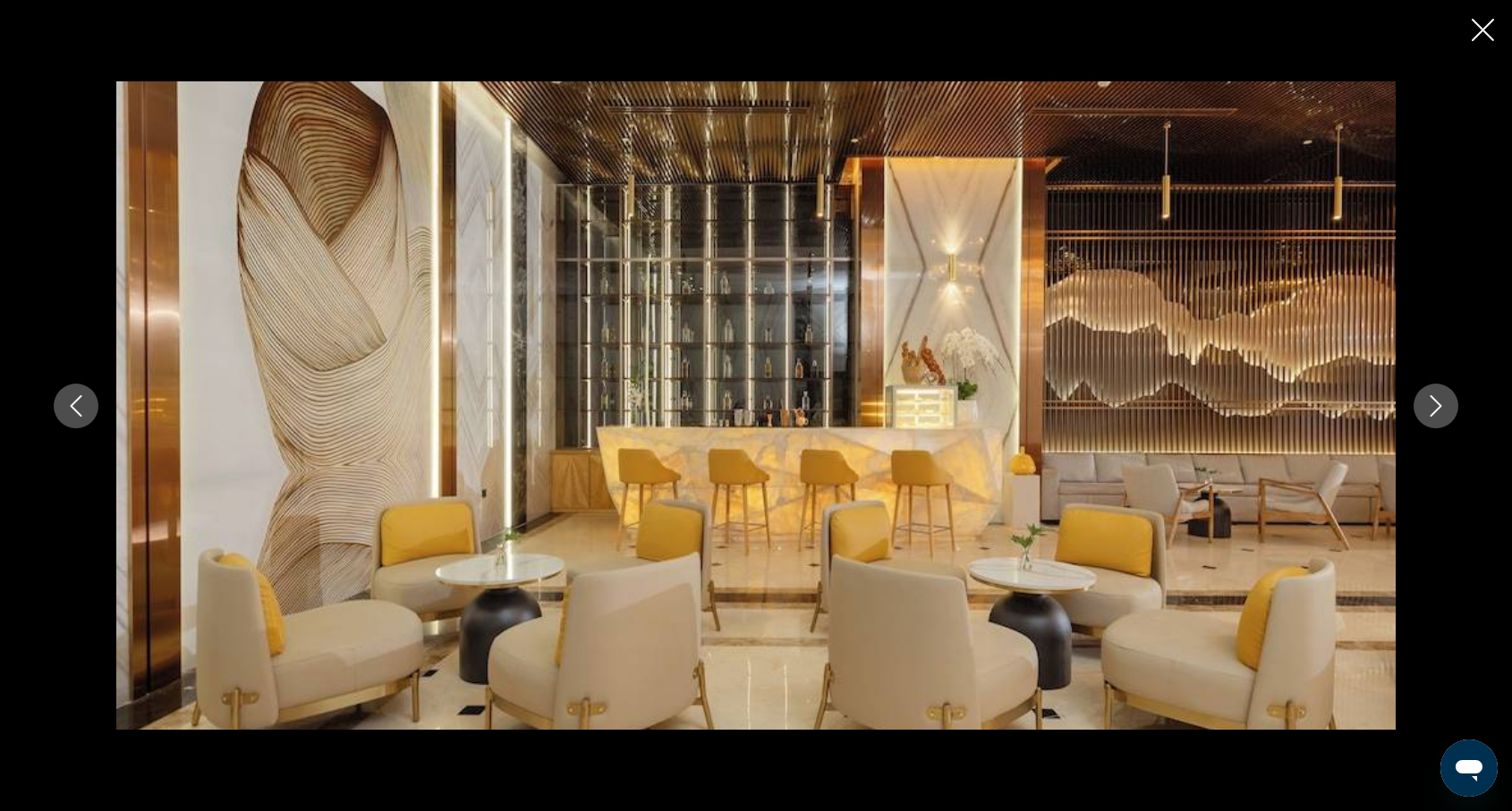
click at [1438, 405] on icon "Next image" at bounding box center [1436, 406] width 21 height 21
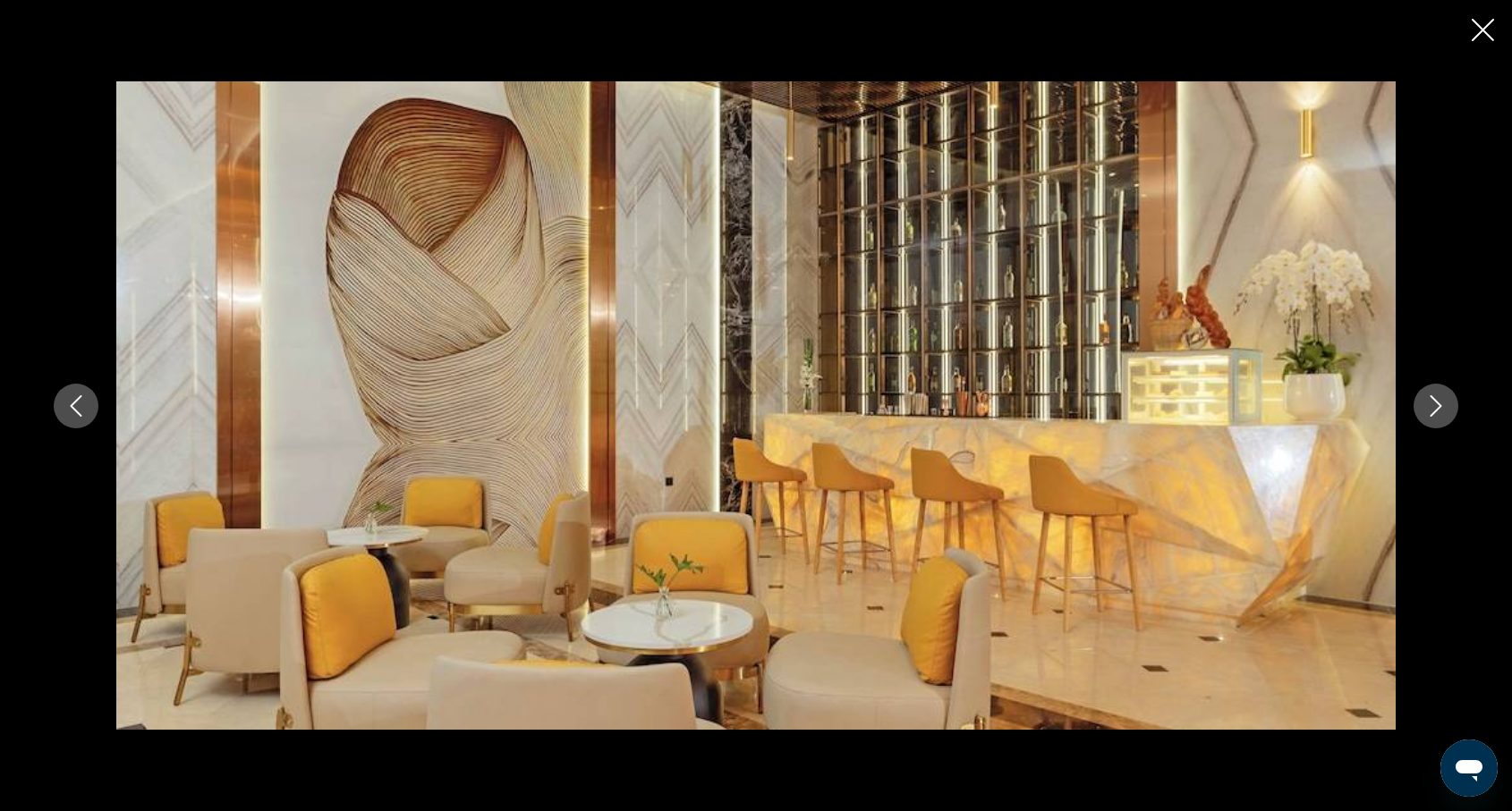
click at [1438, 405] on icon "Next image" at bounding box center [1436, 406] width 21 height 21
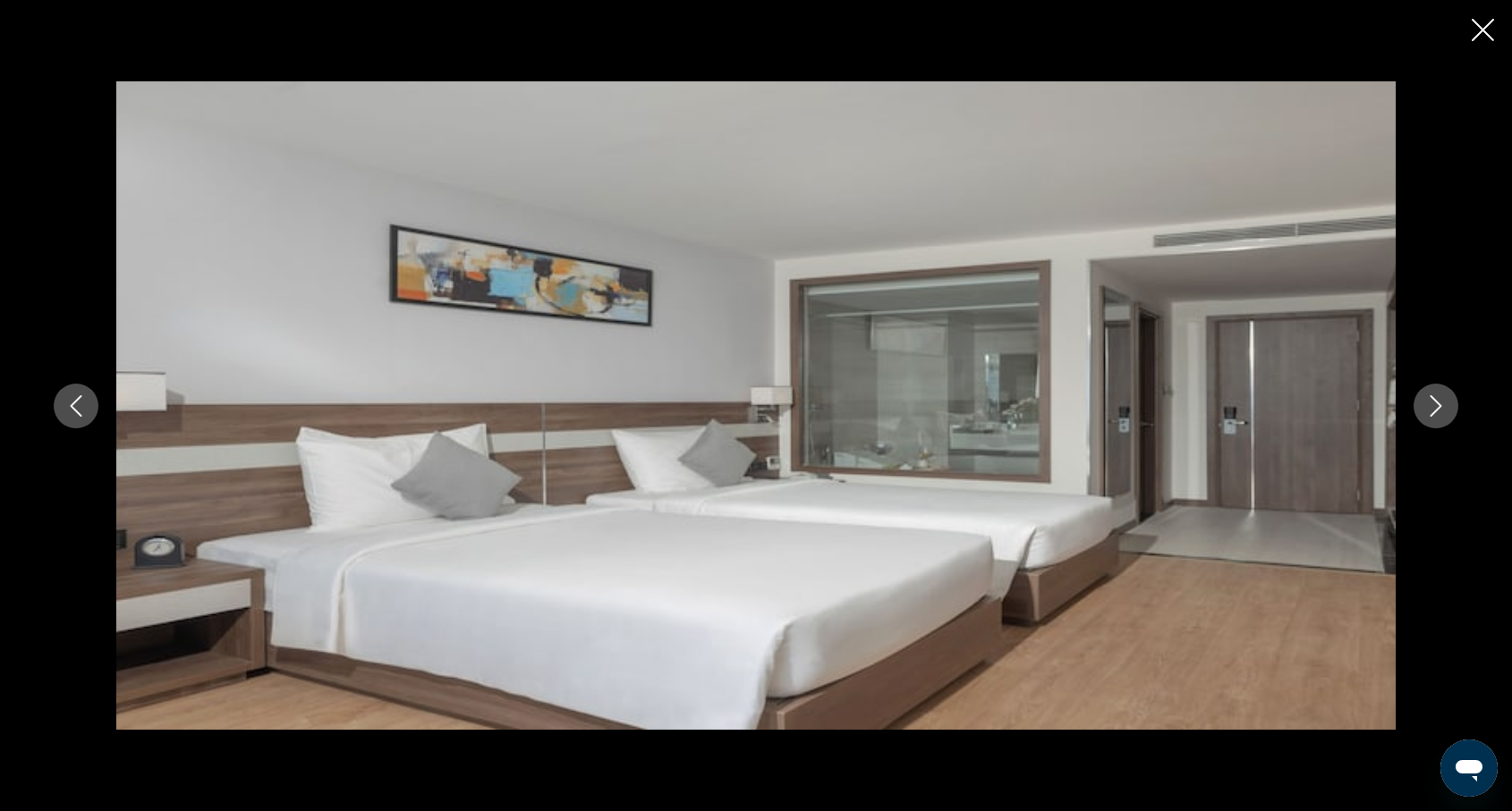
click at [1438, 405] on icon "Next image" at bounding box center [1436, 406] width 21 height 21
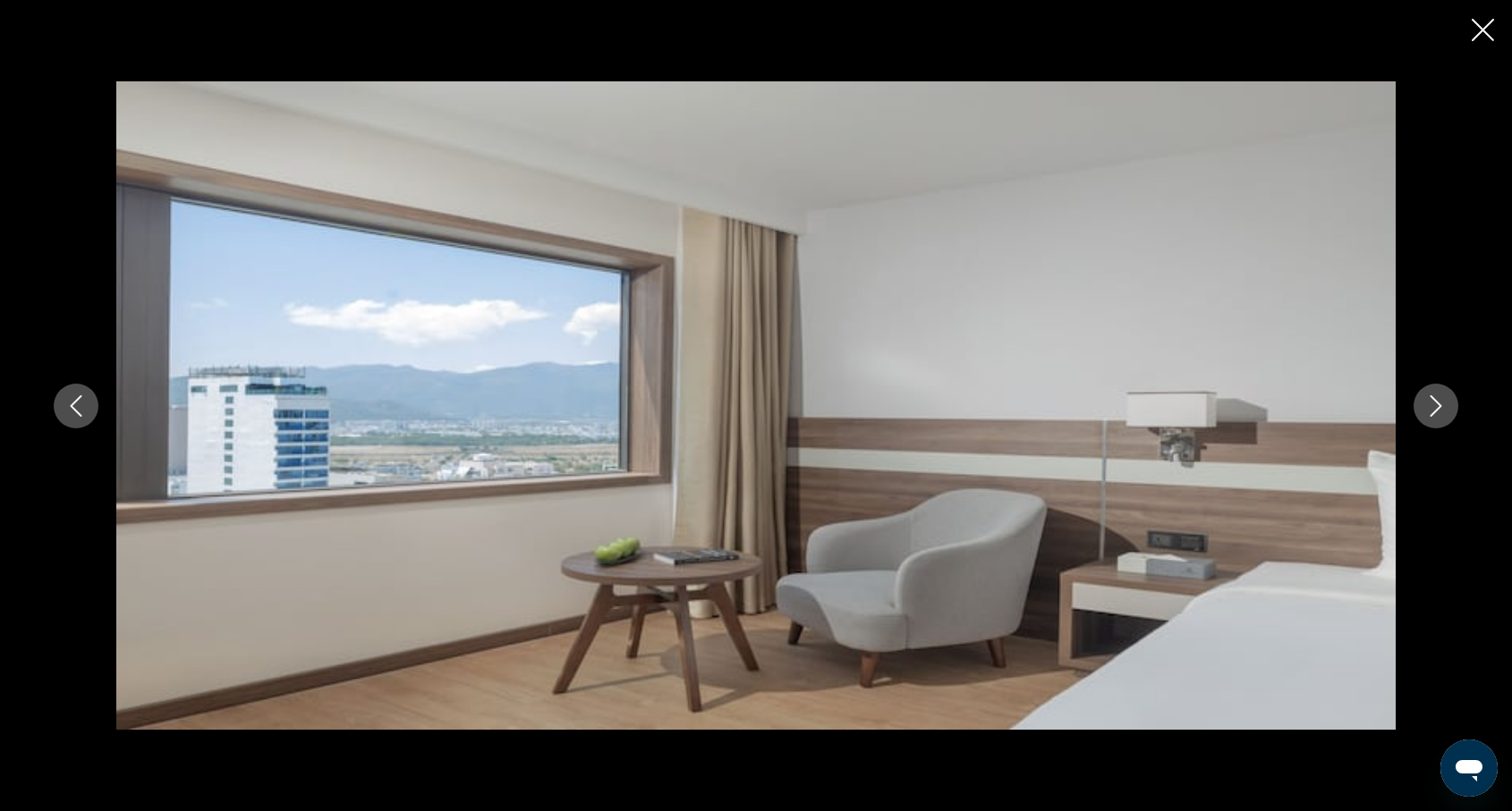
click at [1439, 407] on icon "Next image" at bounding box center [1436, 406] width 12 height 21
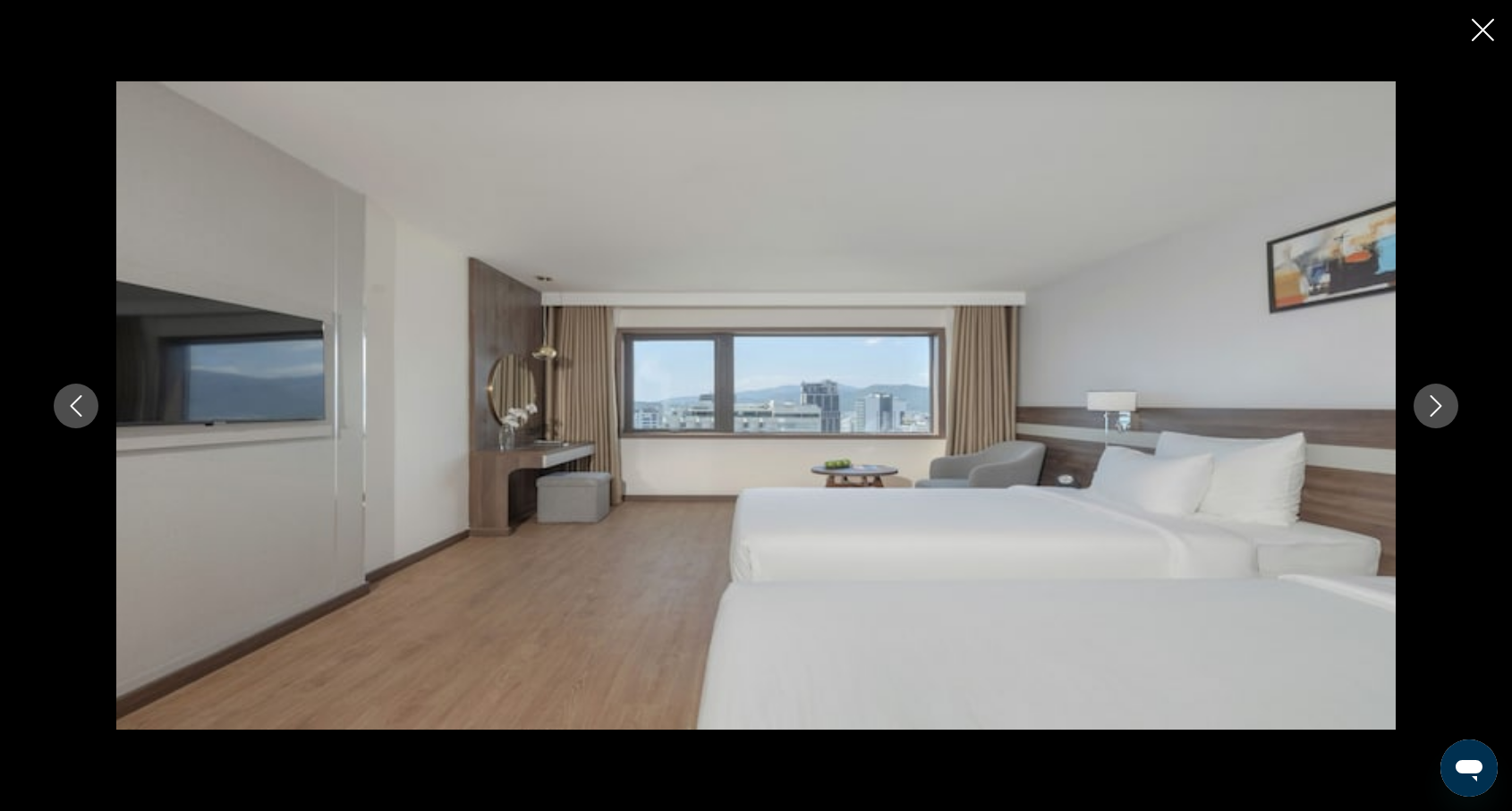
click at [1438, 406] on icon "Next image" at bounding box center [1436, 406] width 21 height 21
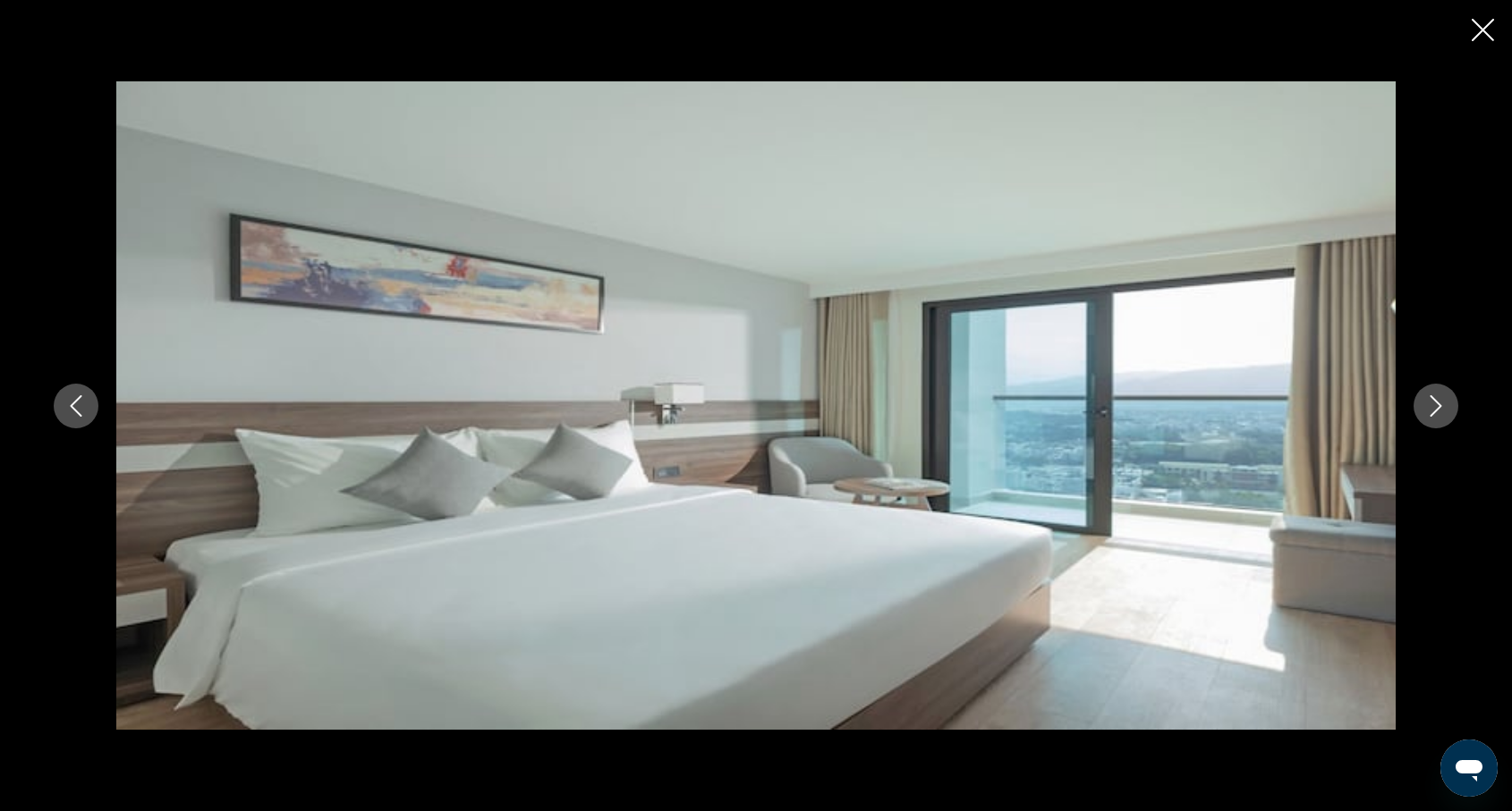
click at [1438, 406] on icon "Next image" at bounding box center [1436, 406] width 21 height 21
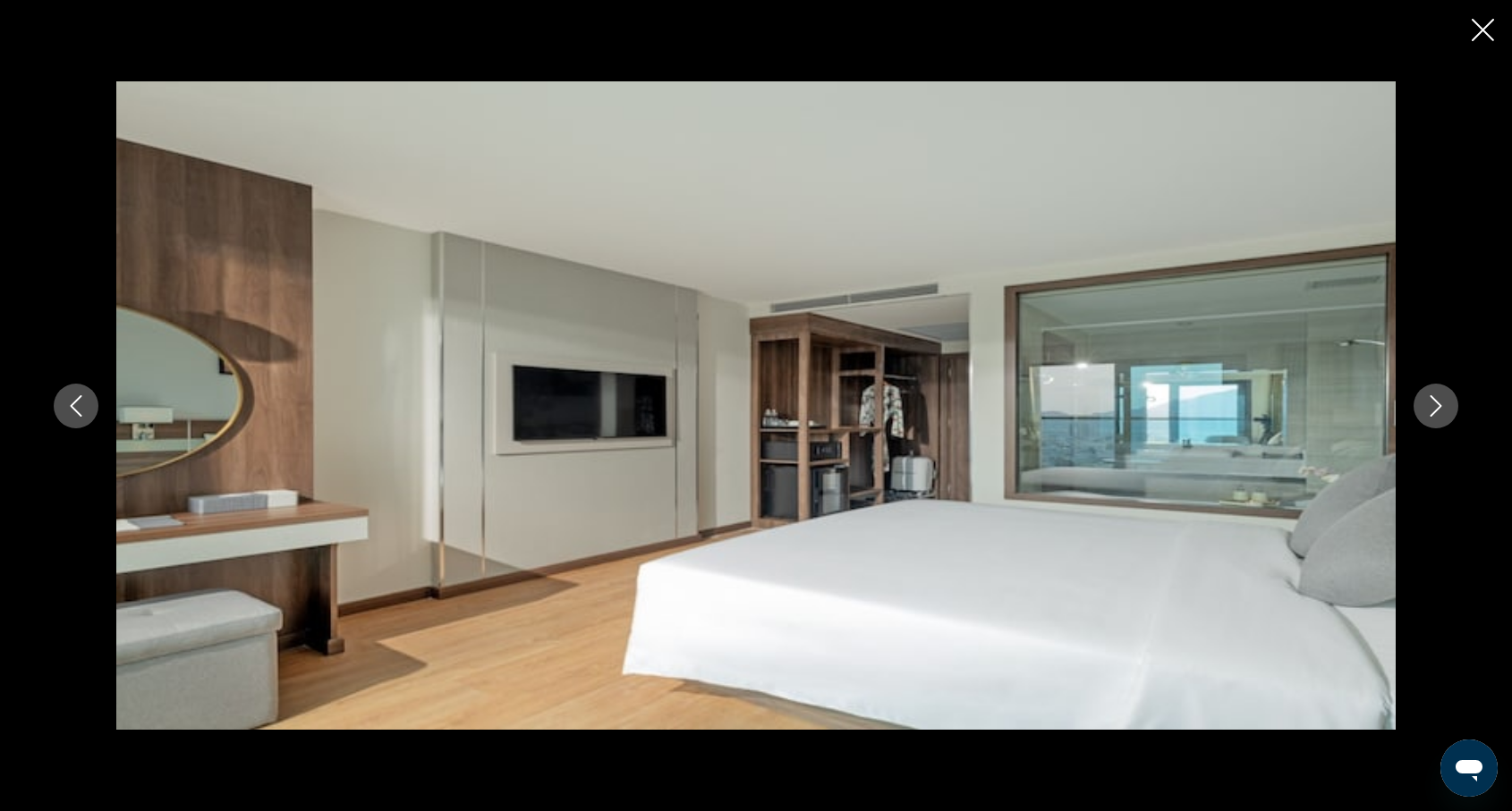
click at [1438, 406] on icon "Next image" at bounding box center [1436, 406] width 21 height 21
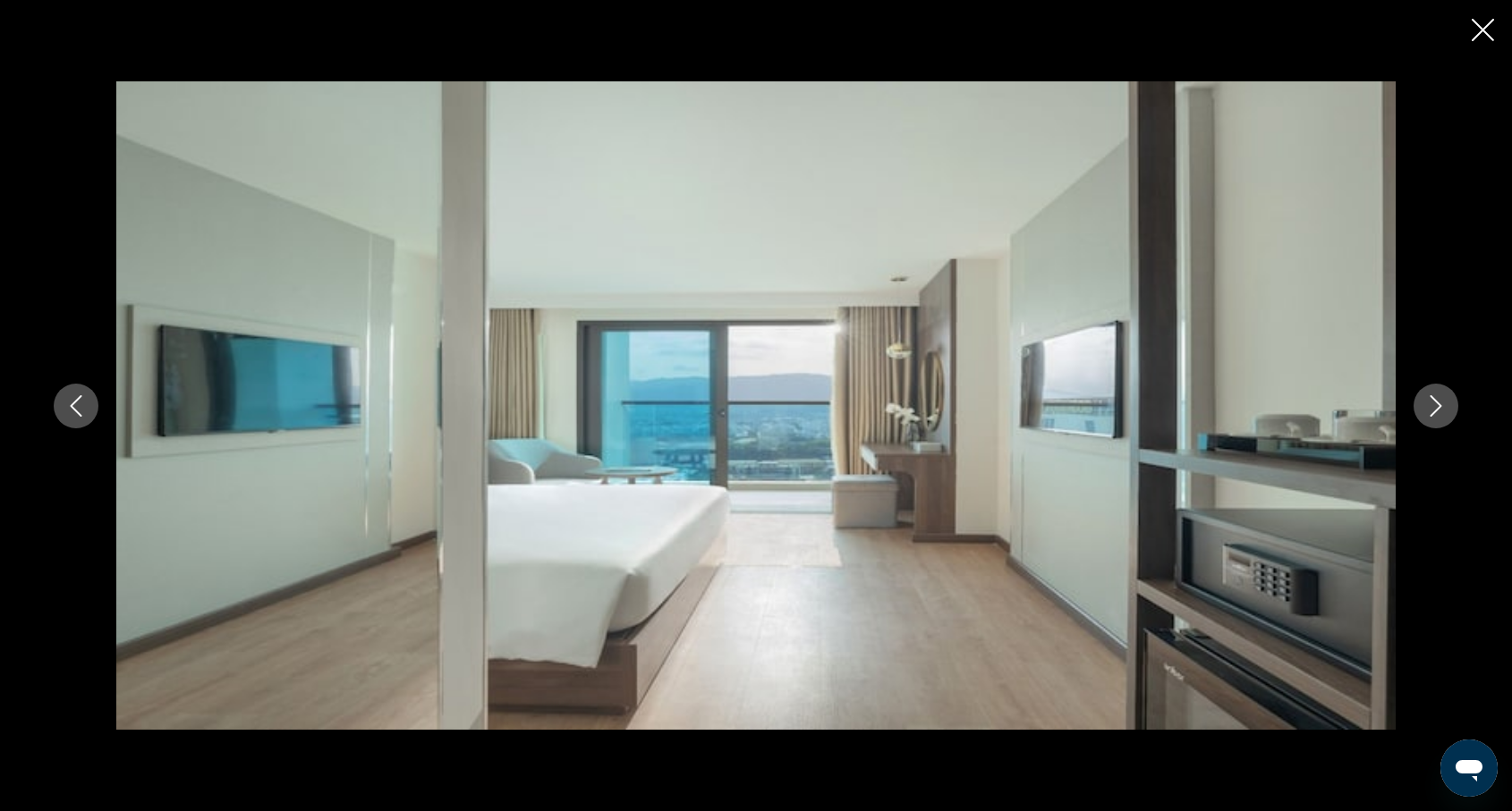
click at [1438, 406] on icon "Next image" at bounding box center [1436, 406] width 21 height 21
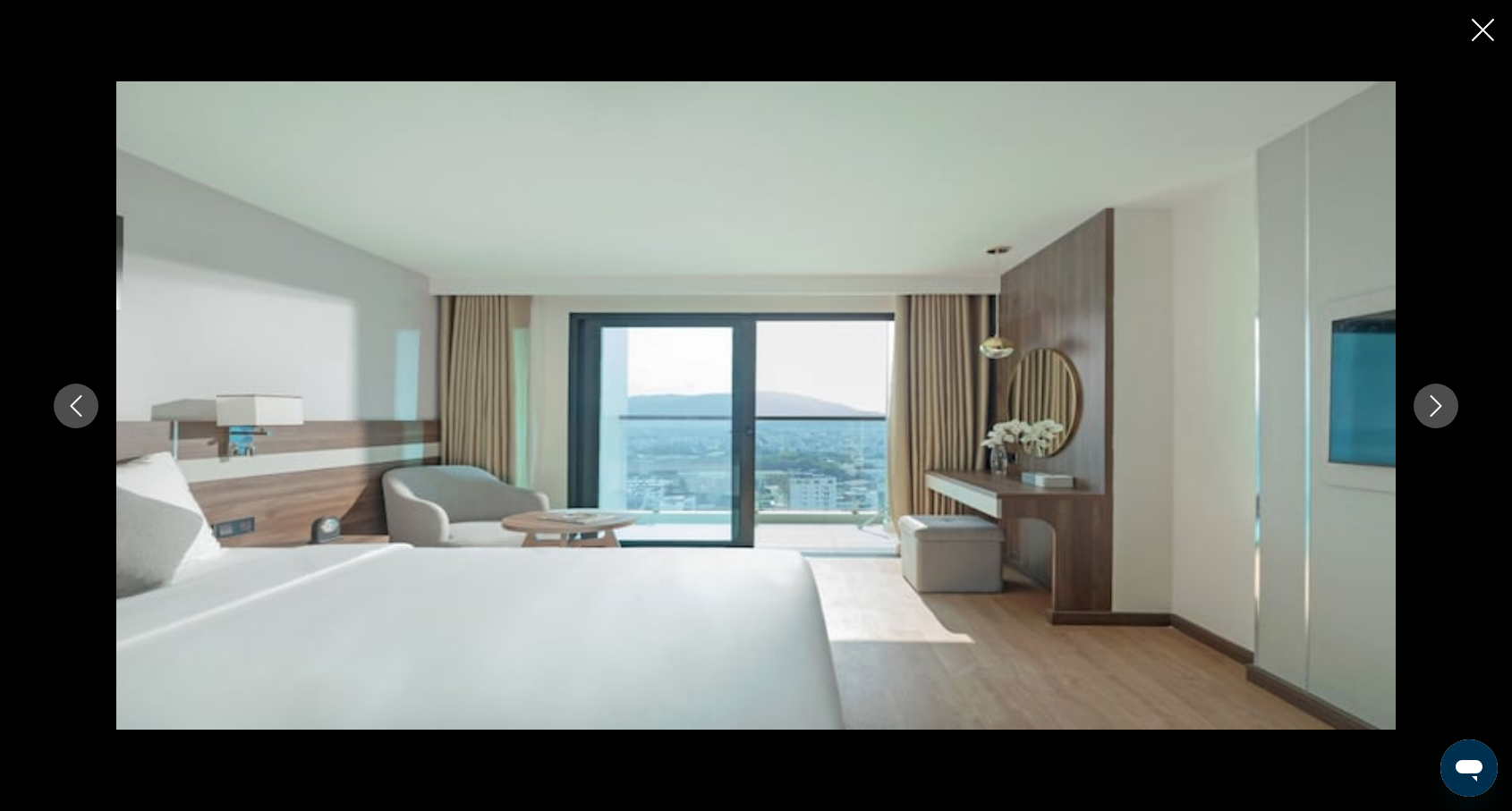
click at [1438, 406] on icon "Next image" at bounding box center [1436, 406] width 21 height 21
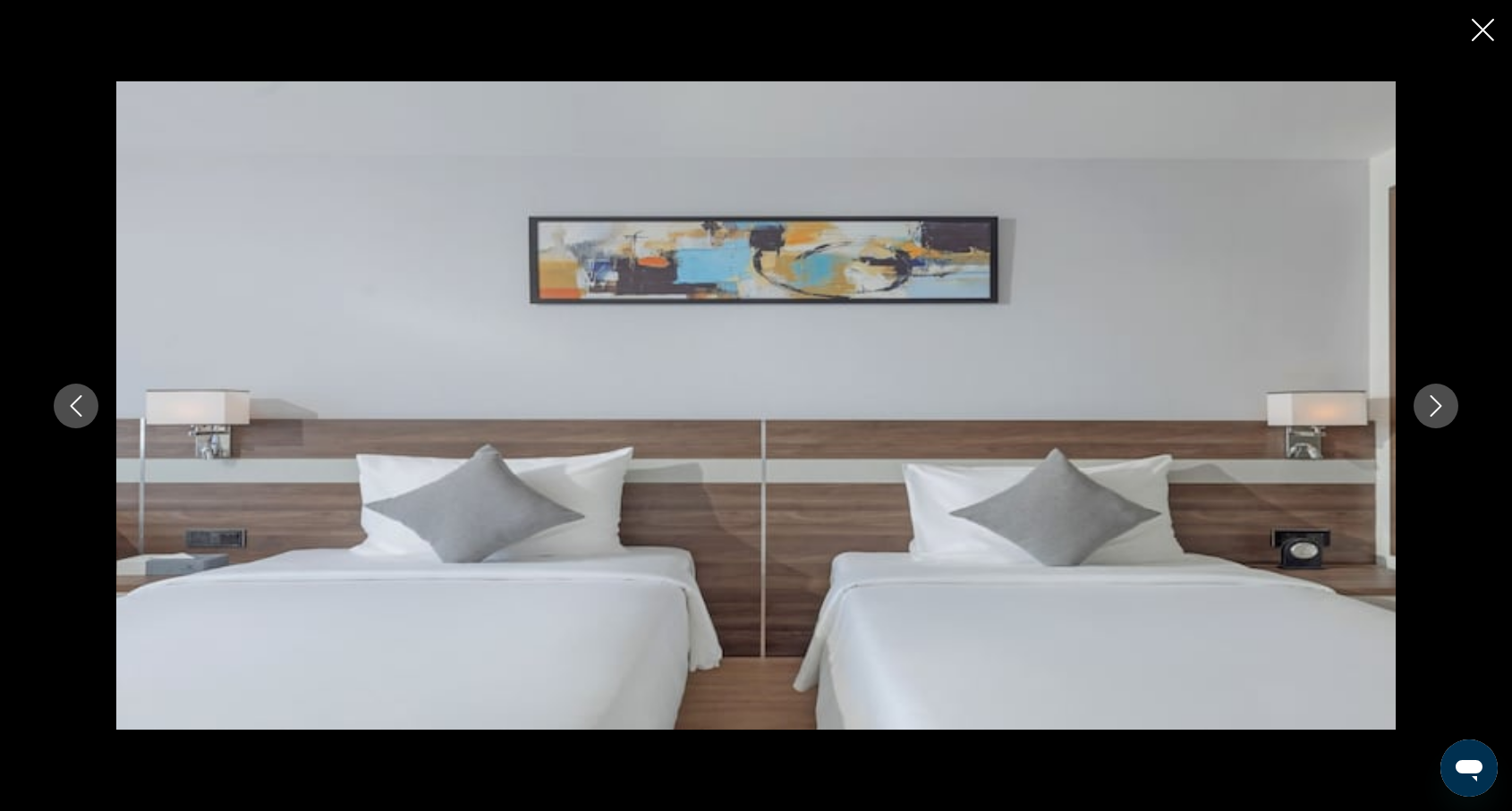
click at [1438, 406] on icon "Next image" at bounding box center [1436, 406] width 21 height 21
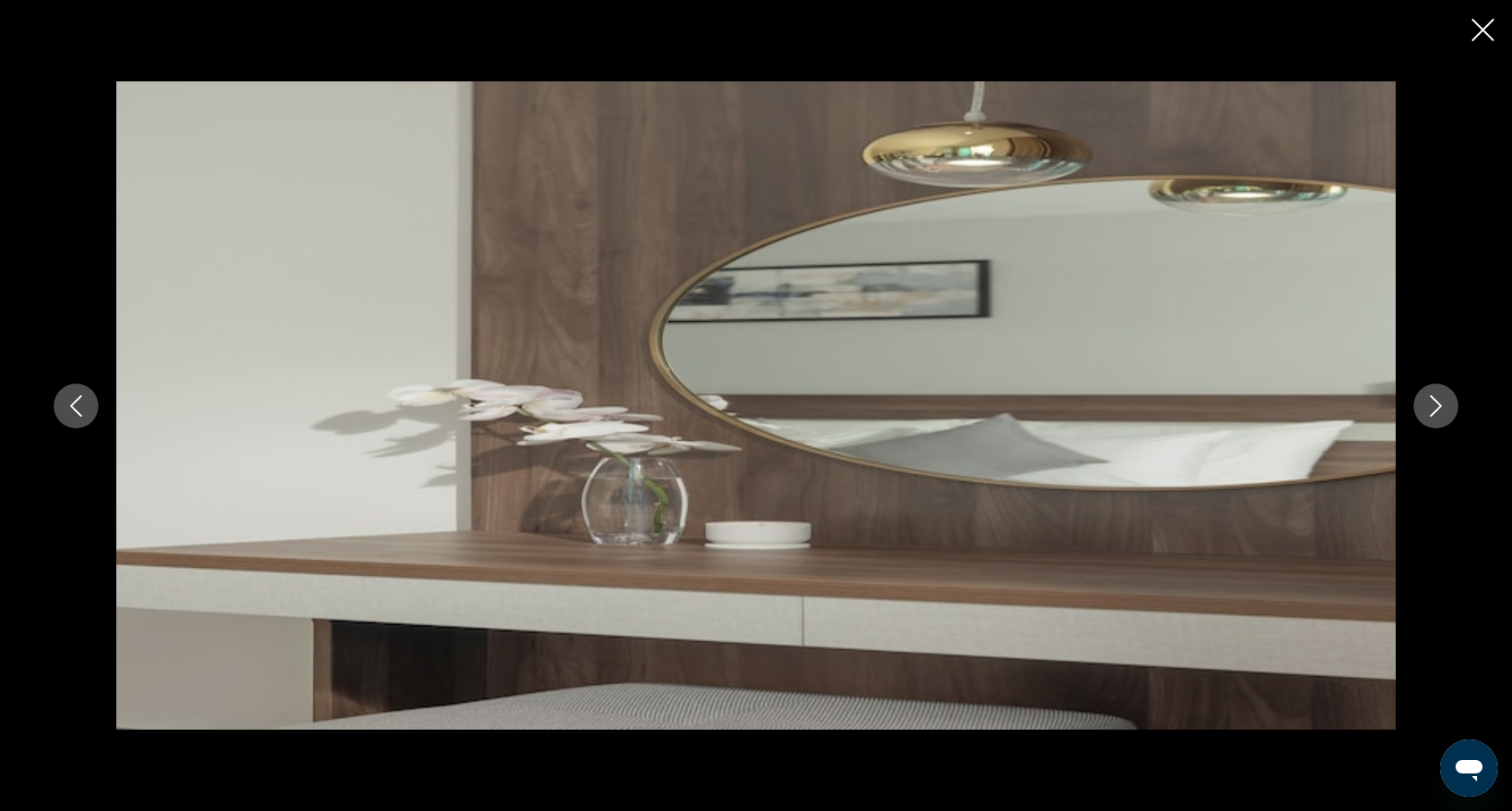
click at [1438, 406] on icon "Next image" at bounding box center [1436, 406] width 21 height 21
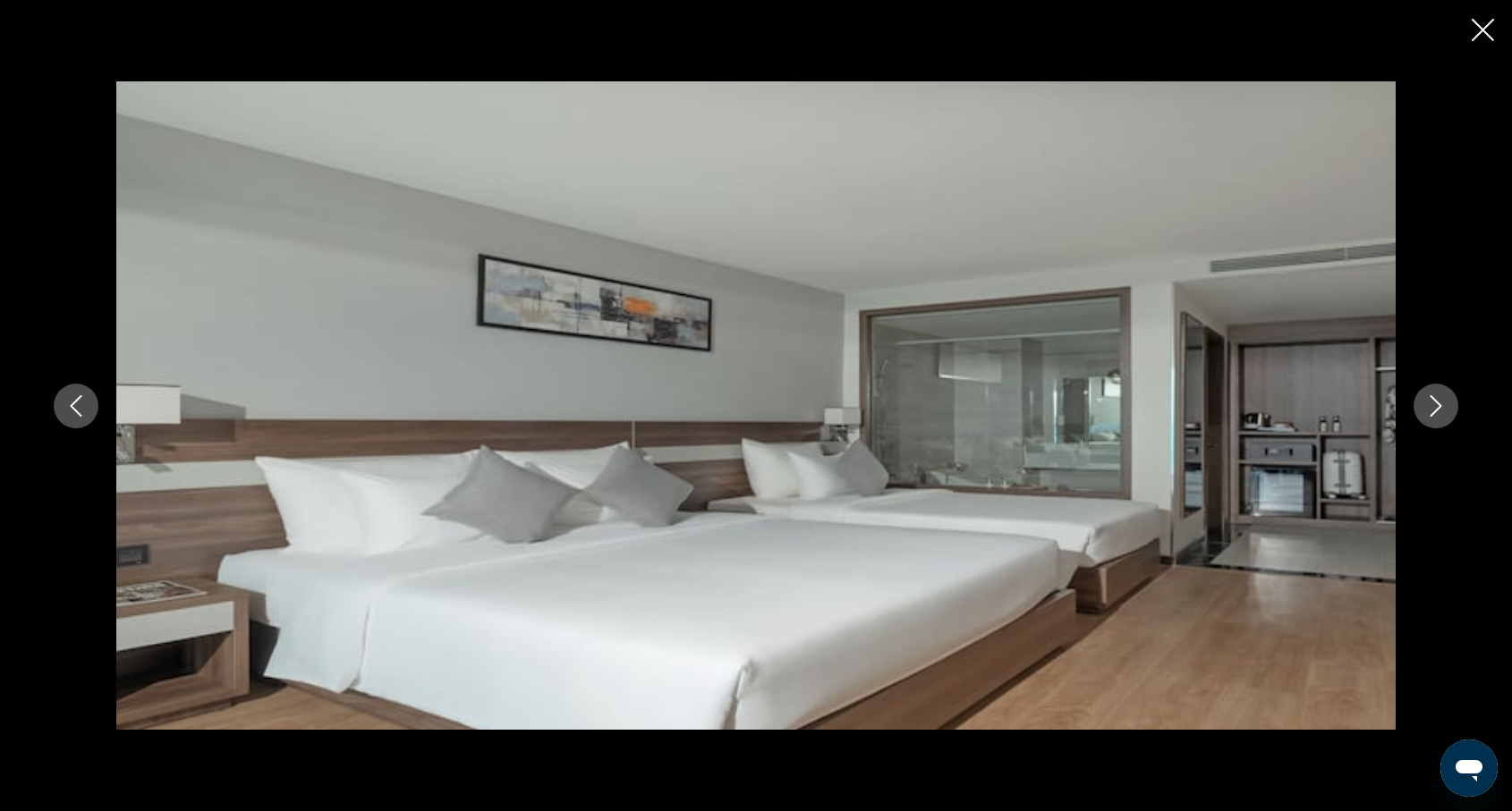
click at [76, 400] on icon "Previous image" at bounding box center [76, 406] width 12 height 21
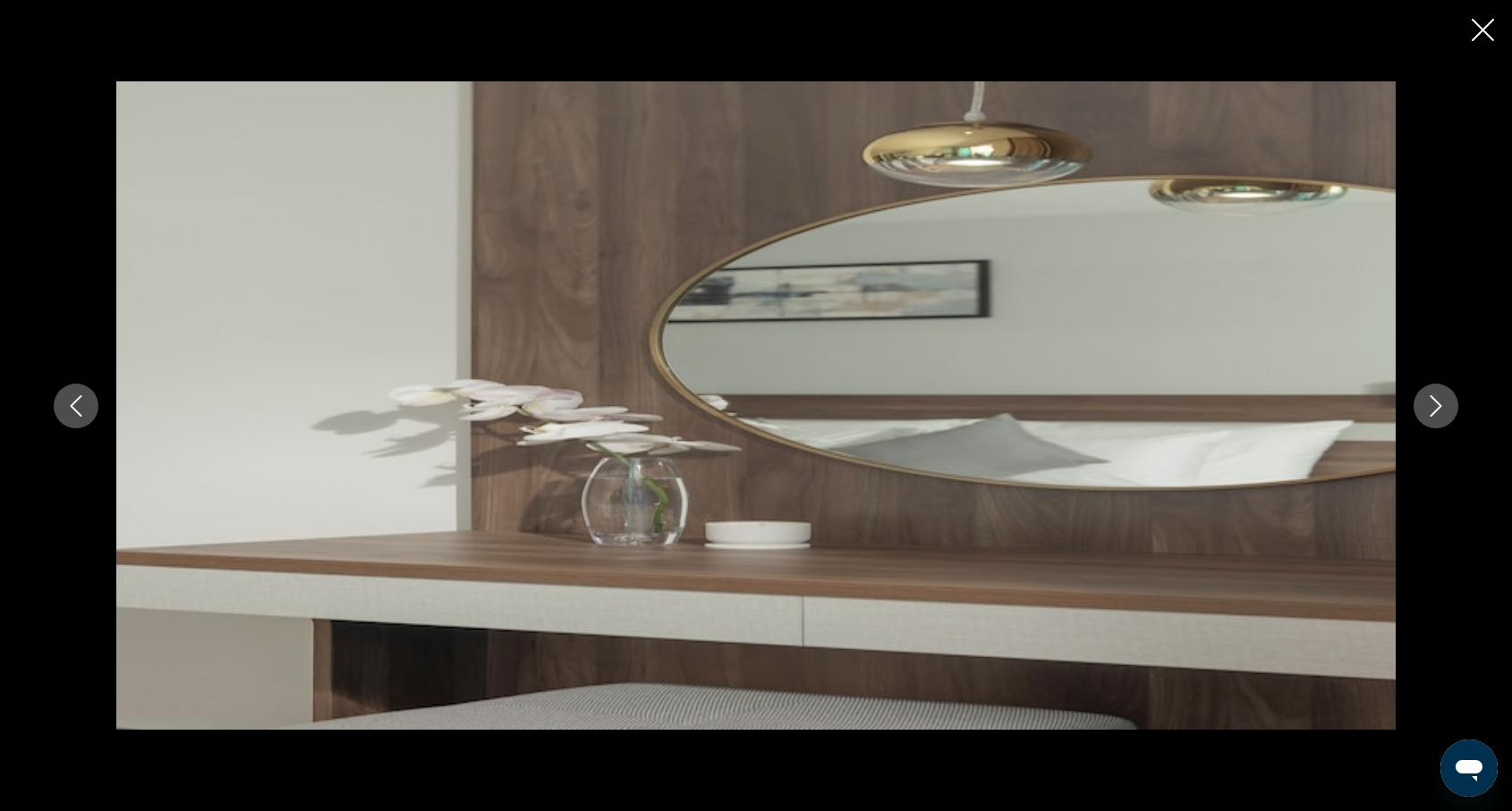
click at [76, 400] on icon "Previous image" at bounding box center [76, 406] width 12 height 21
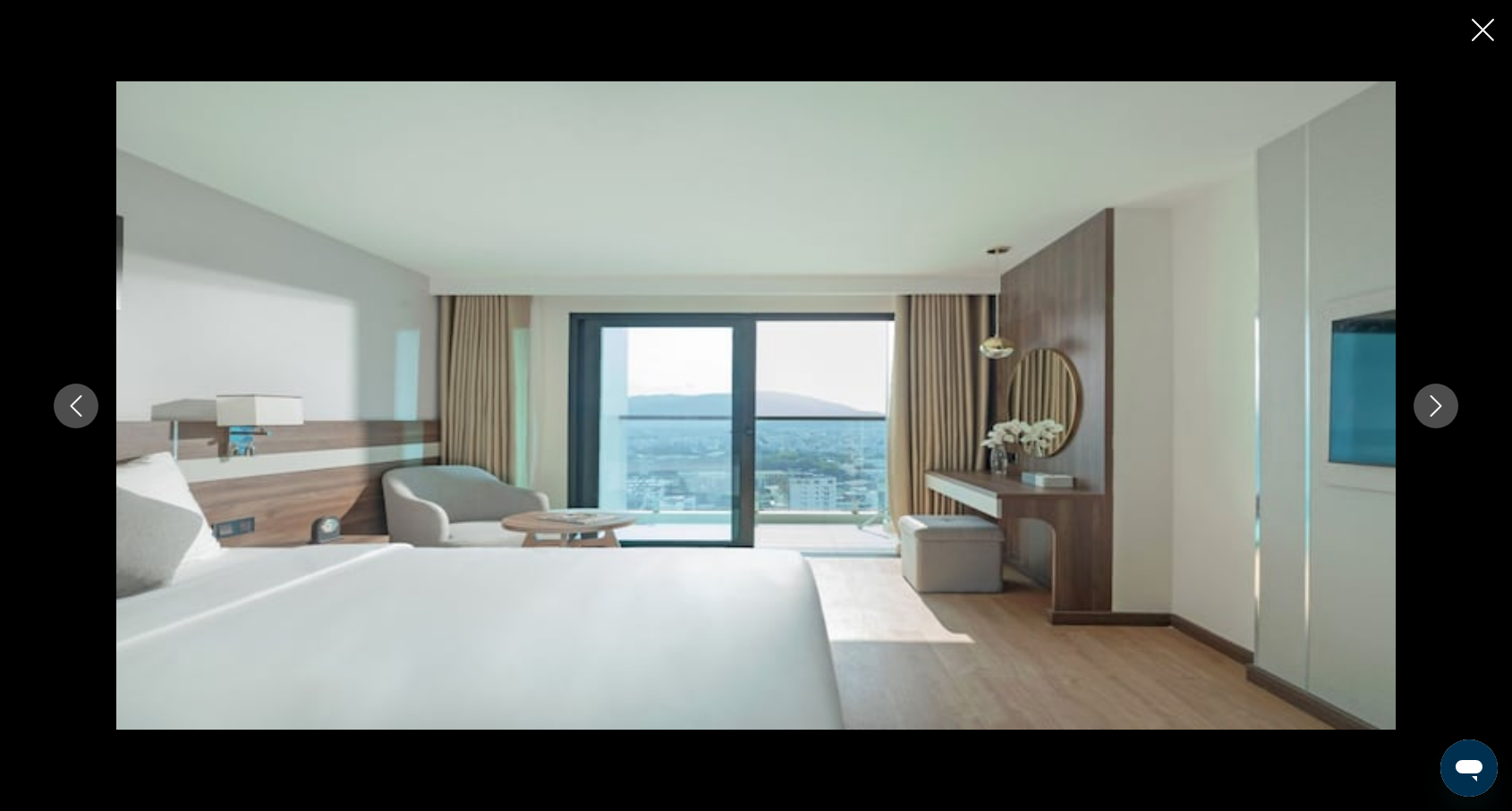
click at [76, 400] on icon "Previous image" at bounding box center [76, 406] width 12 height 21
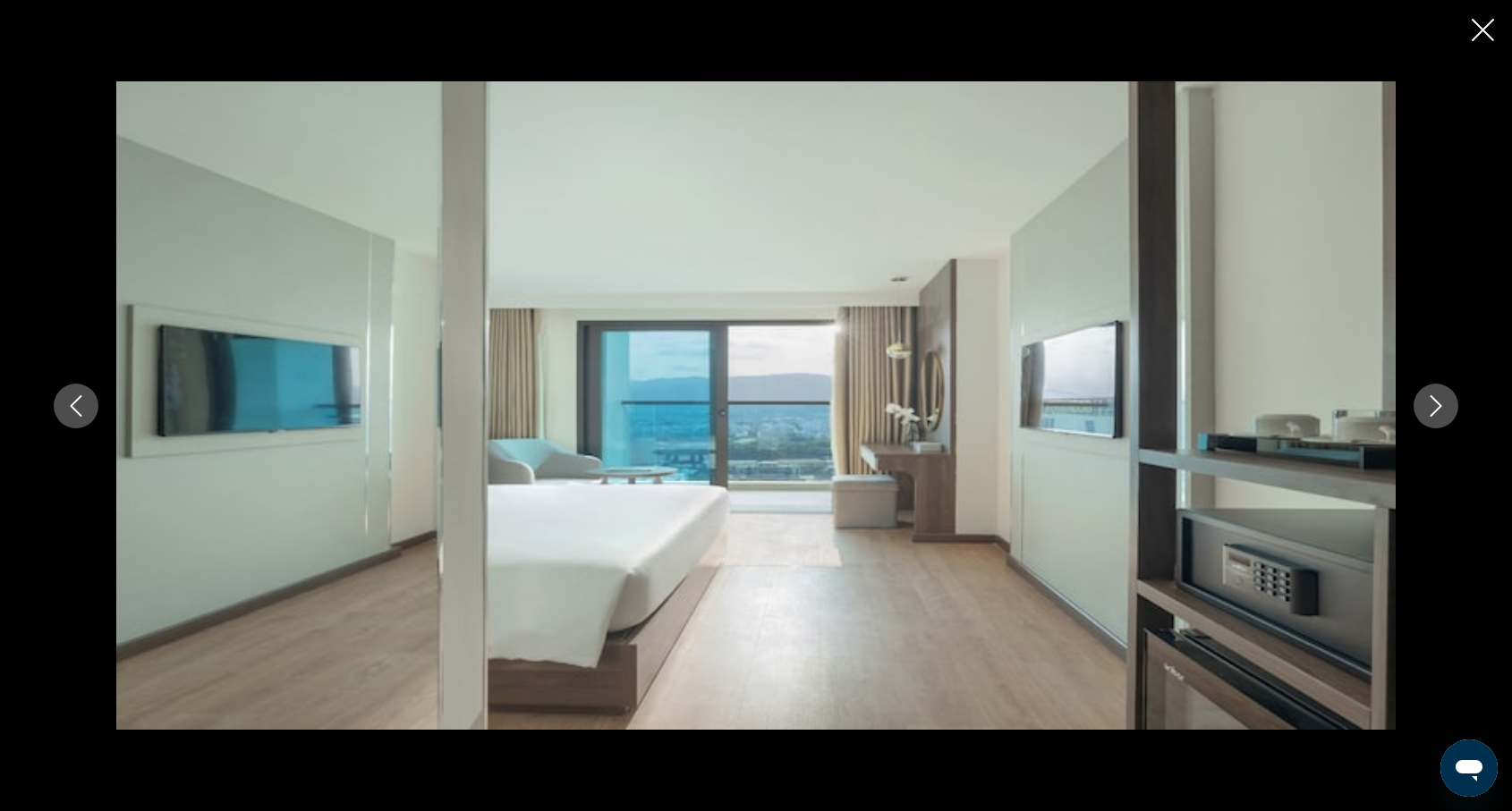
click at [76, 400] on icon "Previous image" at bounding box center [76, 406] width 12 height 21
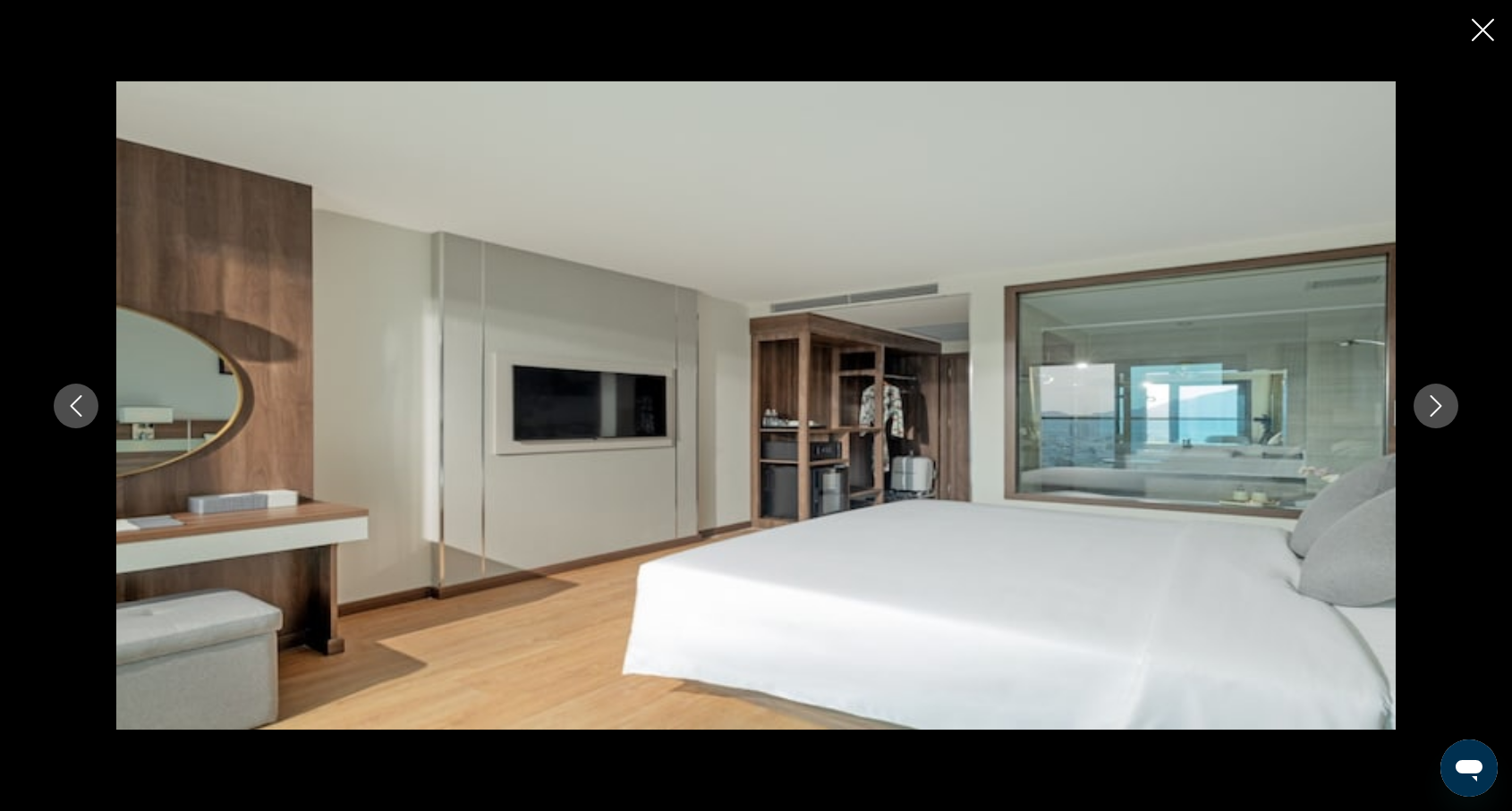
click at [76, 400] on icon "Previous image" at bounding box center [76, 406] width 12 height 21
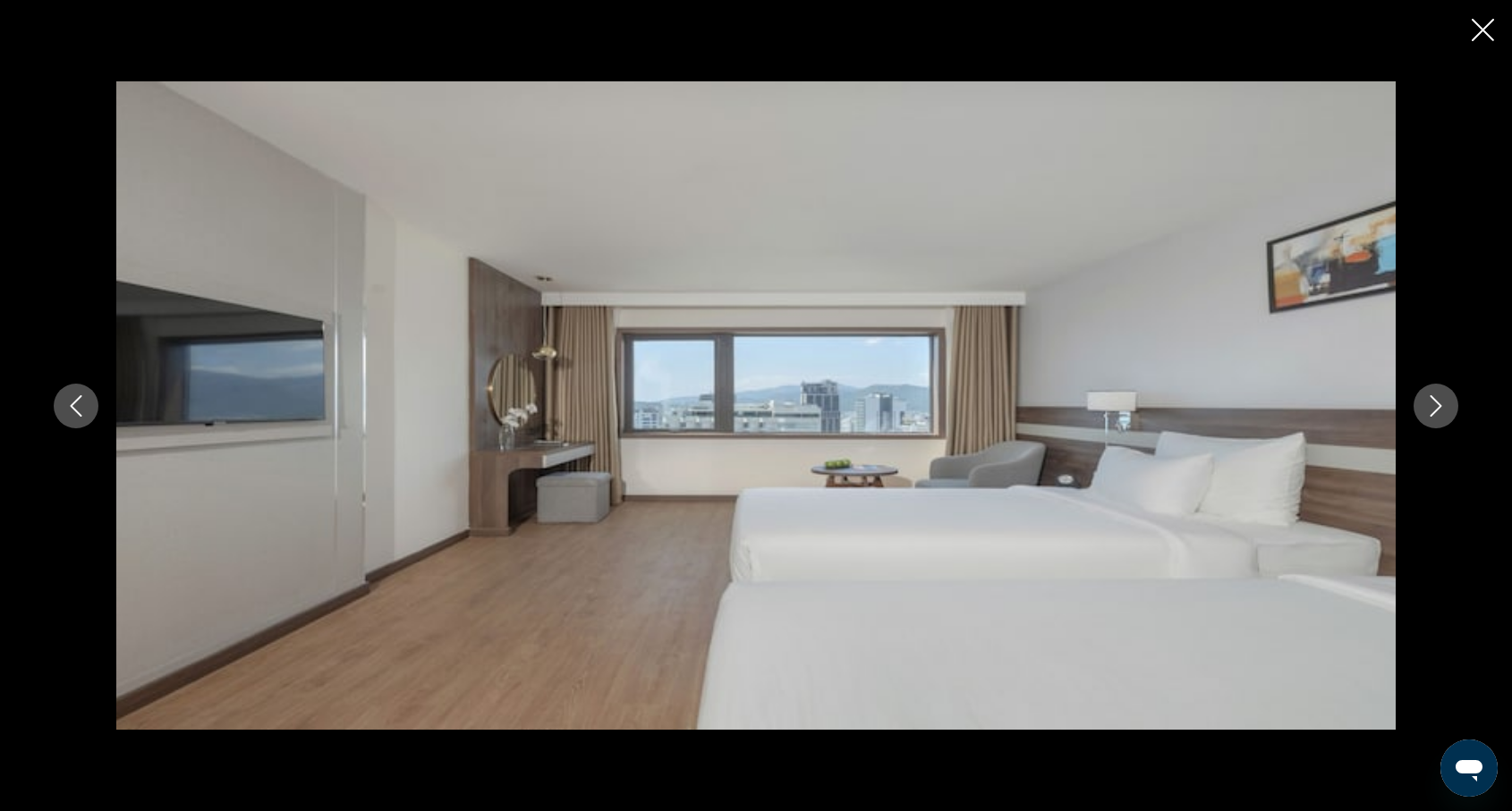
click at [76, 400] on icon "Previous image" at bounding box center [76, 406] width 12 height 21
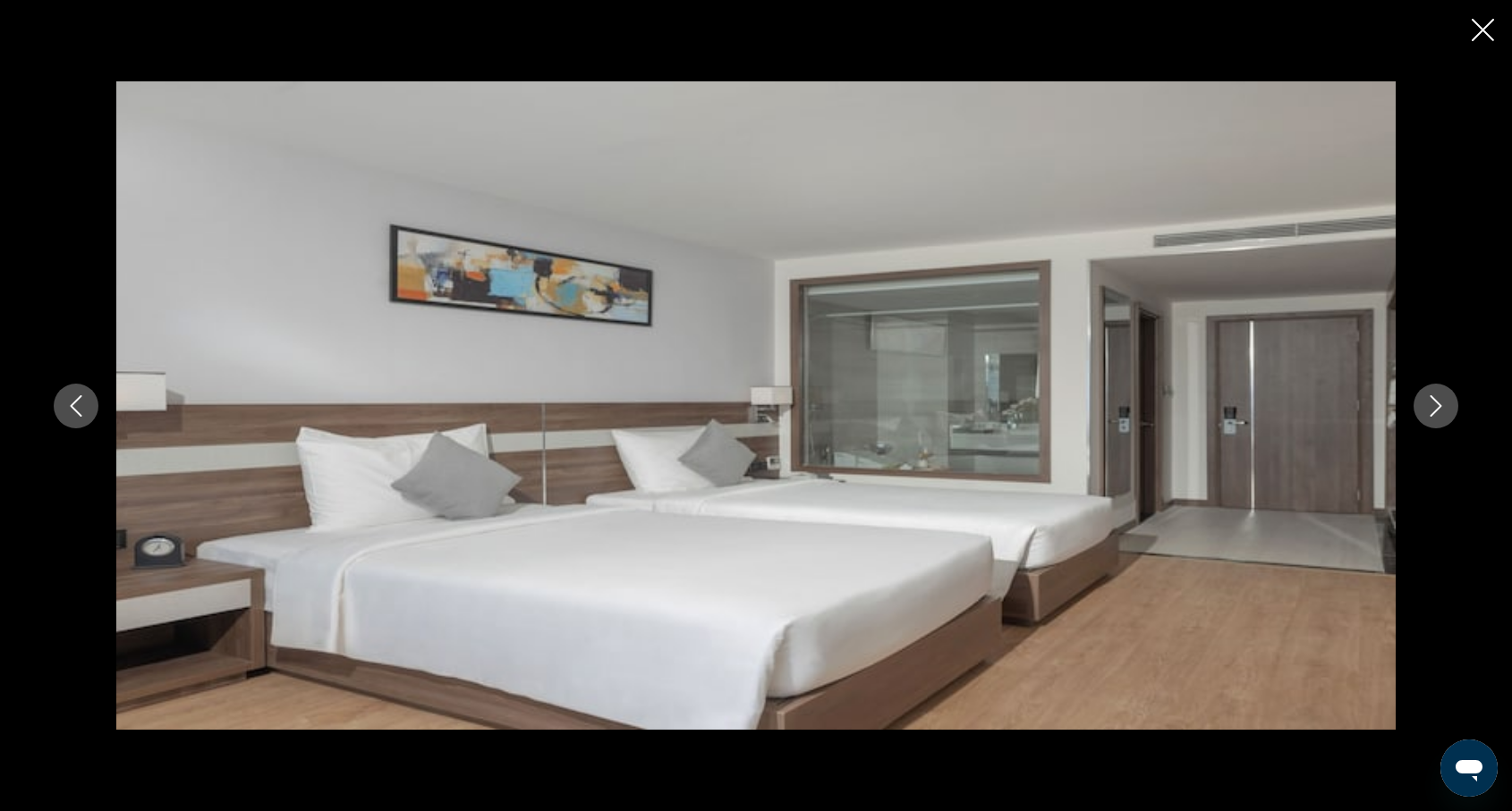
click at [76, 400] on icon "Previous image" at bounding box center [76, 406] width 12 height 21
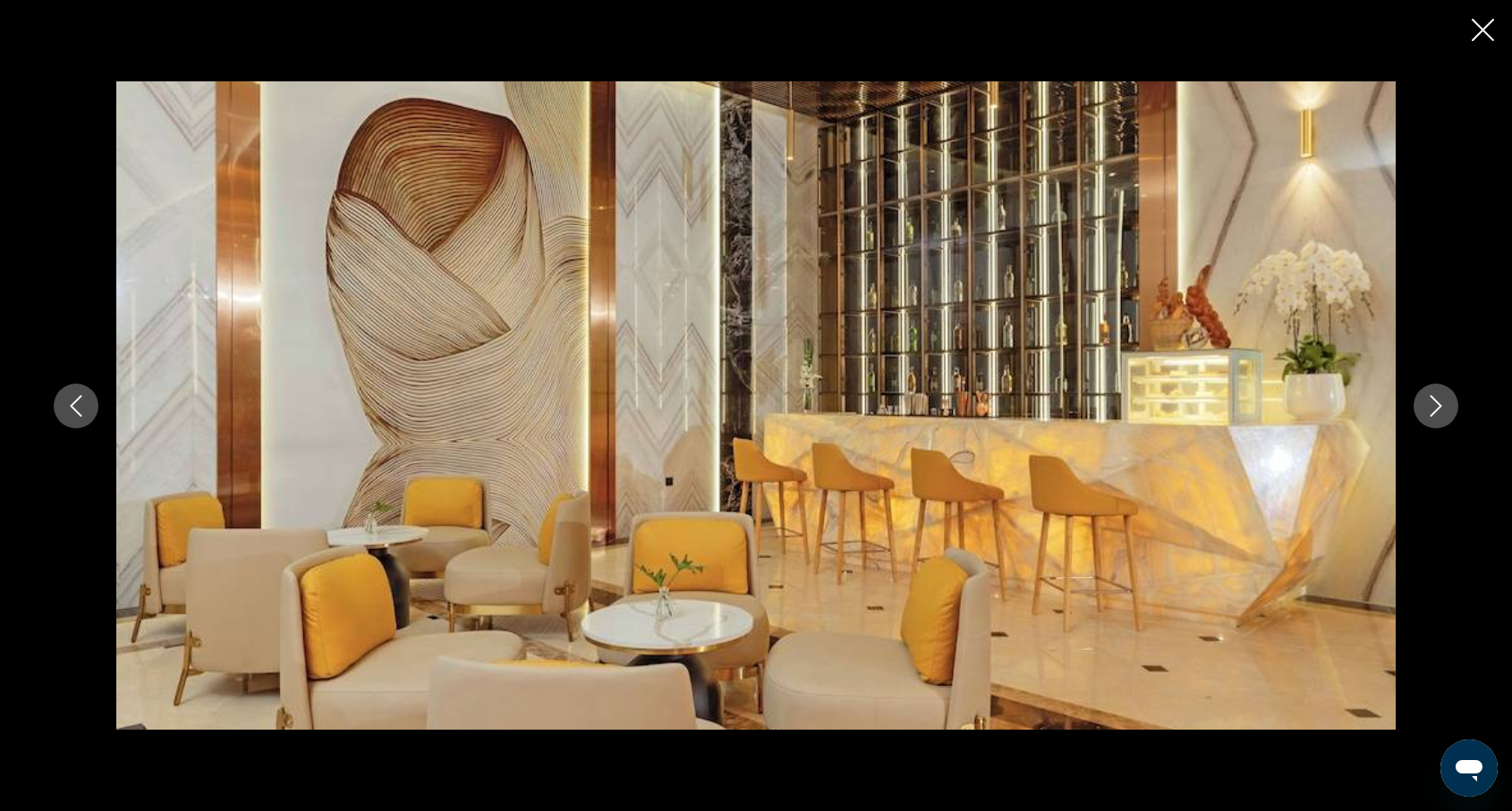
click at [76, 400] on icon "Previous image" at bounding box center [76, 406] width 12 height 21
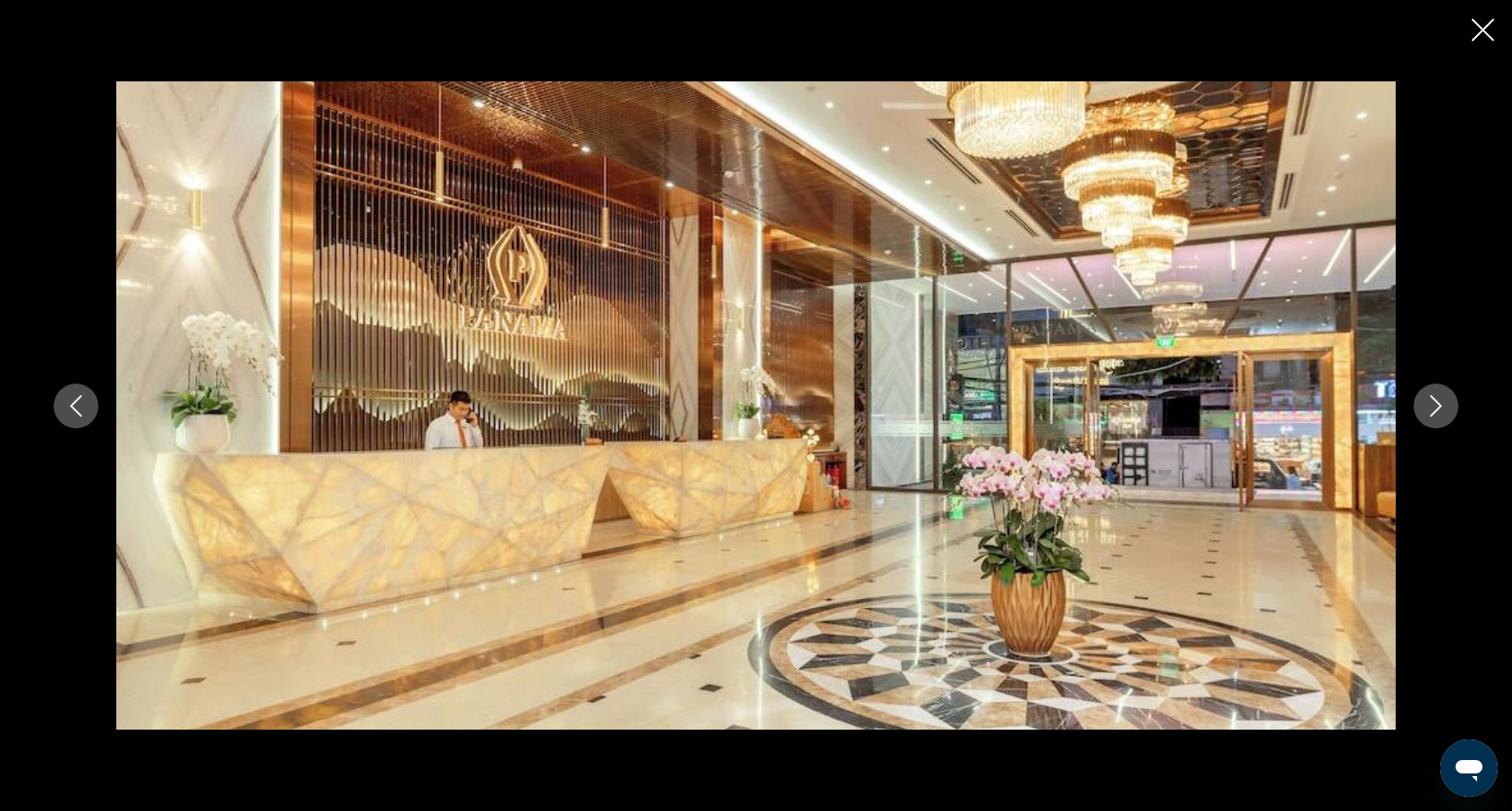
click at [76, 400] on icon "Previous image" at bounding box center [76, 406] width 12 height 21
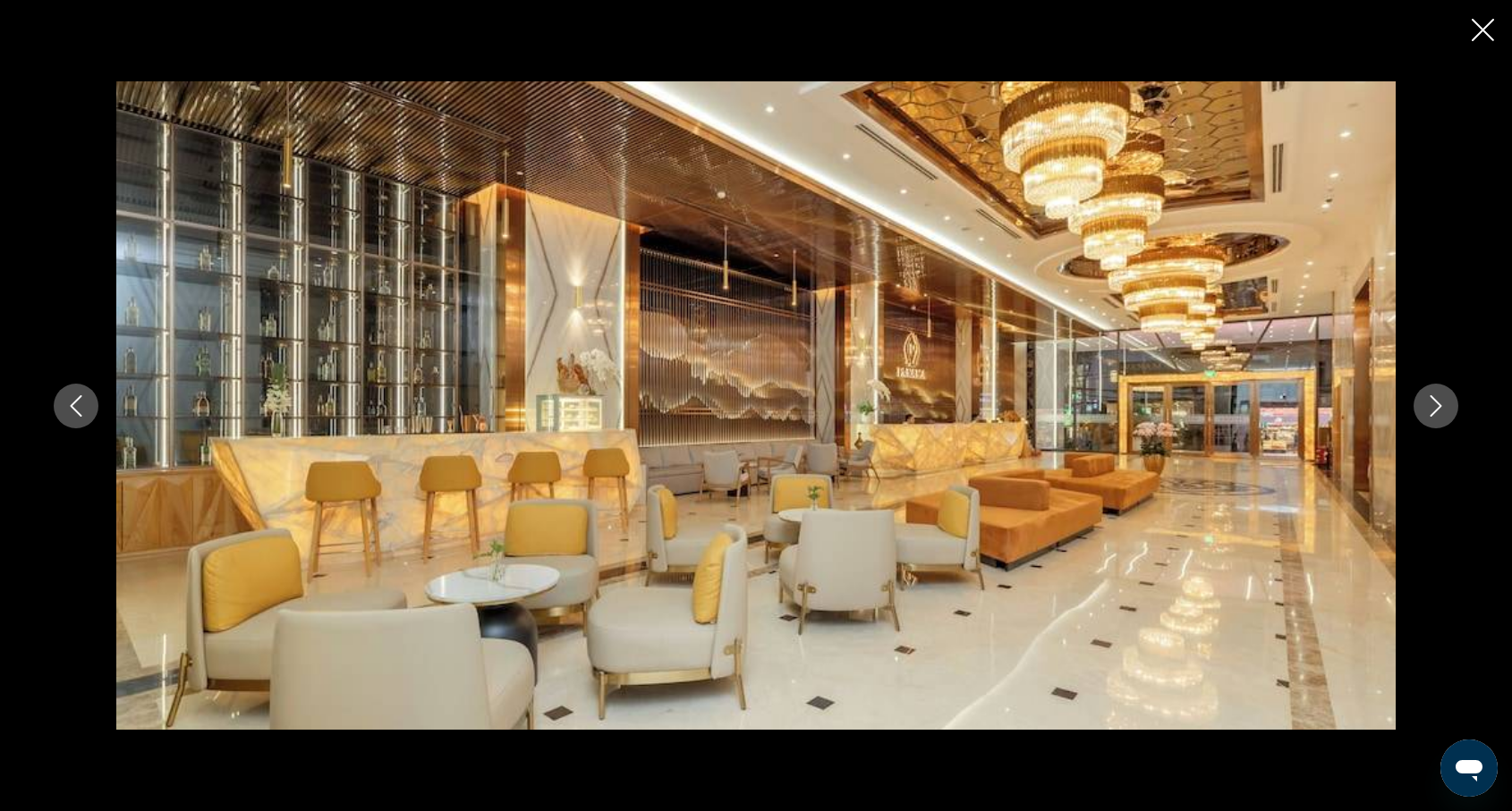
click at [76, 400] on icon "Previous image" at bounding box center [76, 406] width 12 height 21
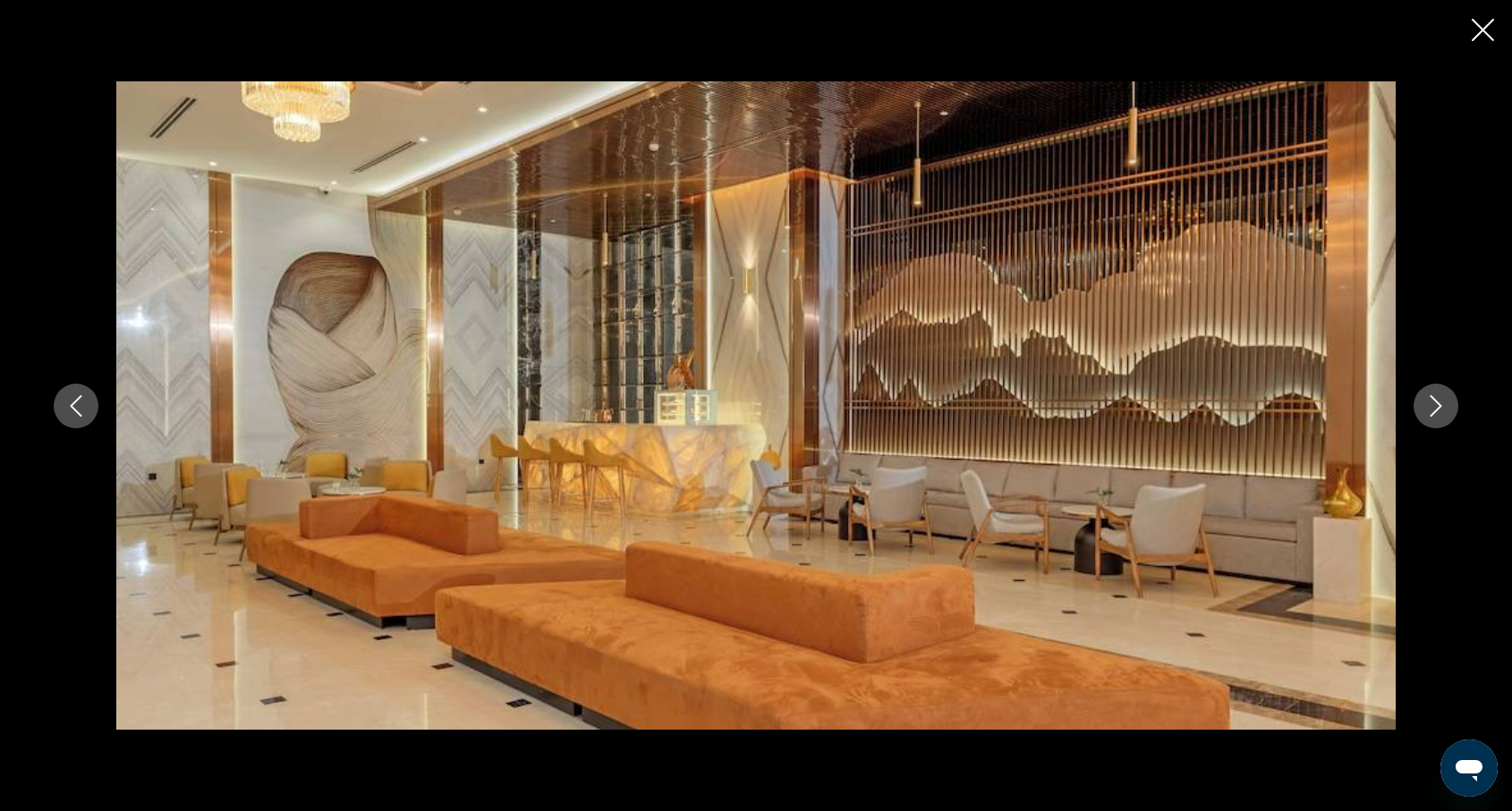
click at [76, 400] on icon "Previous image" at bounding box center [76, 406] width 12 height 21
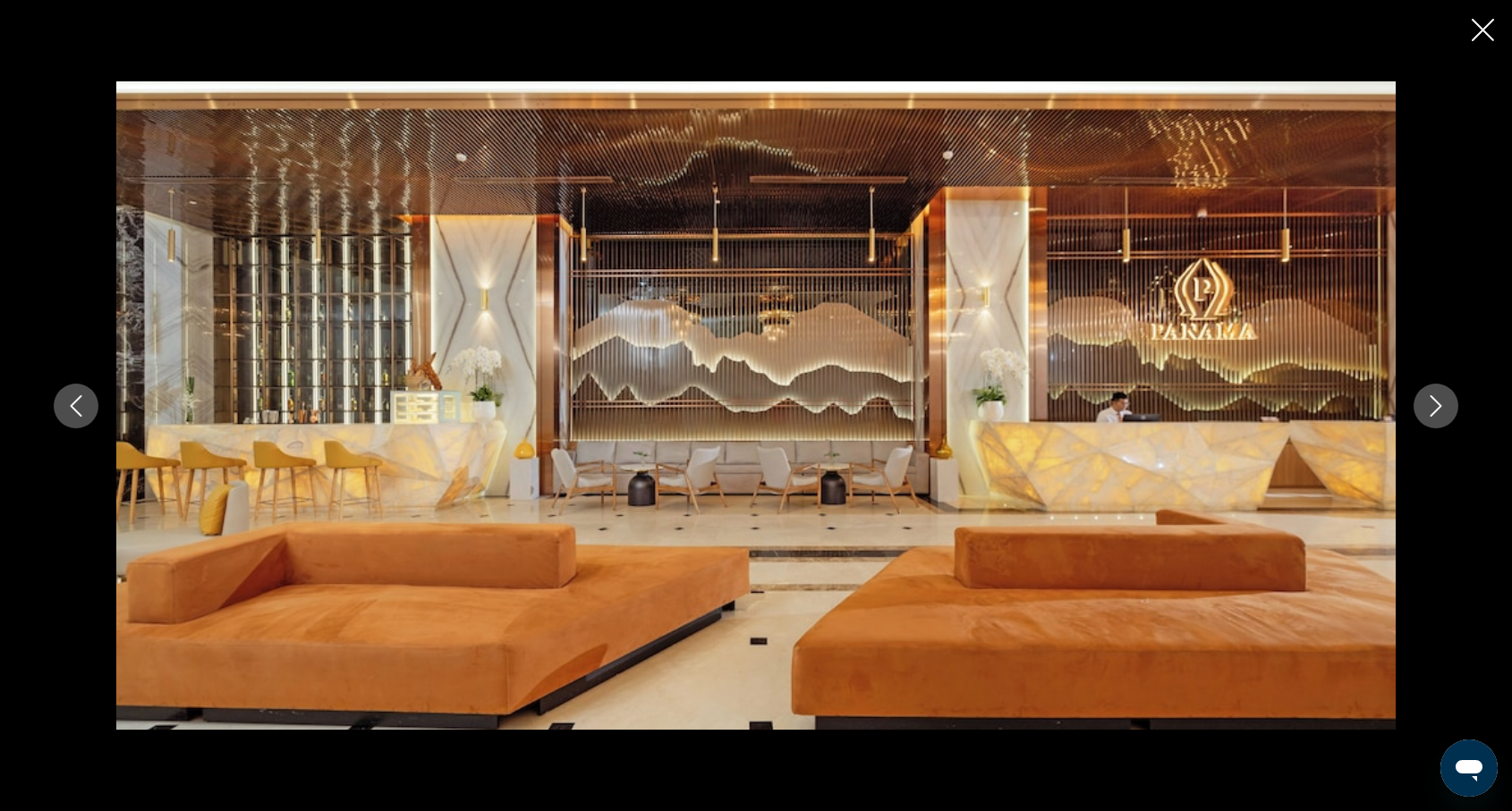
click at [76, 400] on icon "Previous image" at bounding box center [76, 406] width 12 height 21
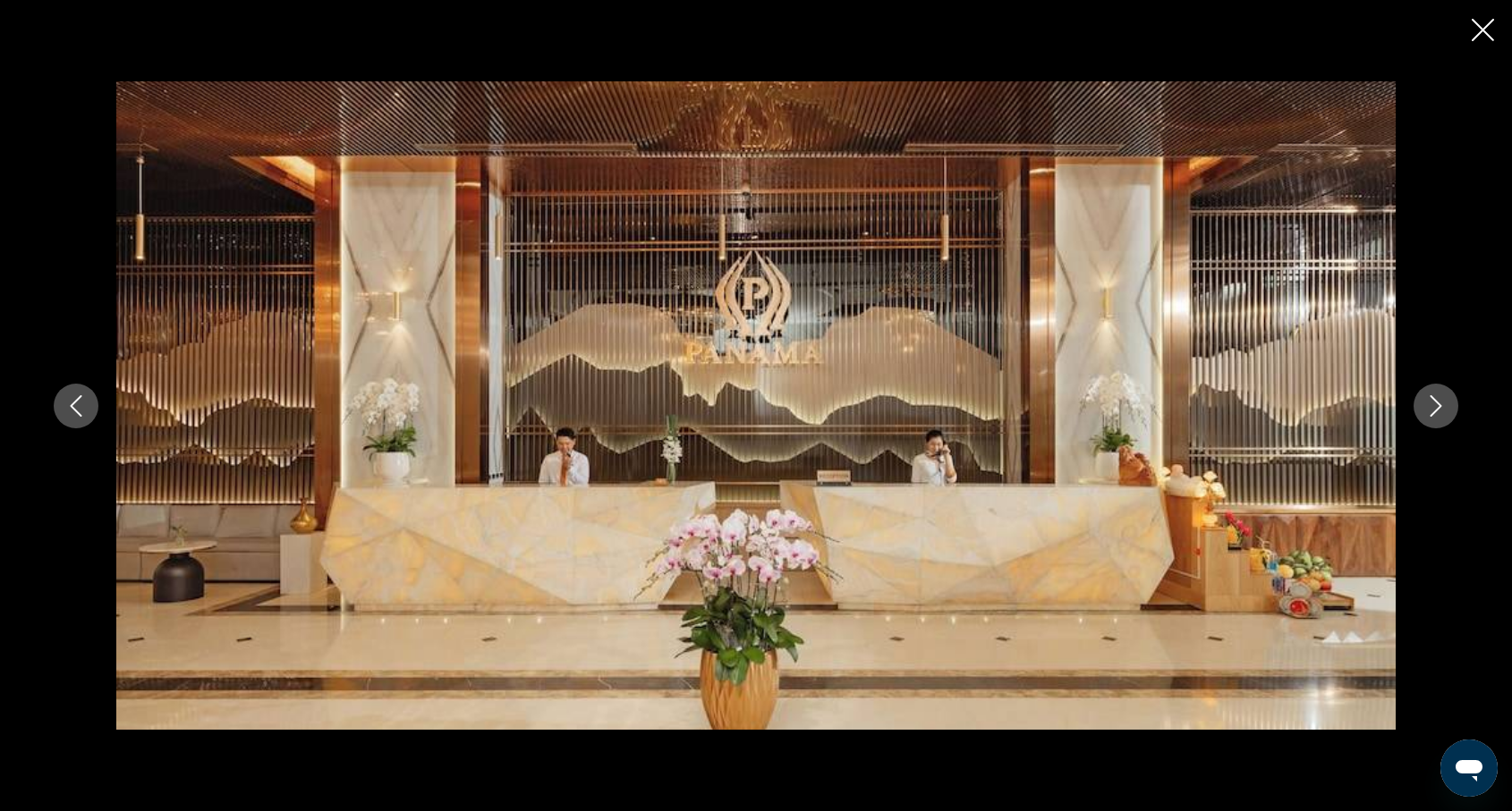
click at [76, 400] on icon "Previous image" at bounding box center [76, 406] width 12 height 21
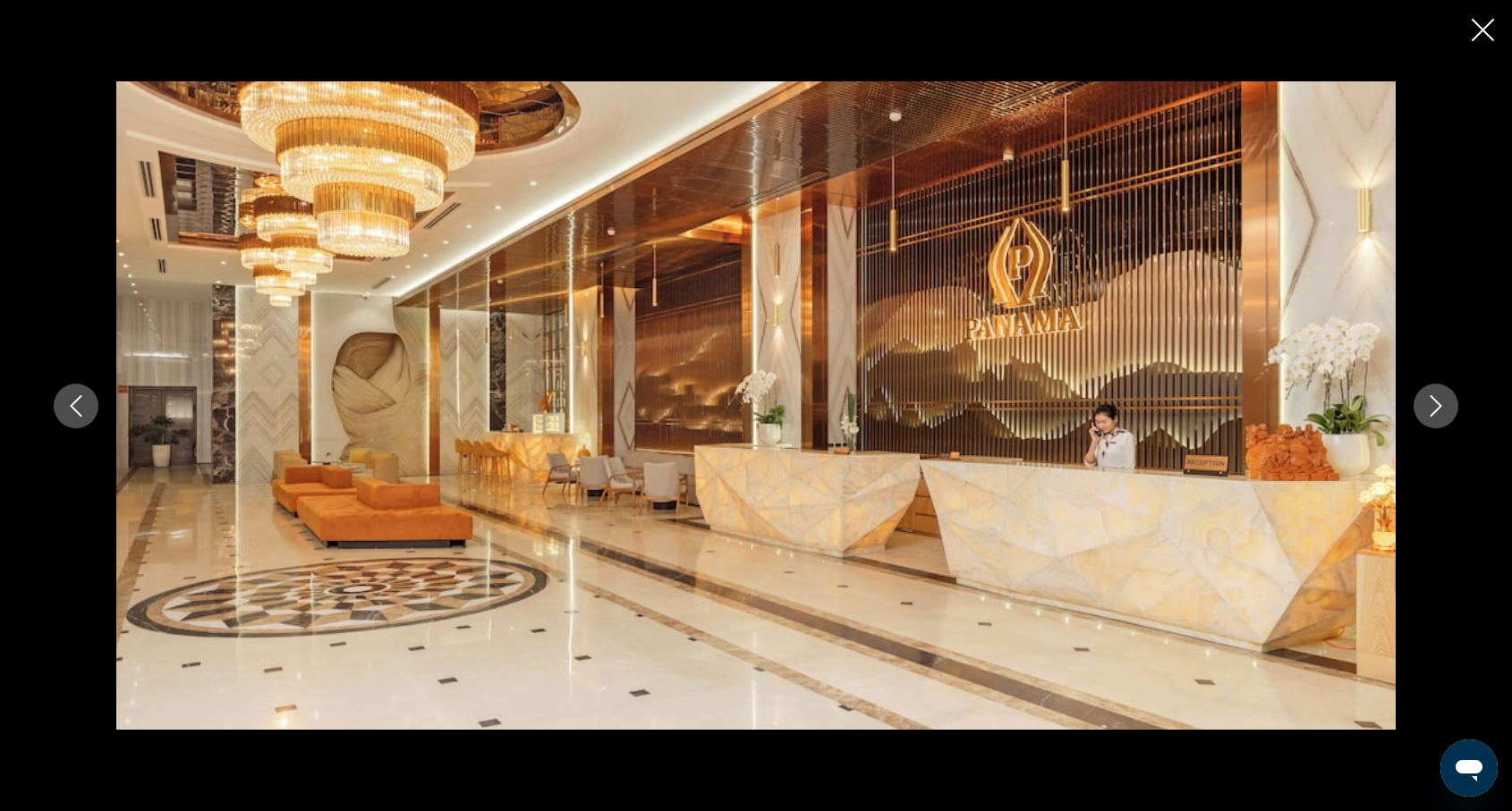
click at [76, 400] on icon "Previous image" at bounding box center [76, 406] width 12 height 21
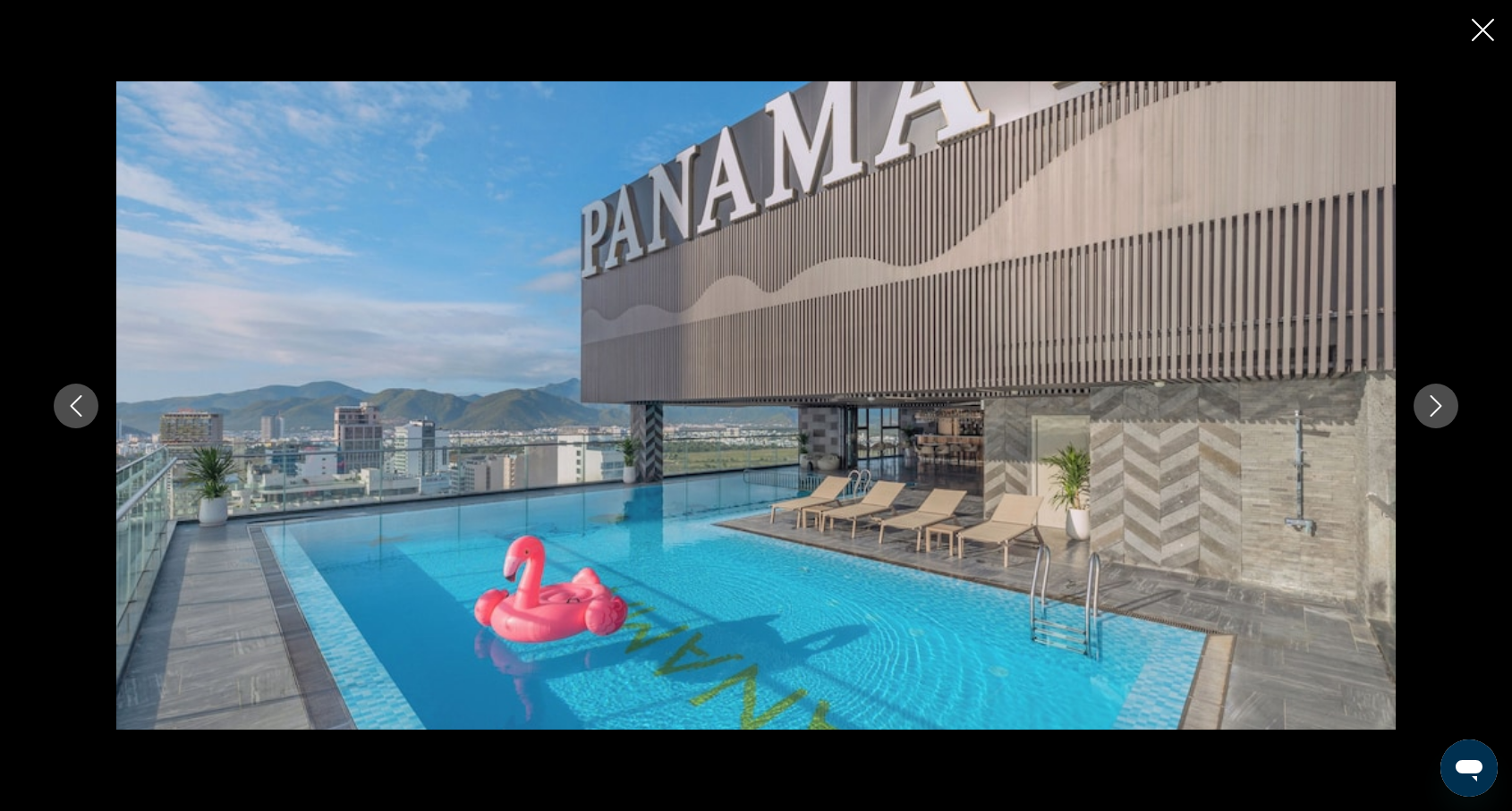
click at [1439, 401] on icon "Next image" at bounding box center [1436, 406] width 21 height 21
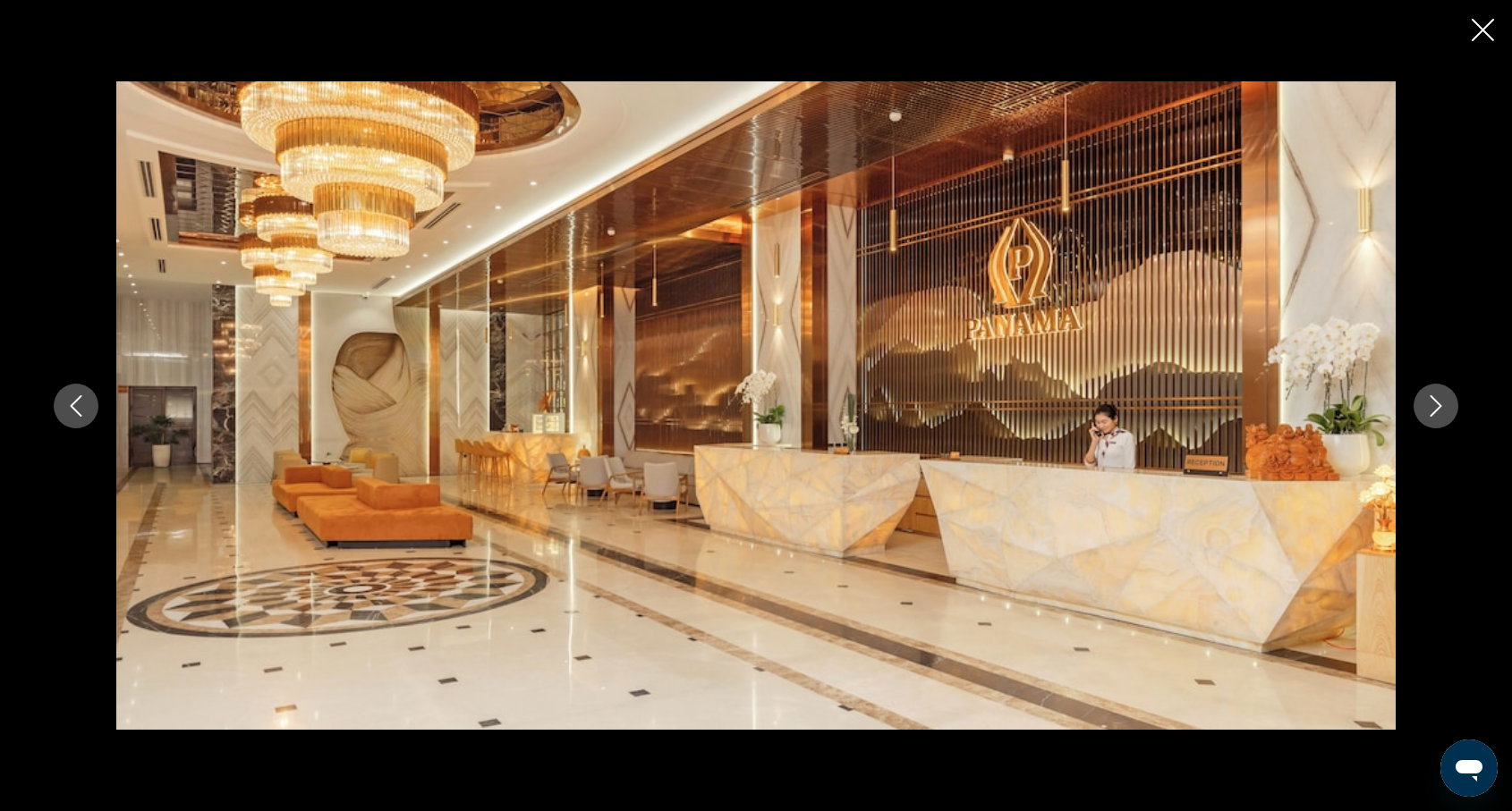
click at [1439, 405] on icon "Next image" at bounding box center [1436, 406] width 12 height 21
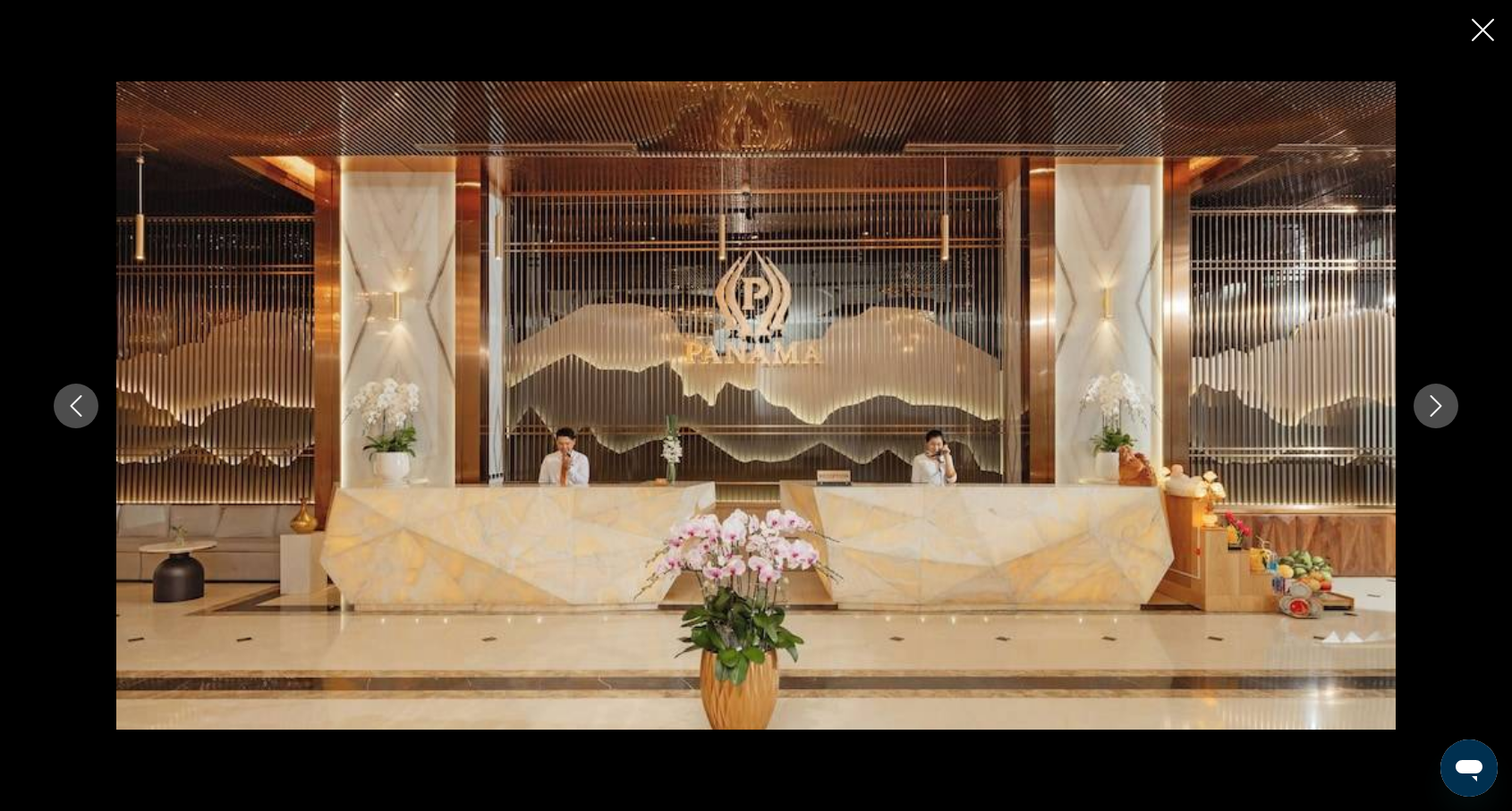
click at [1439, 405] on icon "Next image" at bounding box center [1436, 406] width 12 height 21
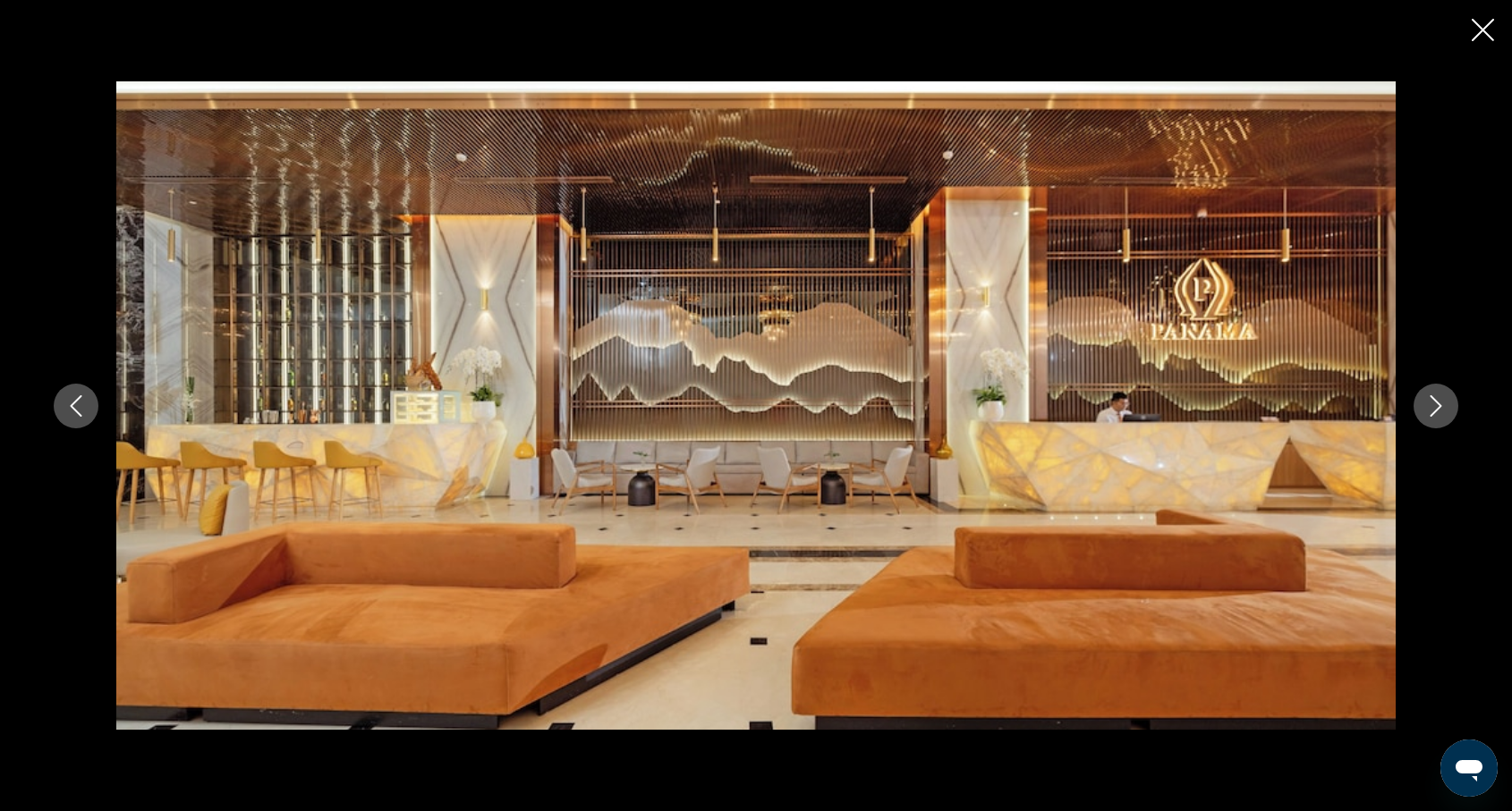
click at [1439, 405] on icon "Next image" at bounding box center [1436, 406] width 12 height 21
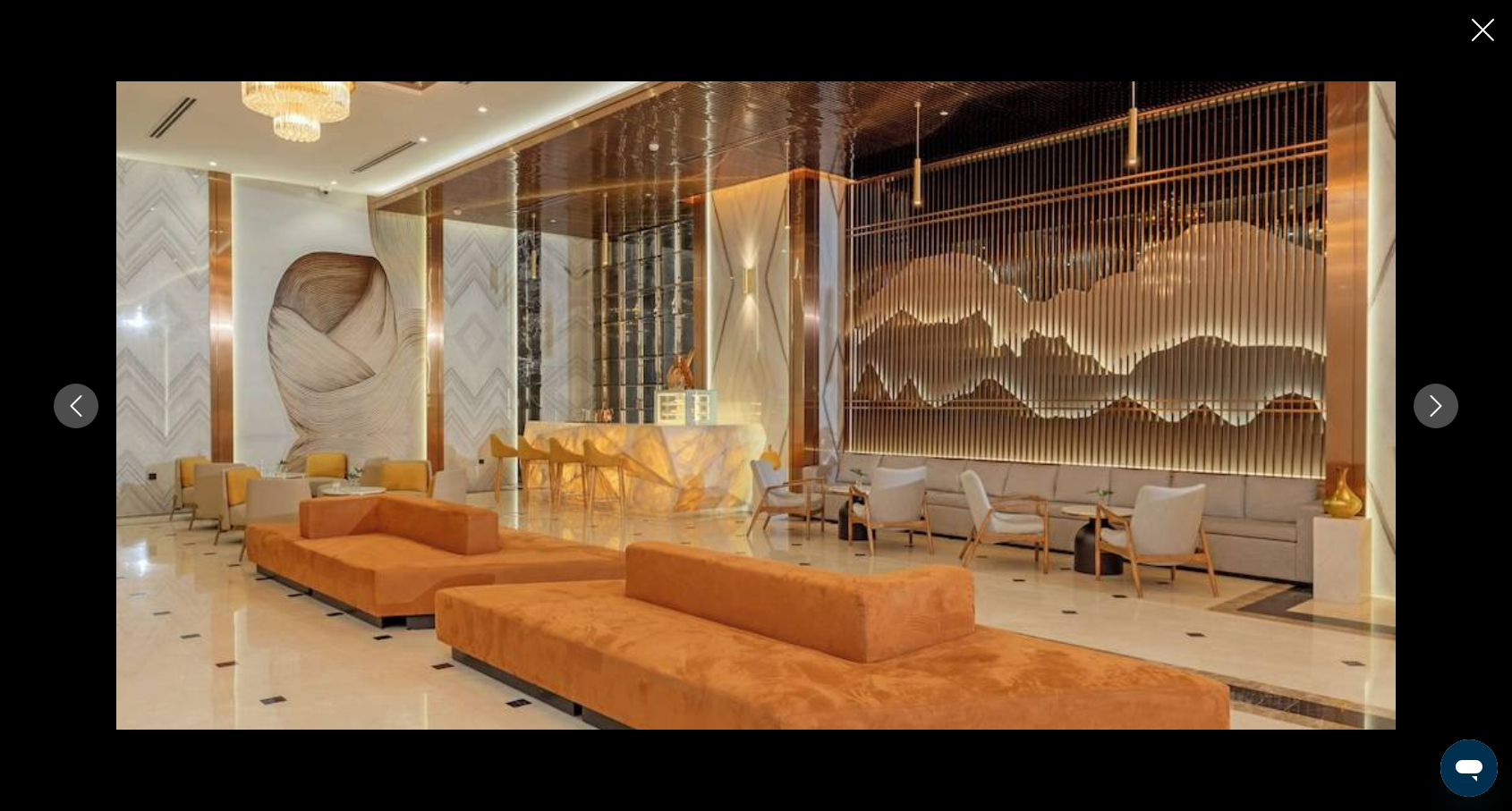
click at [1439, 406] on icon "Next image" at bounding box center [1436, 406] width 21 height 21
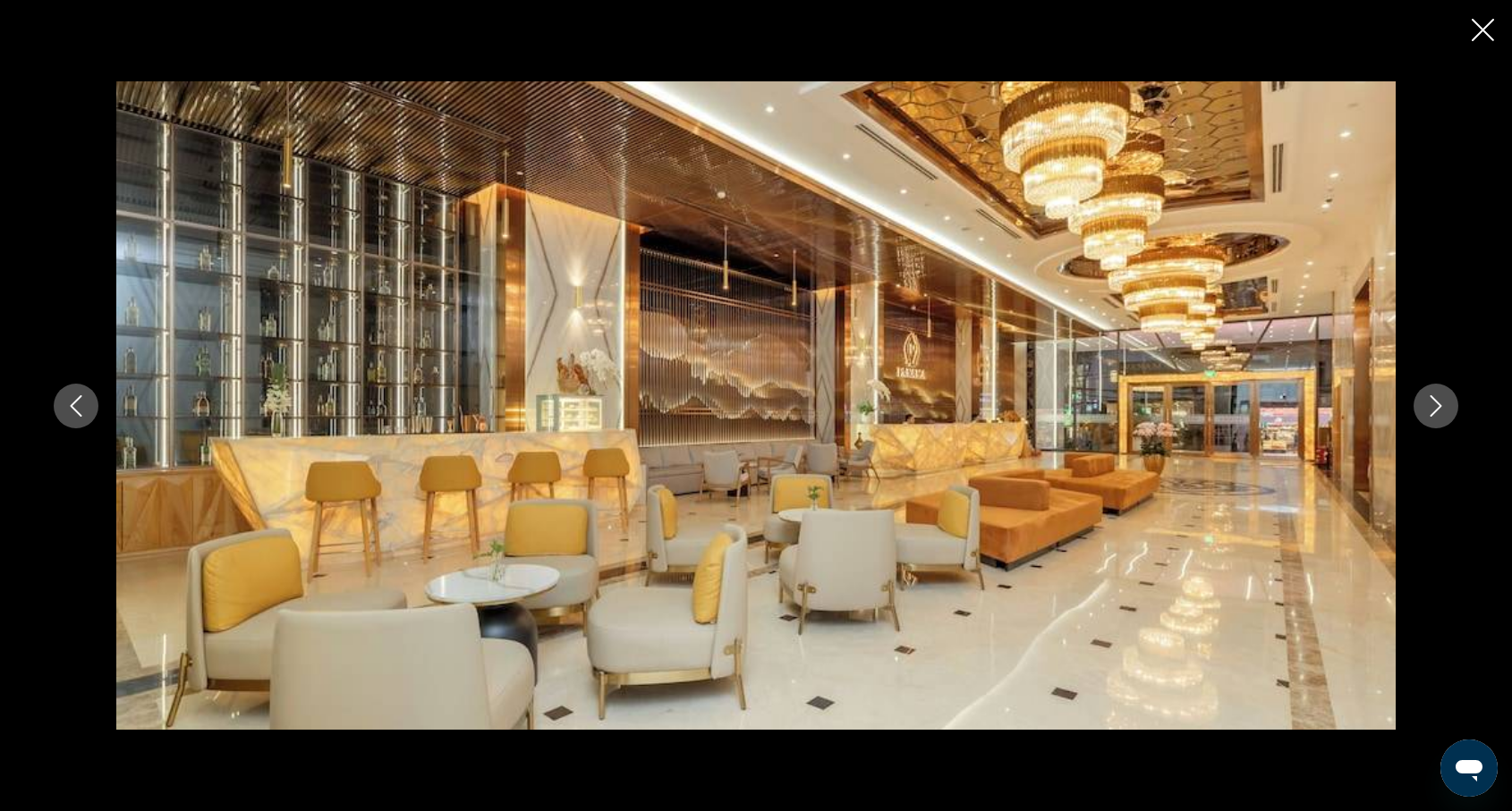
click at [1439, 406] on icon "Next image" at bounding box center [1436, 406] width 21 height 21
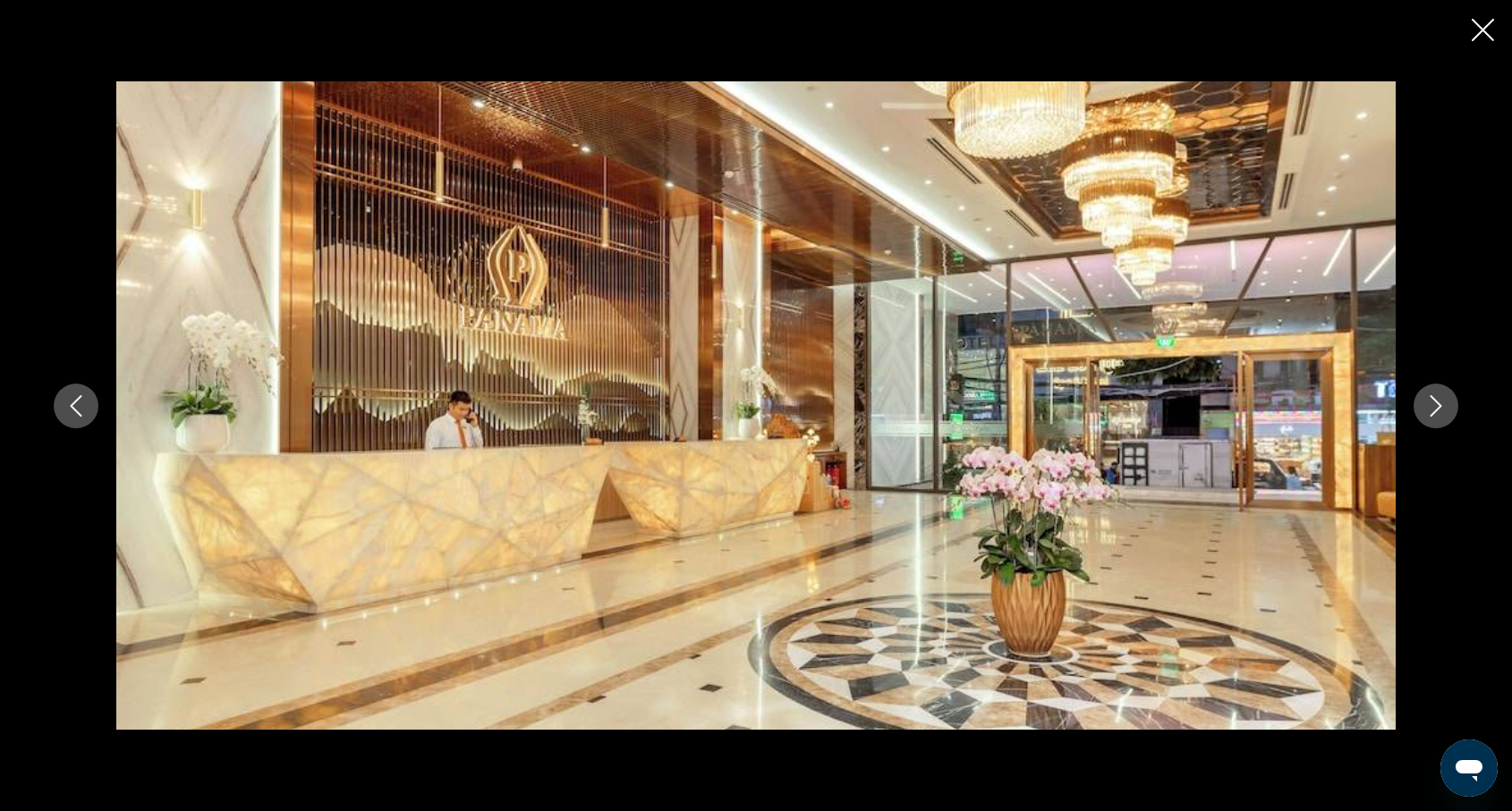
click at [1439, 406] on icon "Next image" at bounding box center [1436, 406] width 21 height 21
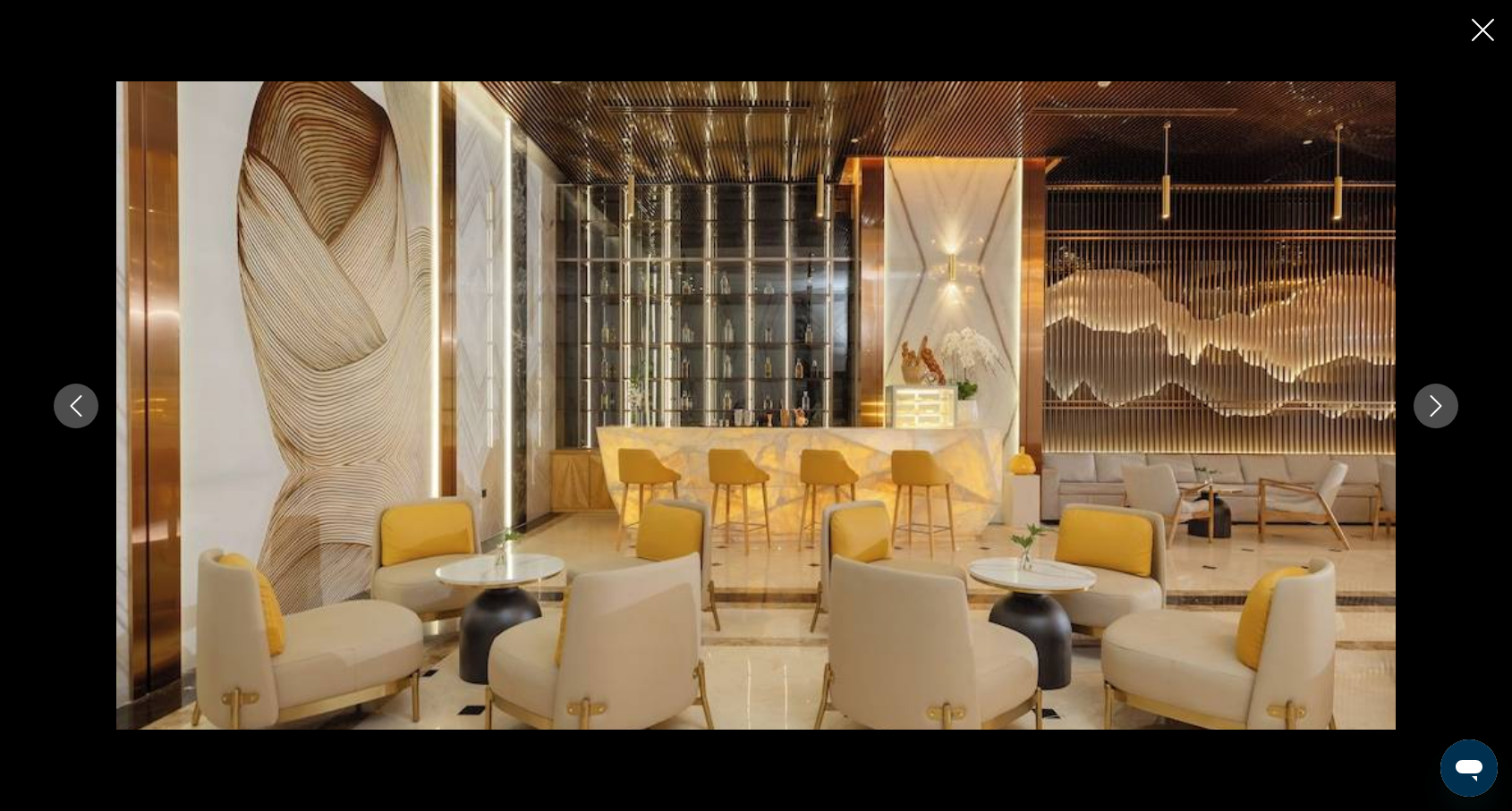
click at [1439, 406] on icon "Next image" at bounding box center [1436, 406] width 21 height 21
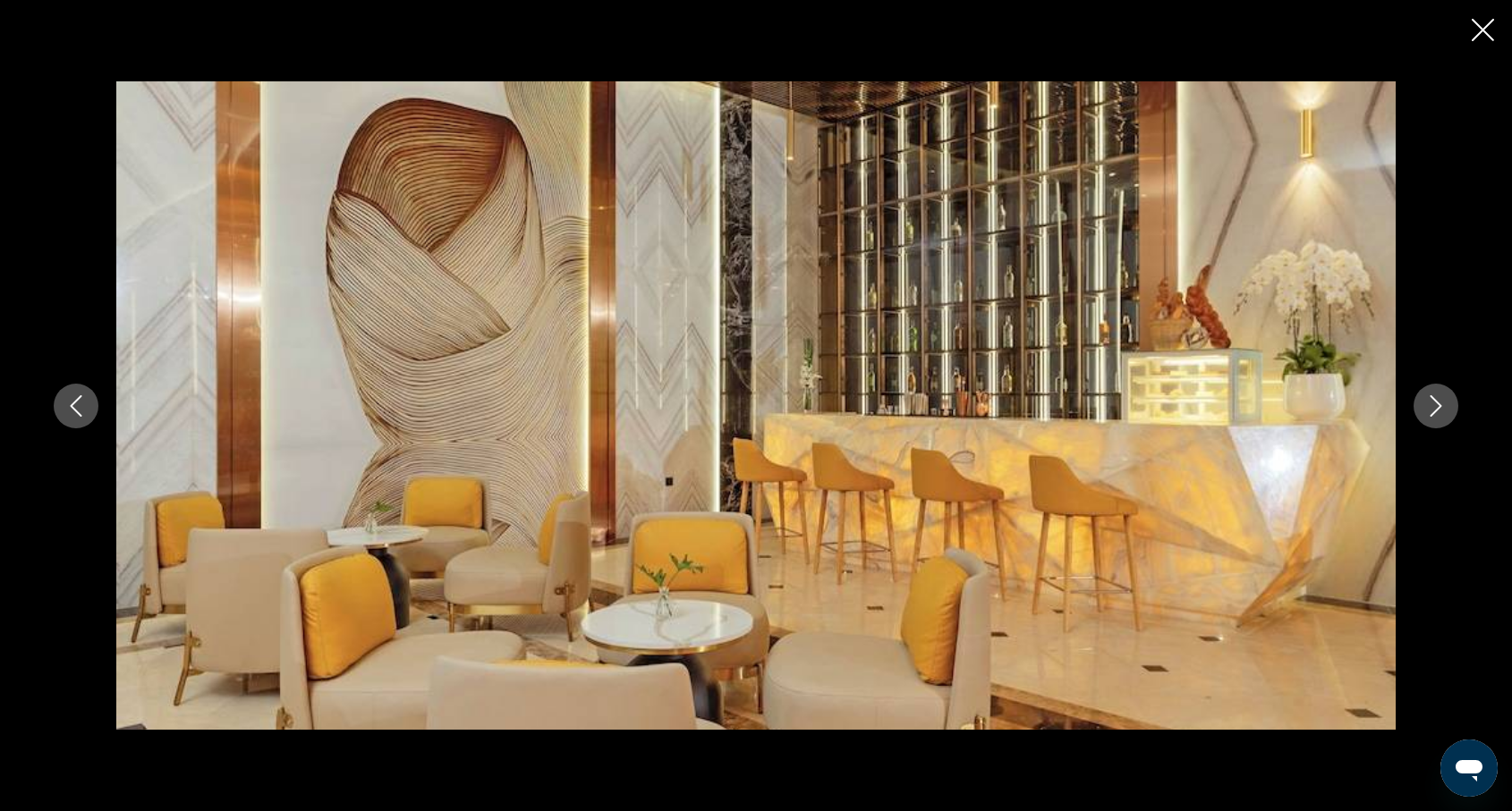
click at [1439, 406] on icon "Next image" at bounding box center [1436, 406] width 21 height 21
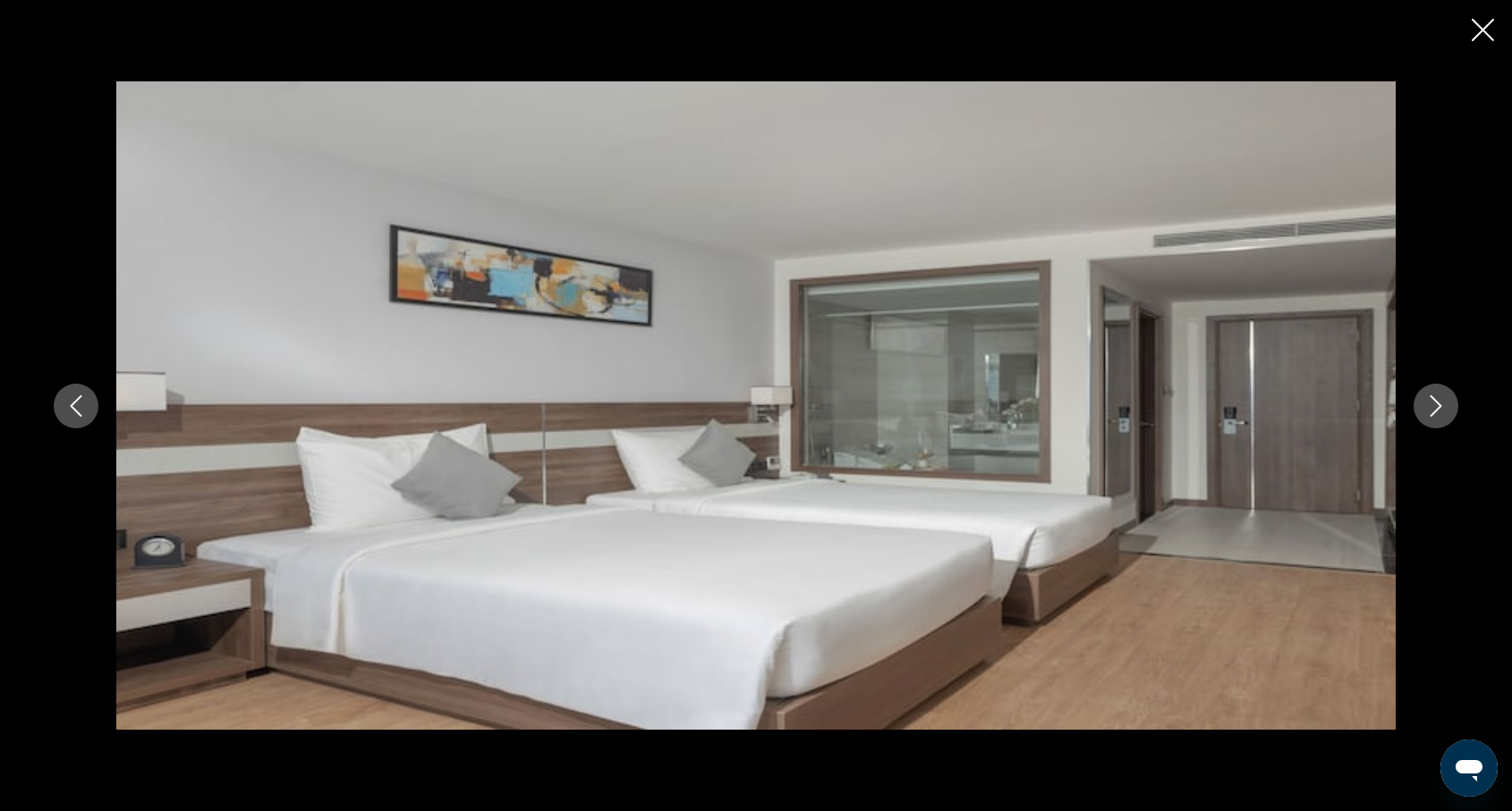
click at [1439, 406] on icon "Next image" at bounding box center [1436, 406] width 21 height 21
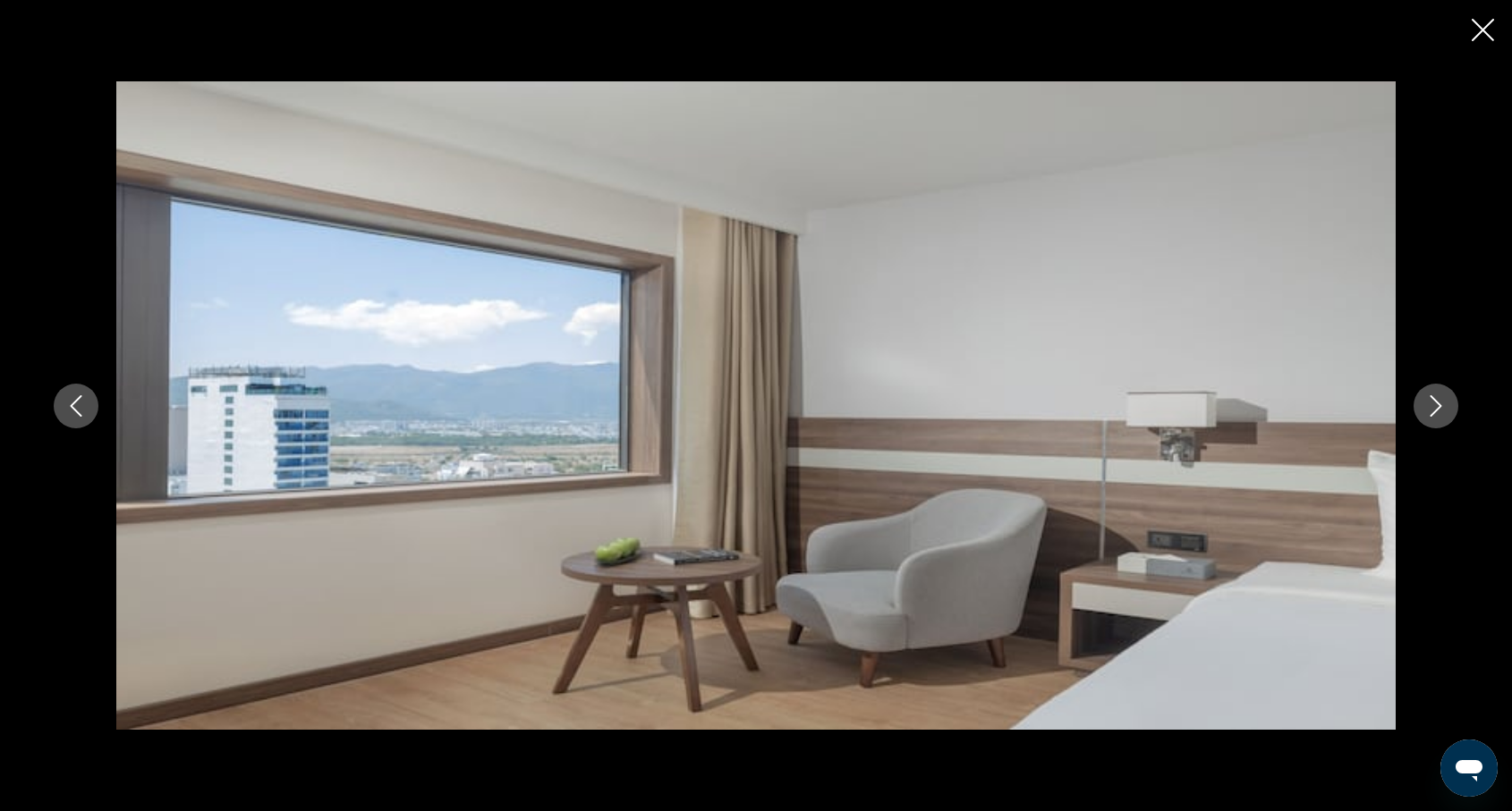
click at [1439, 406] on icon "Next image" at bounding box center [1436, 406] width 21 height 21
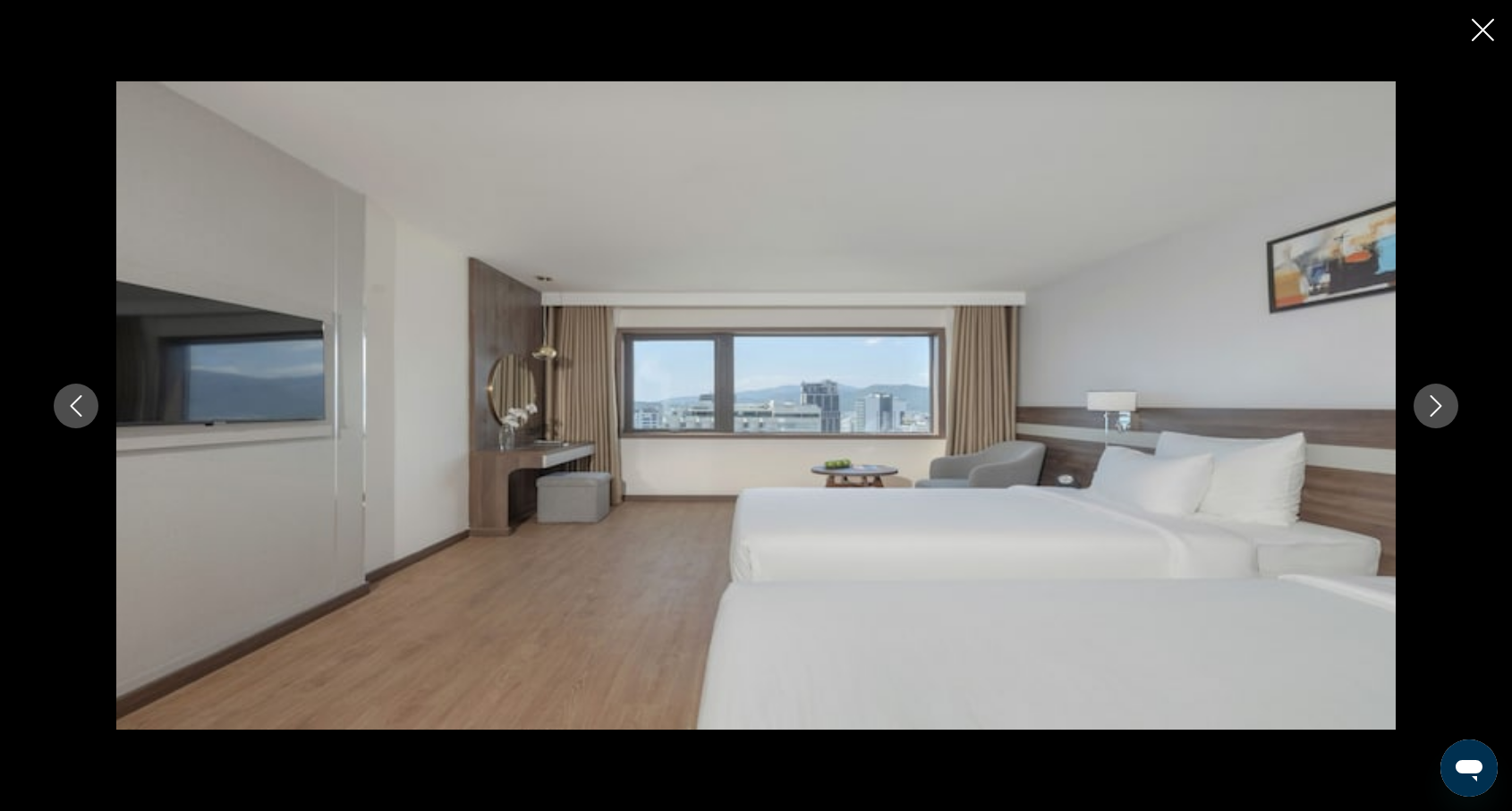
click at [1439, 406] on icon "Next image" at bounding box center [1436, 406] width 21 height 21
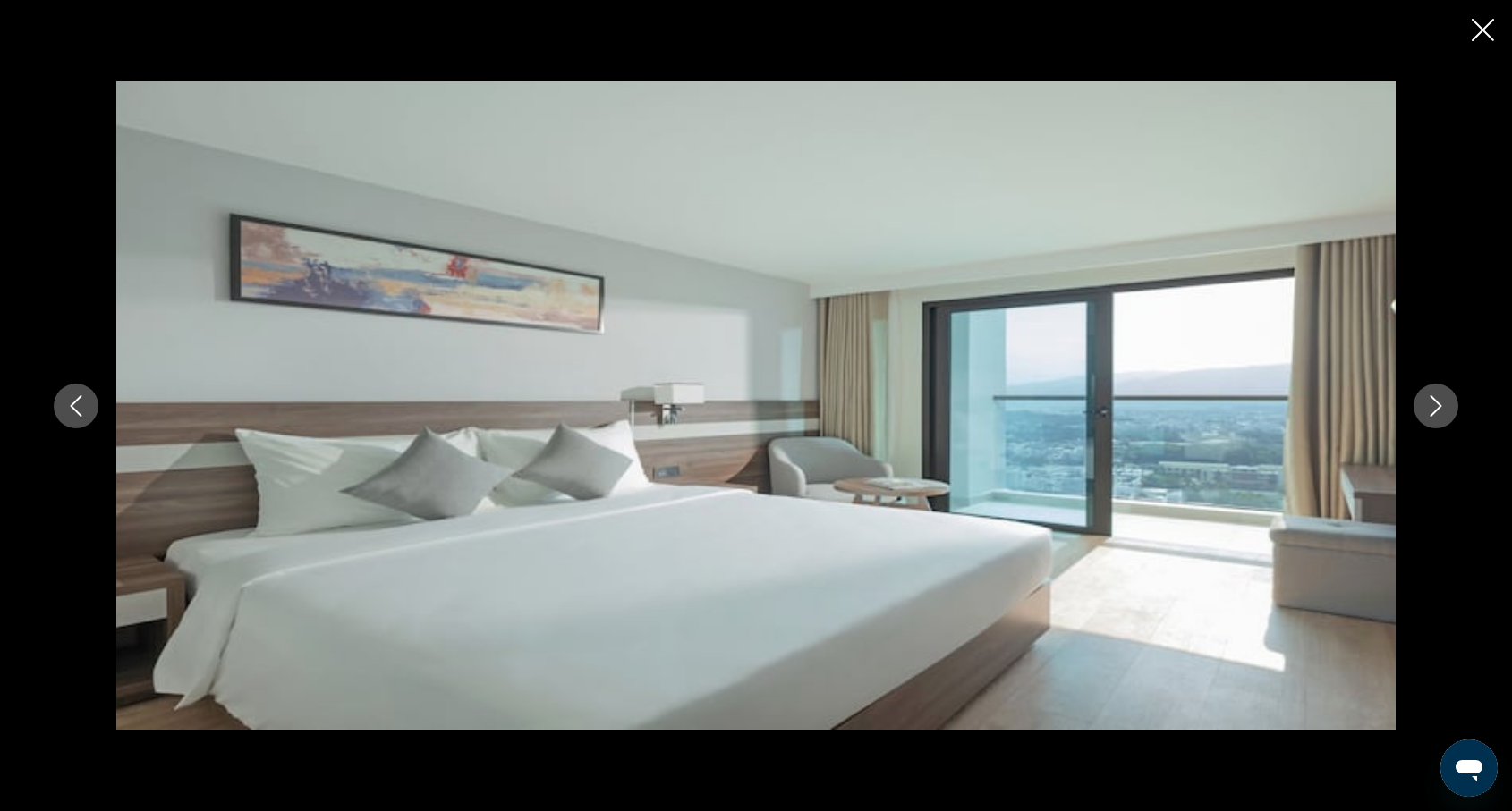
click at [1439, 406] on icon "Next image" at bounding box center [1436, 406] width 21 height 21
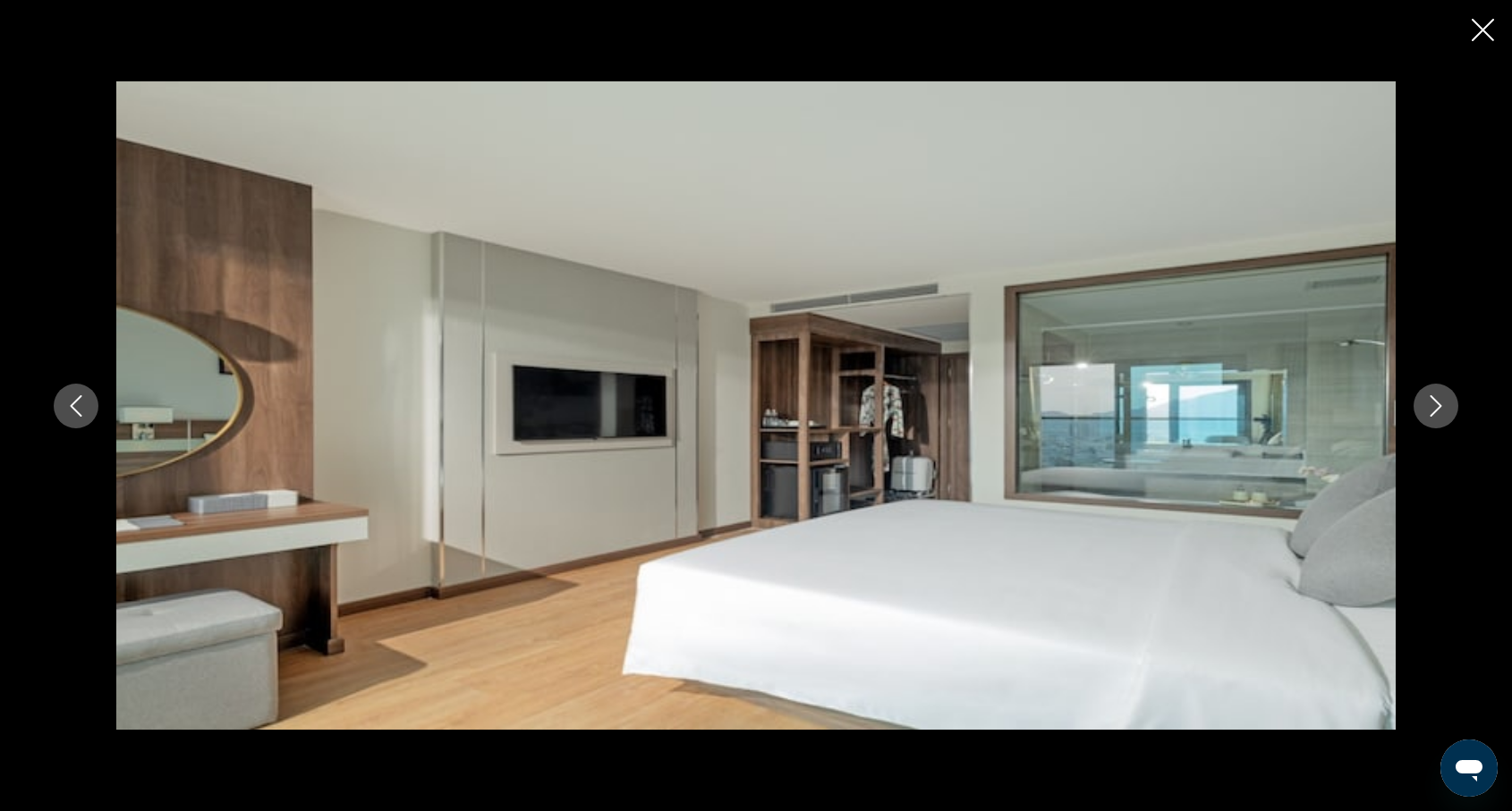
click at [1439, 406] on icon "Next image" at bounding box center [1436, 406] width 21 height 21
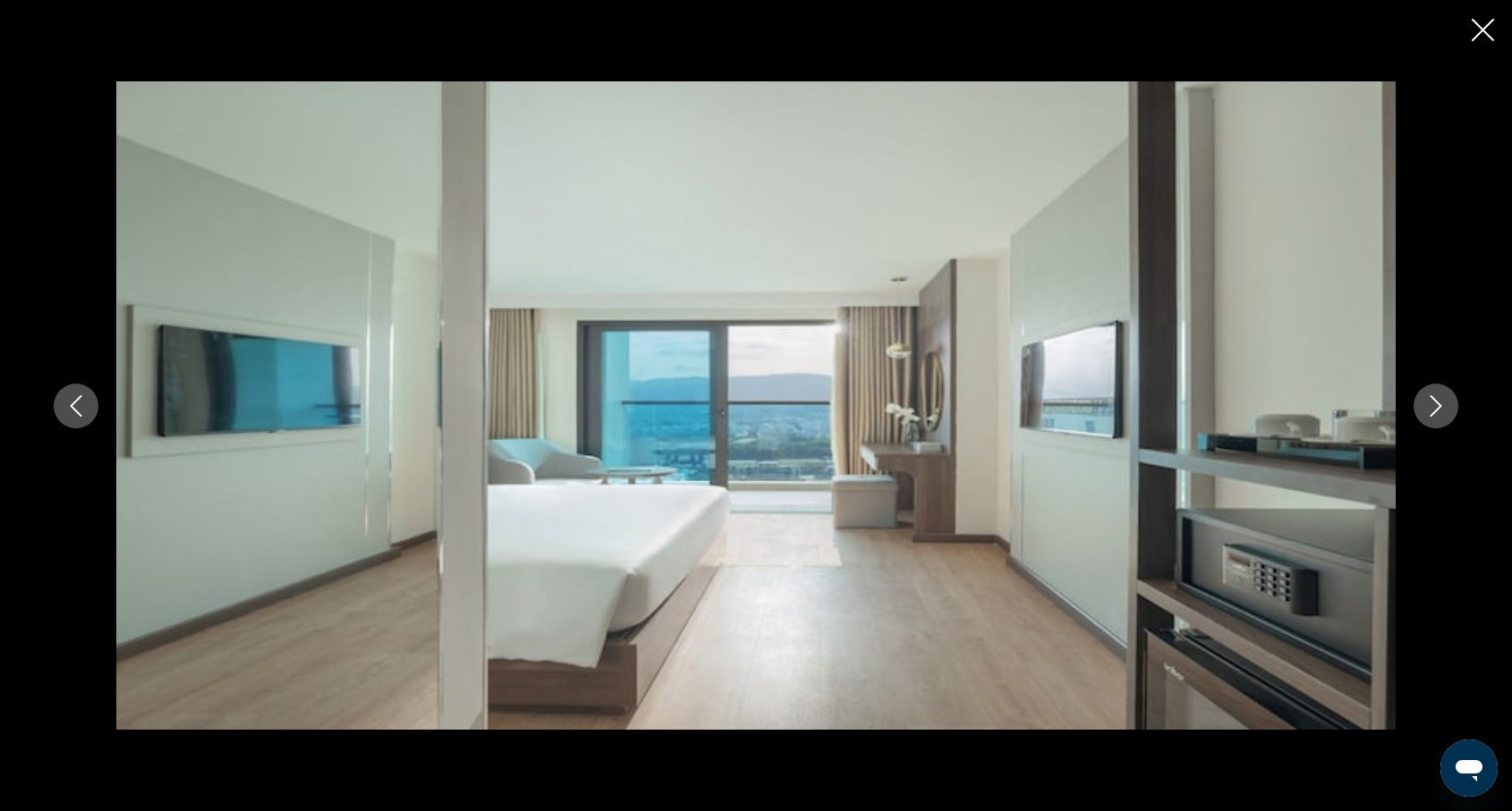
click at [1439, 406] on icon "Next image" at bounding box center [1436, 406] width 21 height 21
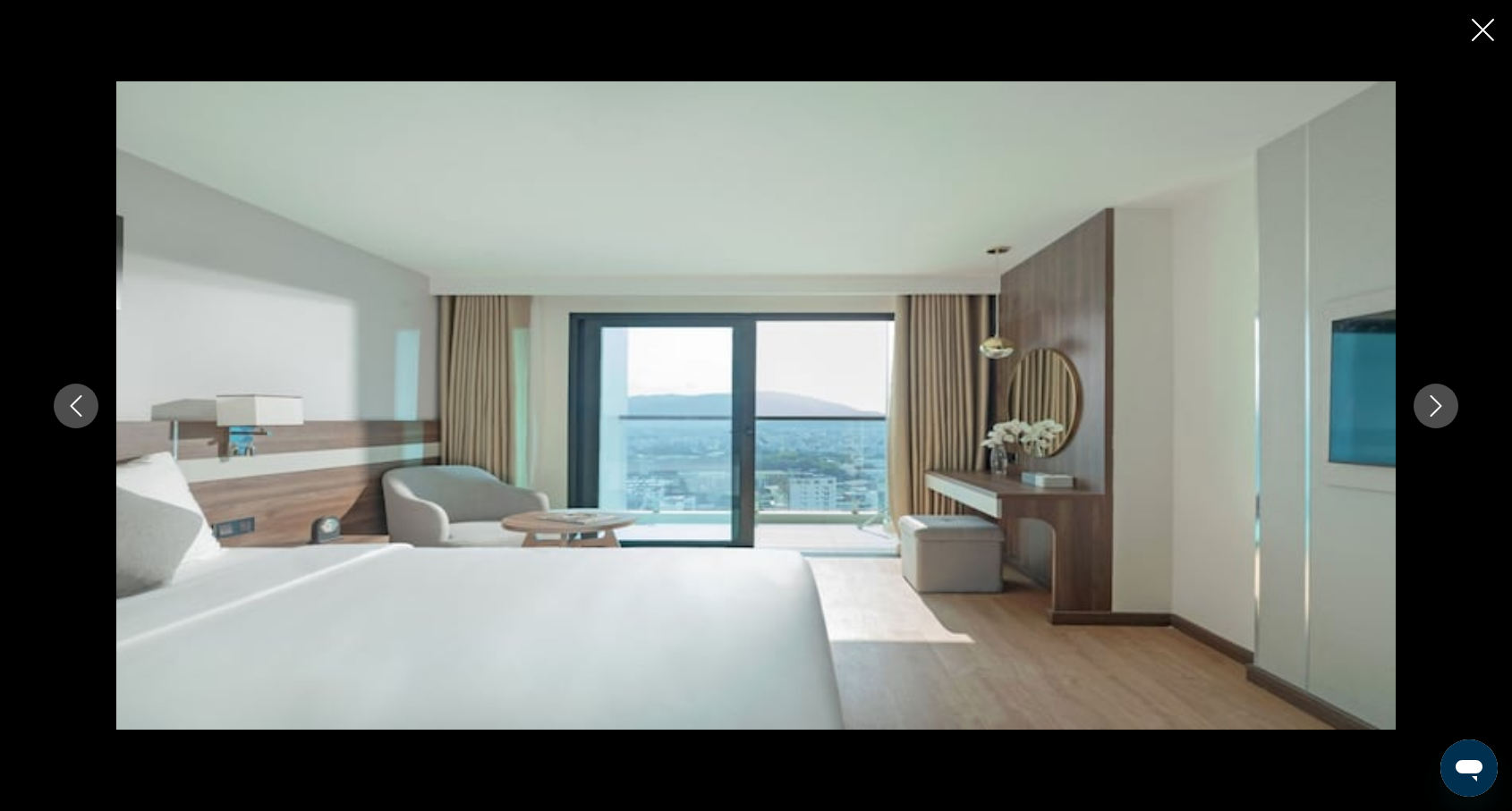
click at [1439, 406] on icon "Next image" at bounding box center [1436, 406] width 21 height 21
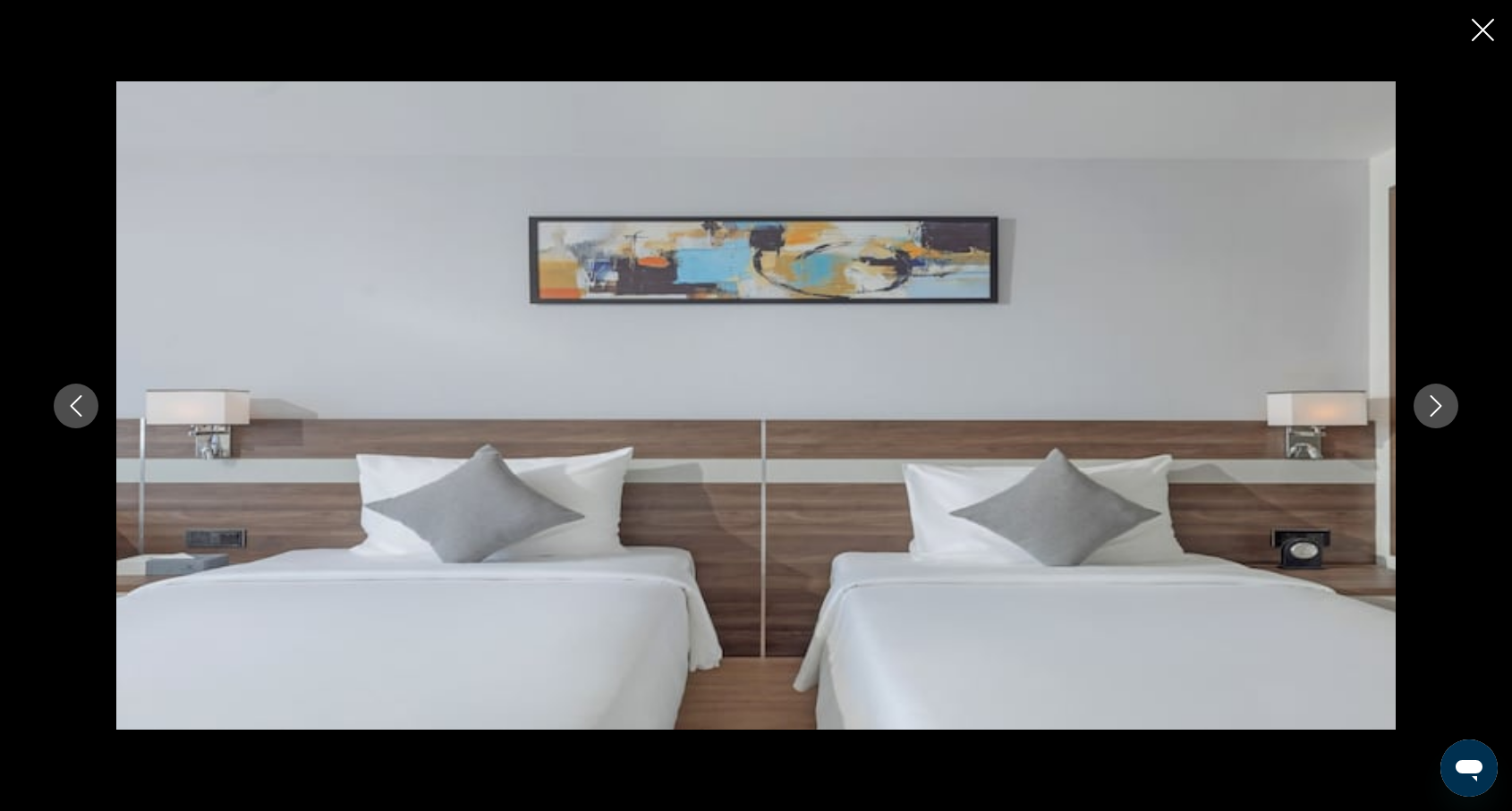
click at [1439, 406] on icon "Next image" at bounding box center [1436, 406] width 21 height 21
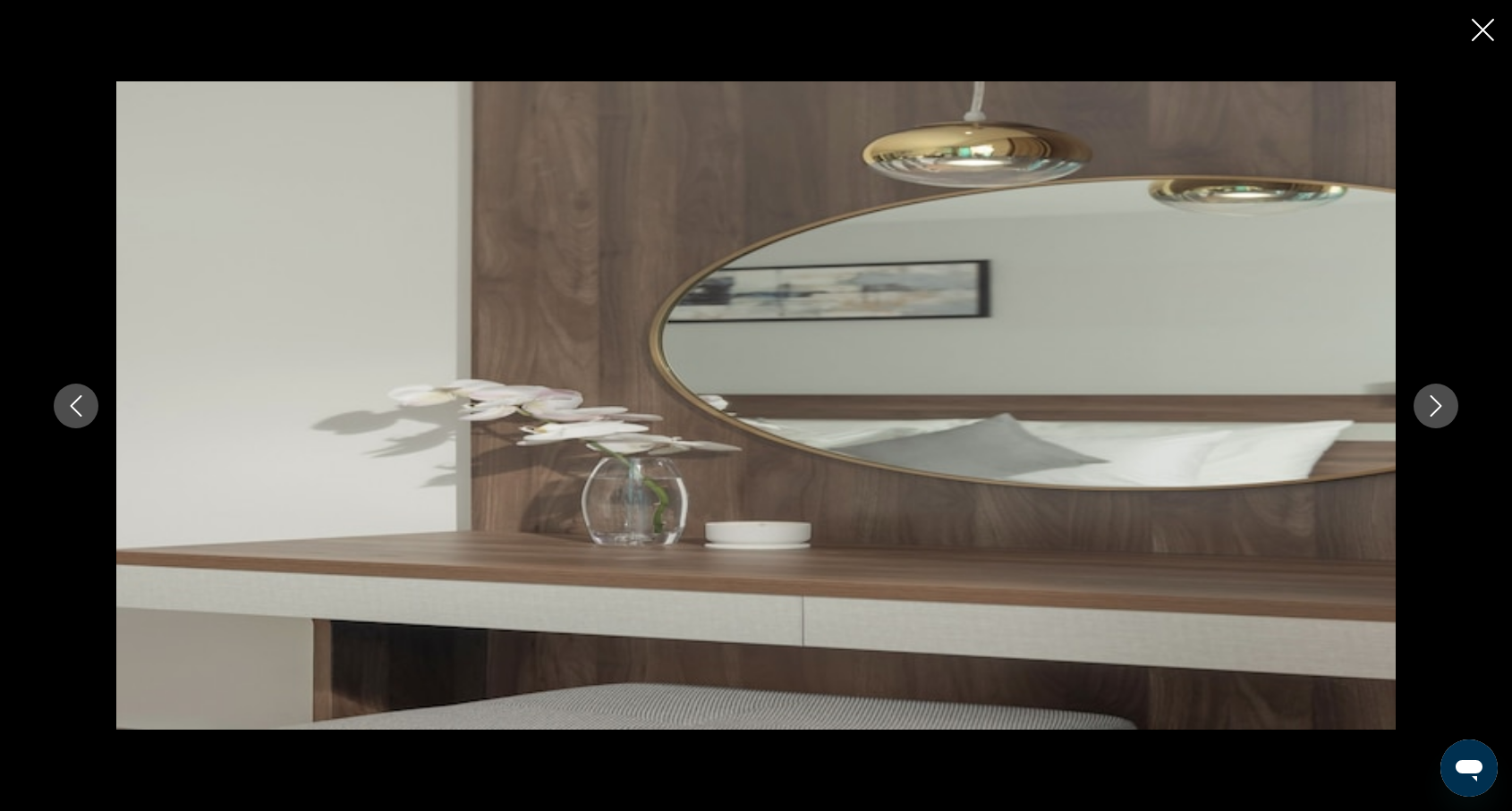
click at [1439, 406] on icon "Next image" at bounding box center [1436, 406] width 21 height 21
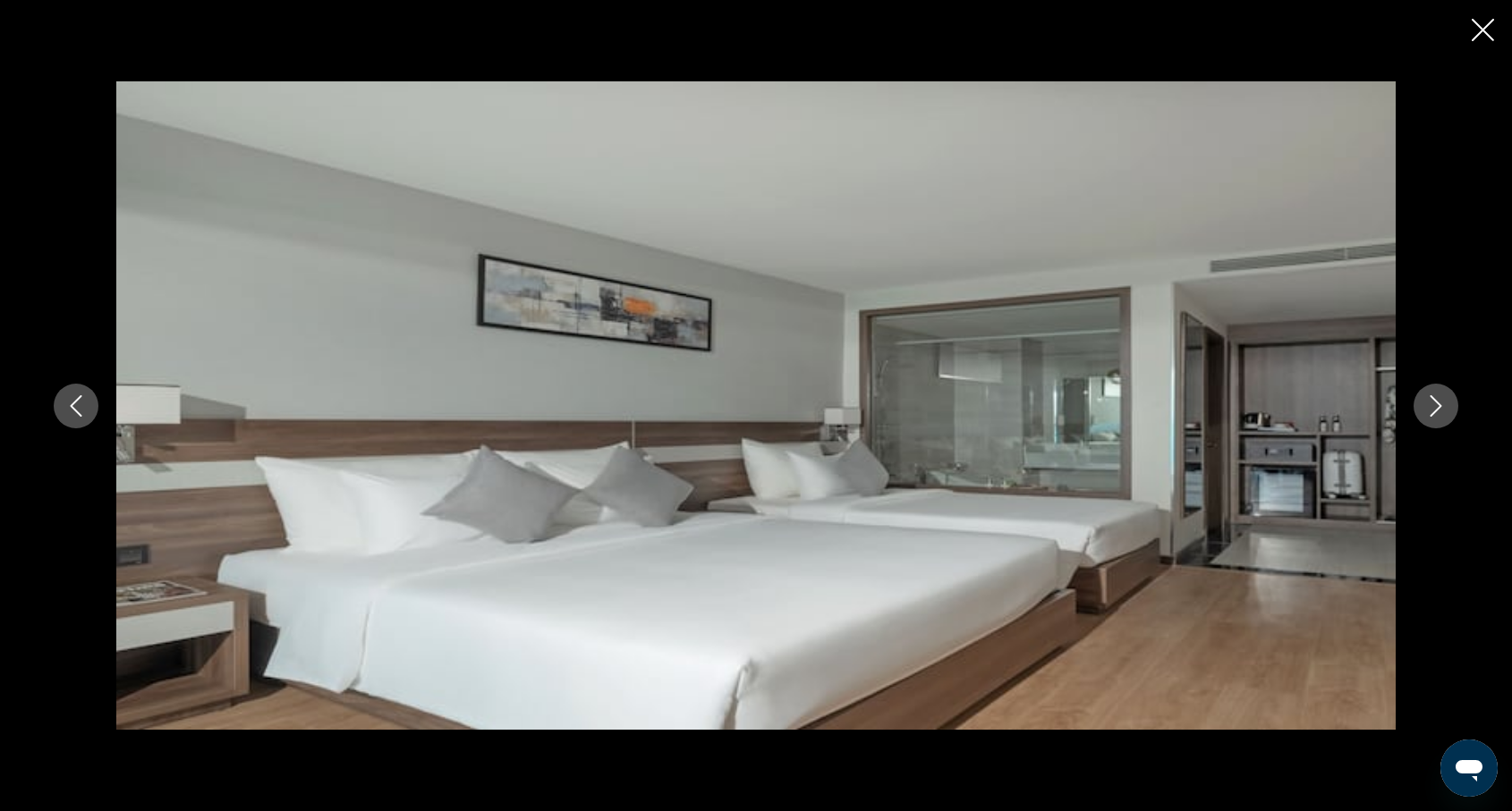
click at [1439, 406] on icon "Next image" at bounding box center [1436, 406] width 21 height 21
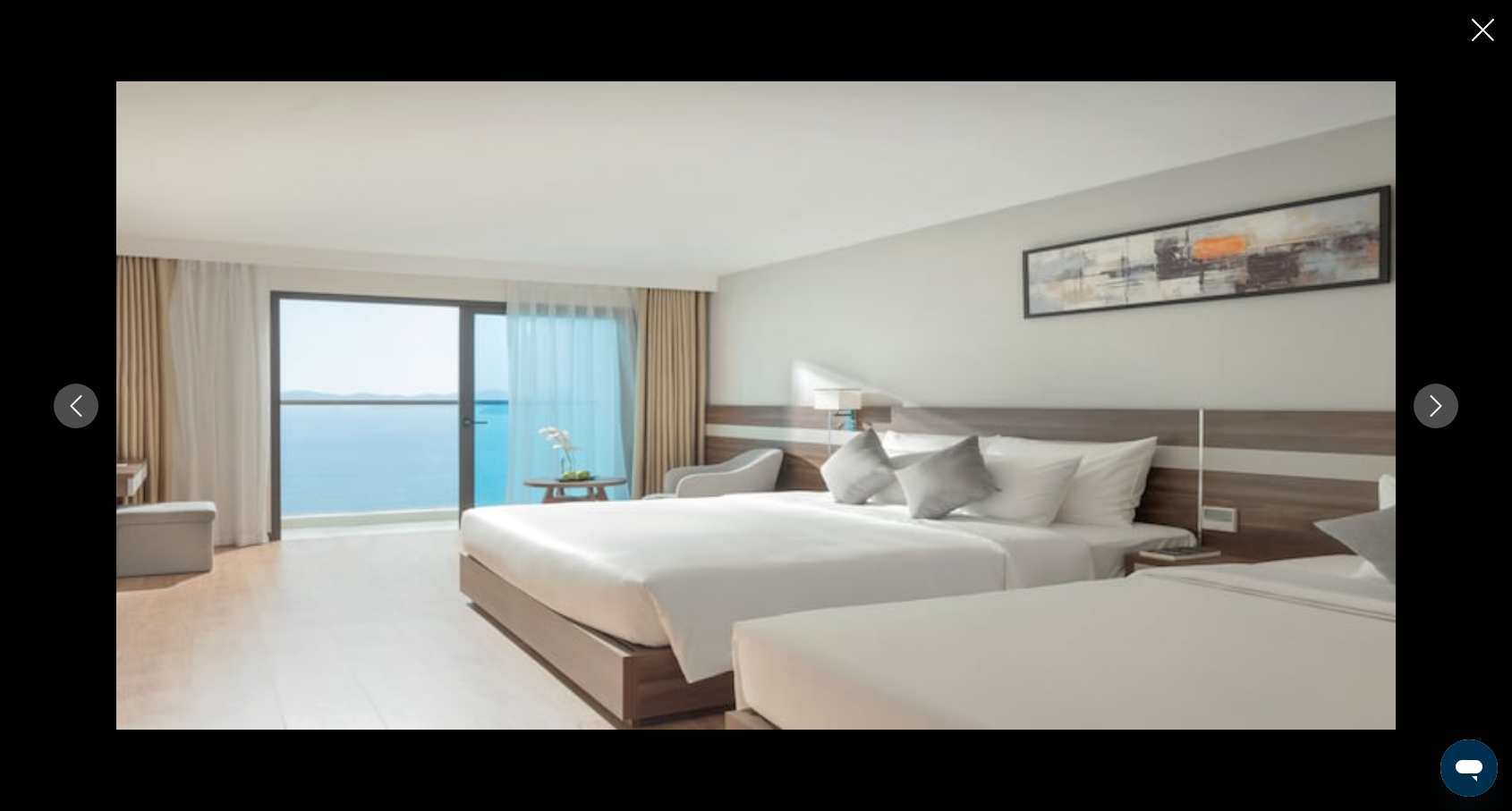
click at [1439, 406] on icon "Next image" at bounding box center [1436, 406] width 21 height 21
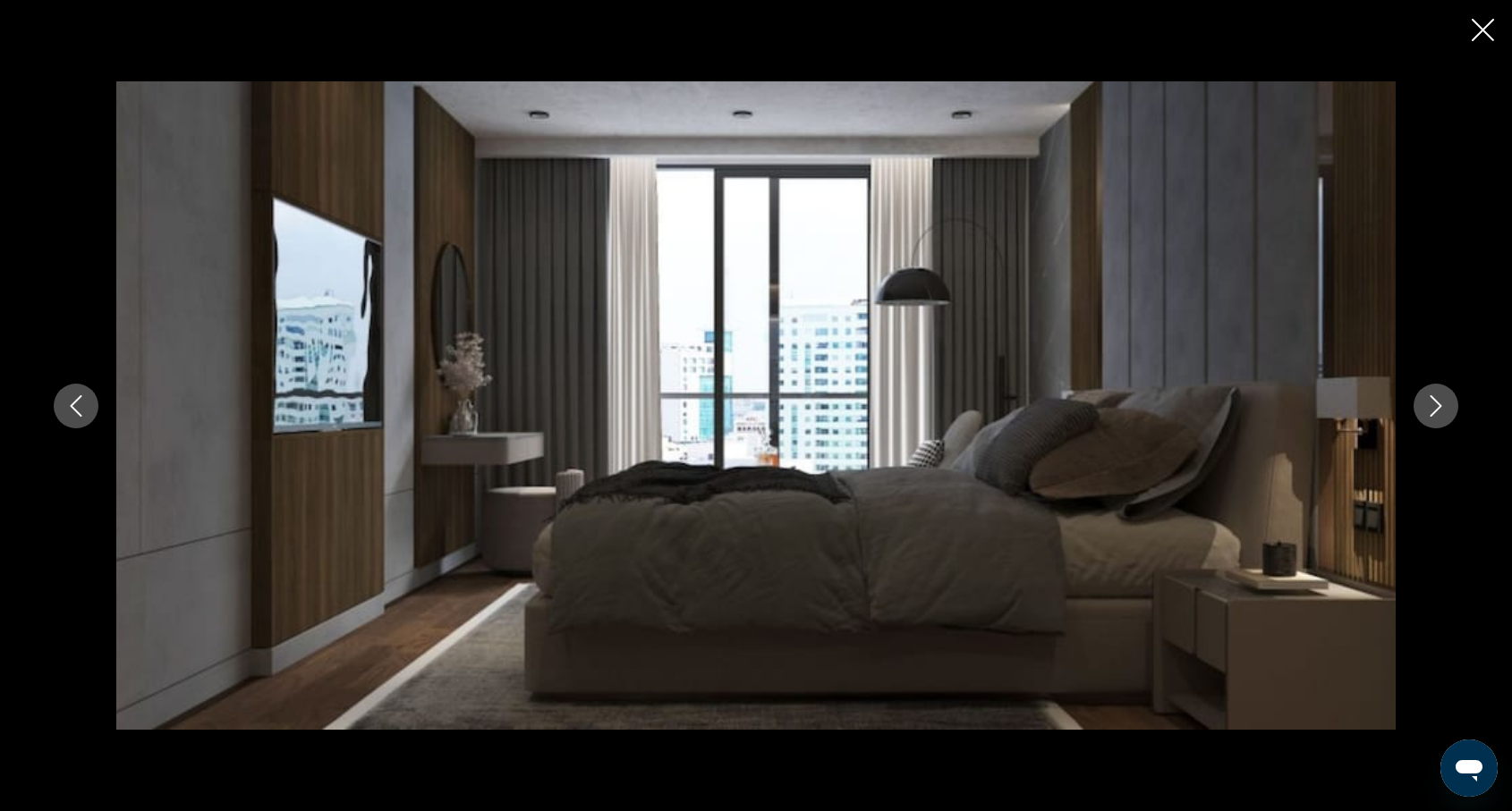
click at [76, 409] on icon "Previous image" at bounding box center [76, 406] width 12 height 21
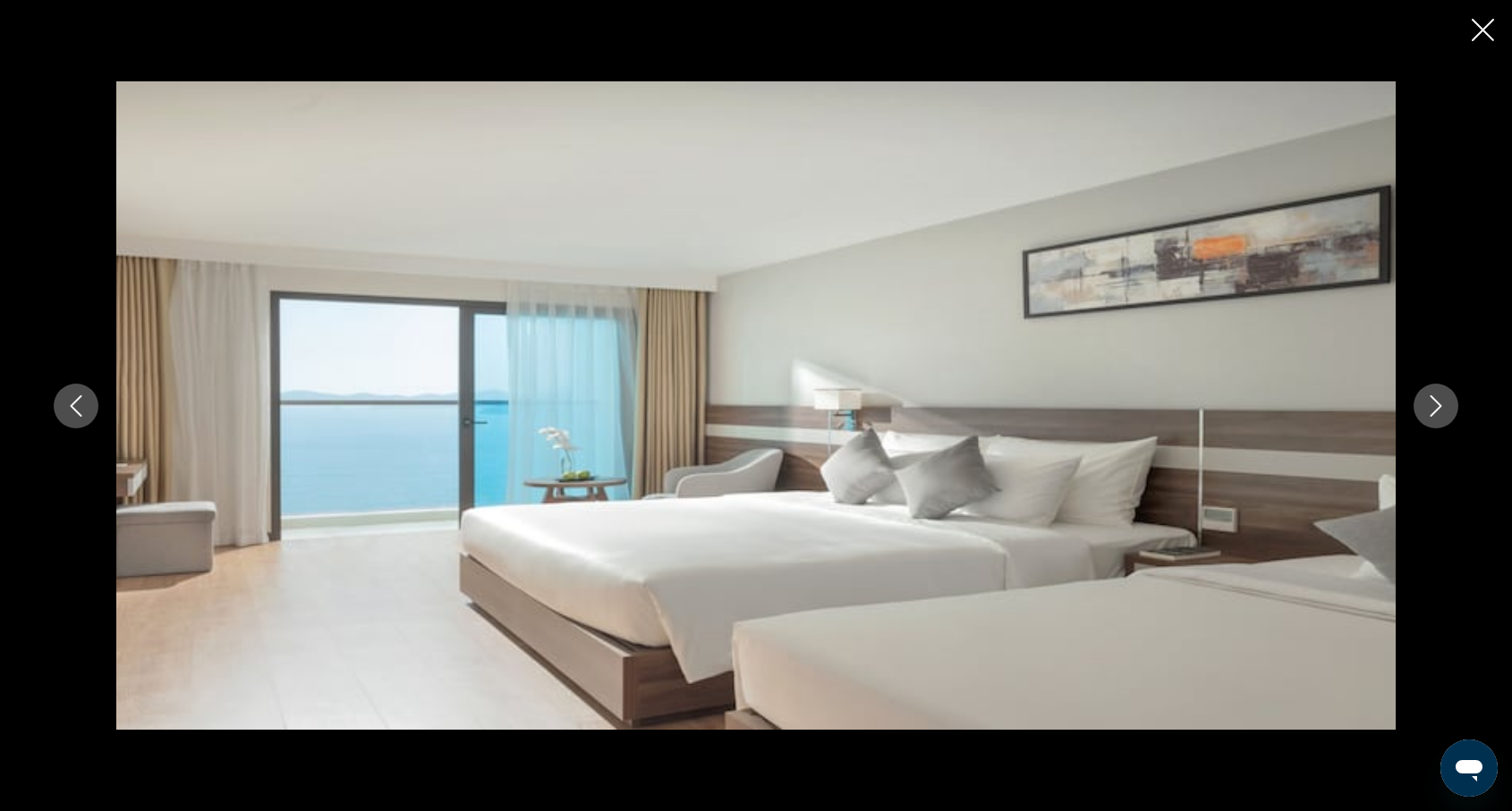
scroll to position [757, 0]
click at [1476, 26] on icon "Close slideshow" at bounding box center [1482, 30] width 22 height 22
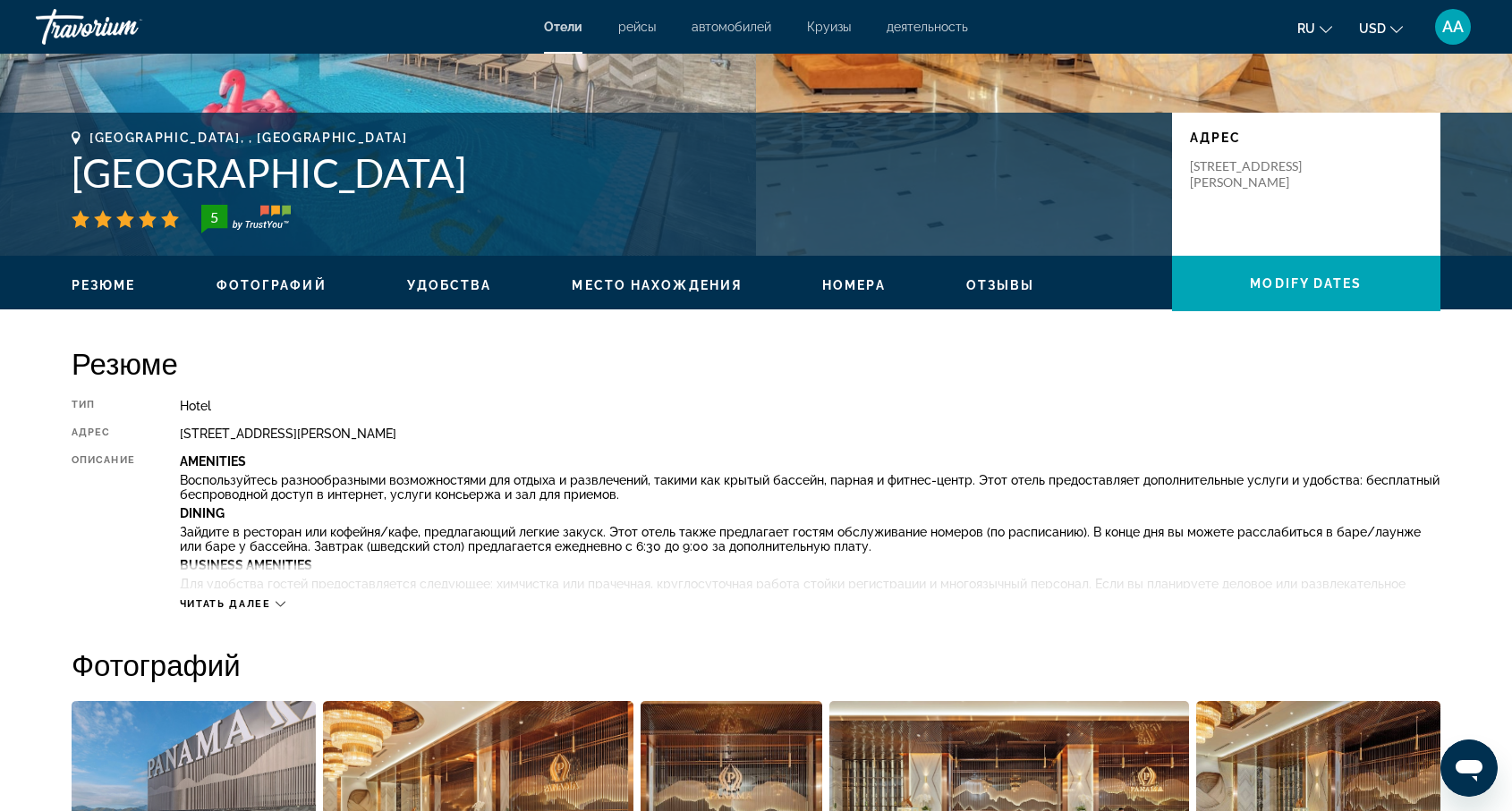
scroll to position [321, 0]
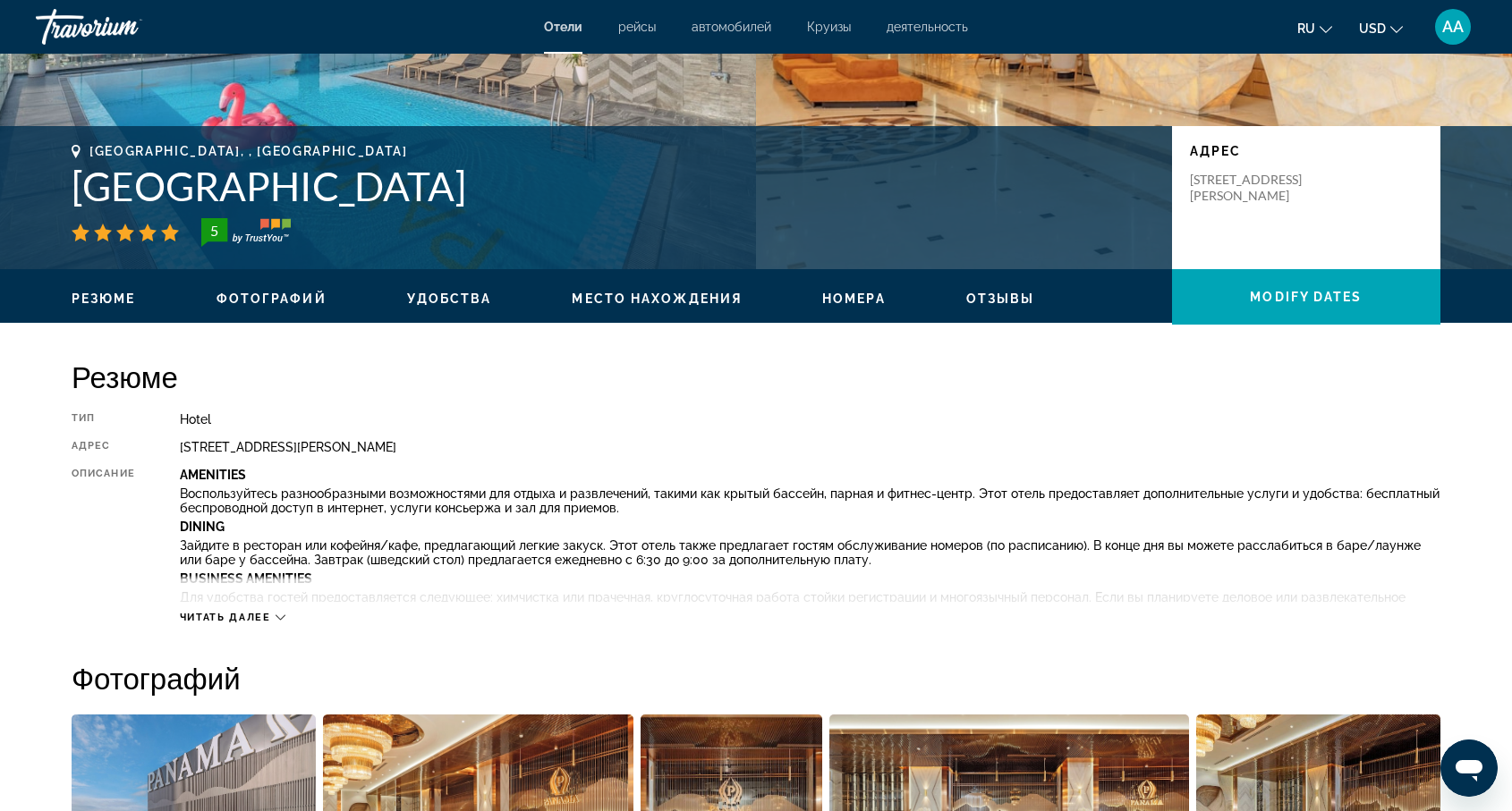
drag, startPoint x: 60, startPoint y: 180, endPoint x: 517, endPoint y: 191, distance: 457.1
click at [517, 191] on div "[GEOGRAPHIC_DATA], , [GEOGRAPHIC_DATA] [GEOGRAPHIC_DATA] 5 адрес [STREET_ADDRES…" at bounding box center [755, 197] width 1440 height 107
copy h1 "[GEOGRAPHIC_DATA]"
